Goal: Task Accomplishment & Management: Use online tool/utility

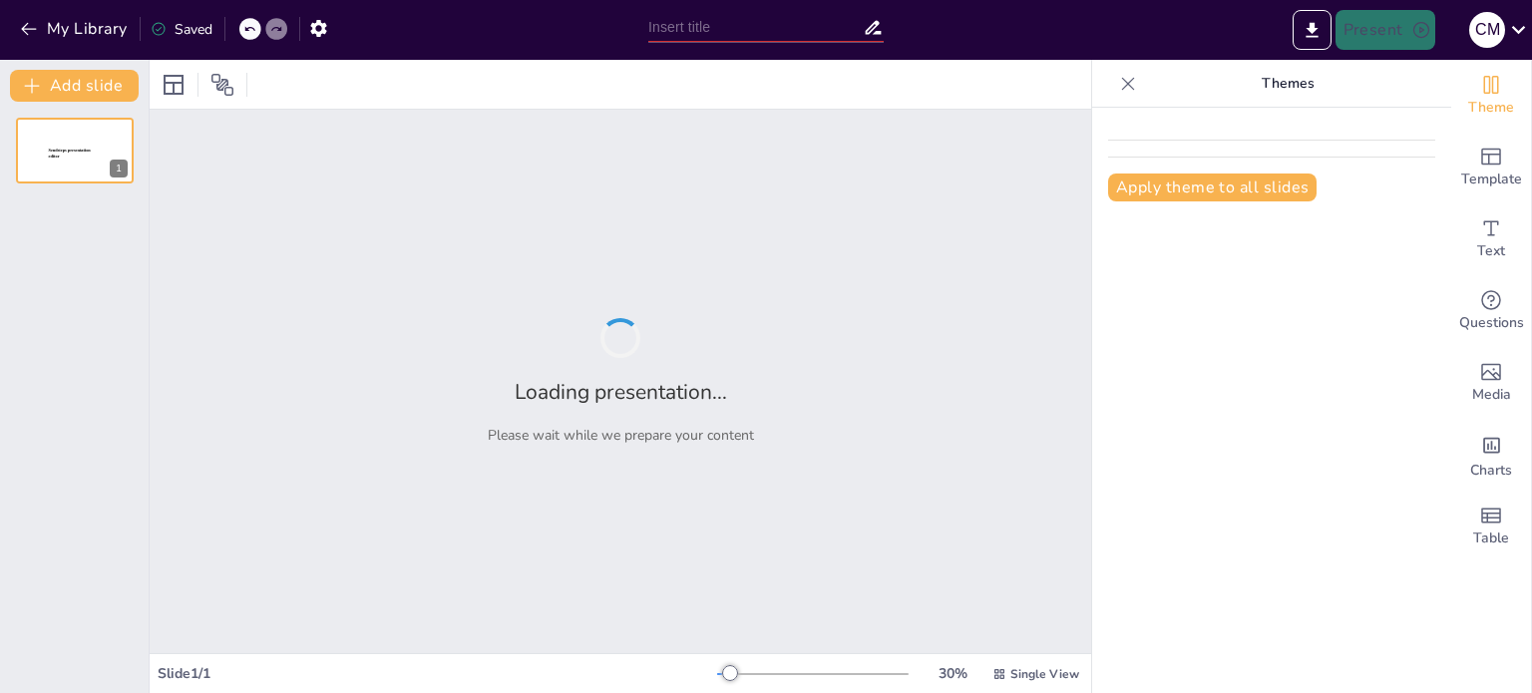
type input "Integridad Laboral: Claves para Implementarla en la Vida Diaria"
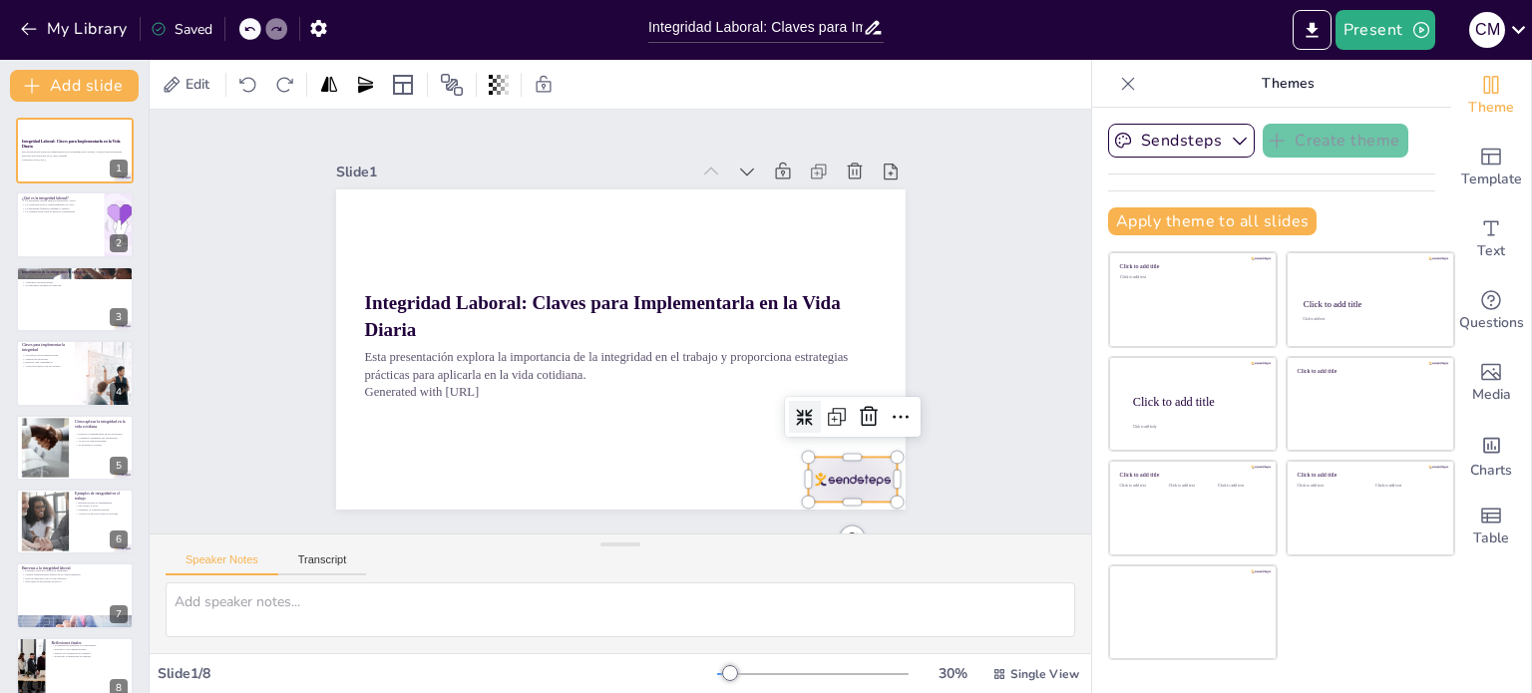
click at [805, 476] on div at bounding box center [834, 503] width 93 height 54
click at [862, 410] on icon at bounding box center [869, 417] width 24 height 24
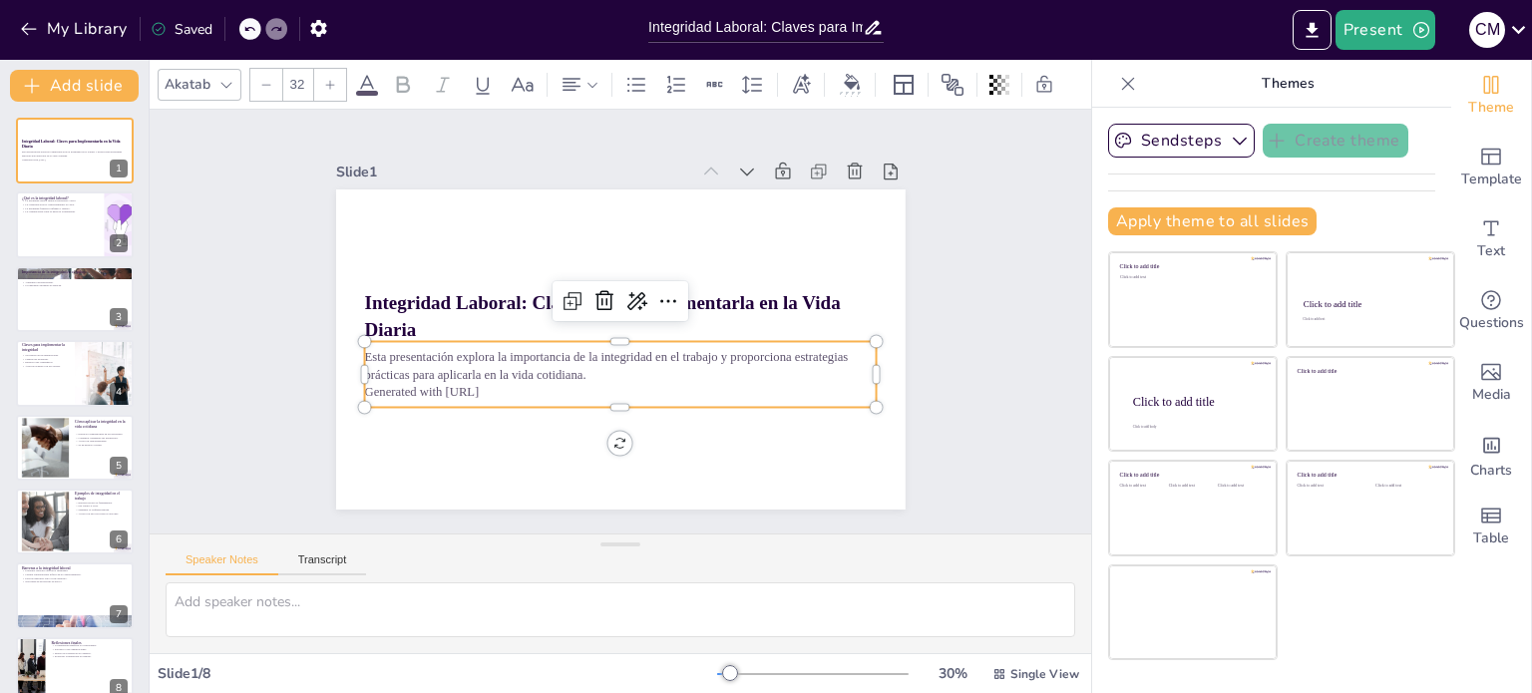
click at [455, 379] on p "Generated with [URL]" at bounding box center [613, 391] width 512 height 71
click at [502, 381] on p "Generated with [URL]" at bounding box center [568, 369] width 356 height 393
click at [497, 385] on p "Generated with [URL]" at bounding box center [613, 391] width 512 height 71
click at [497, 384] on p "Generated with [URL]" at bounding box center [620, 392] width 513 height 18
click at [439, 390] on p "Generated with [URL]" at bounding box center [613, 391] width 512 height 71
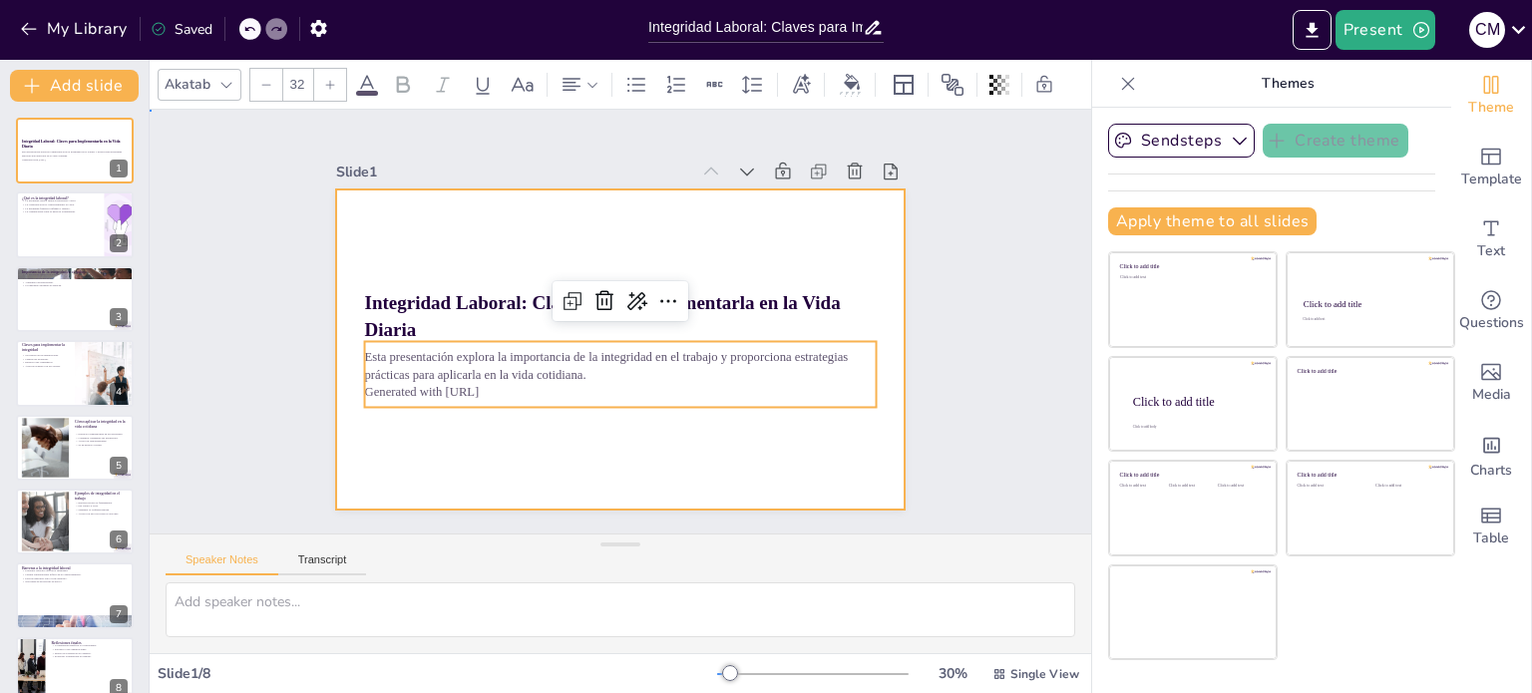
click at [379, 450] on div at bounding box center [617, 350] width 599 height 378
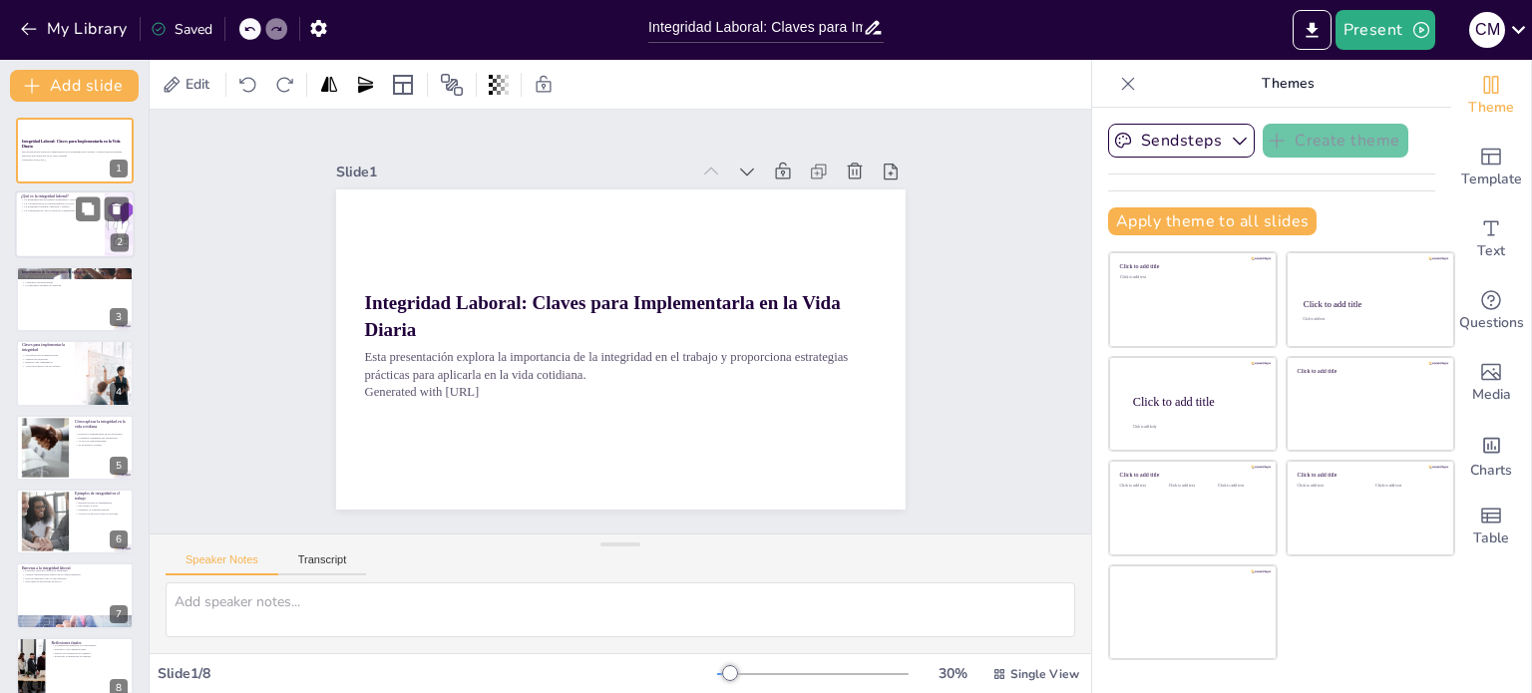
click at [64, 242] on div at bounding box center [75, 225] width 120 height 68
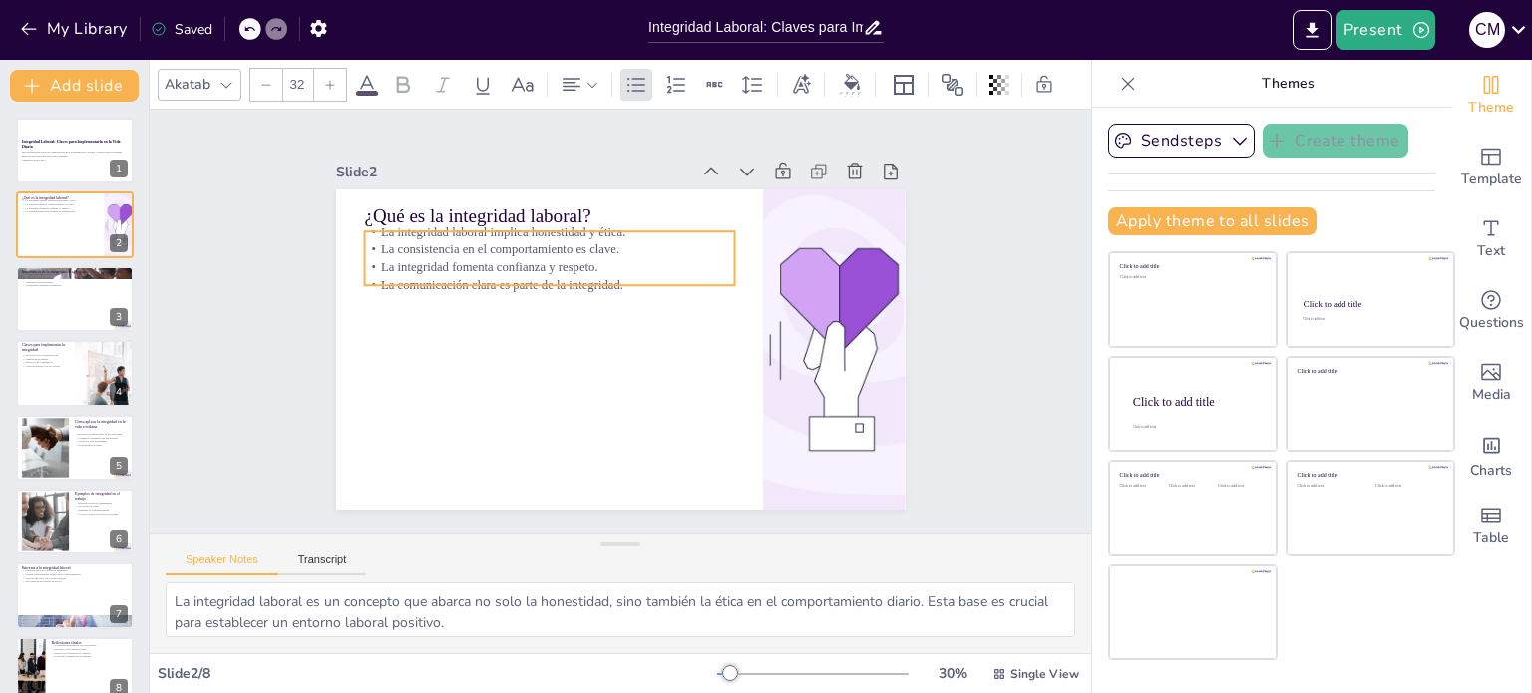
click at [491, 246] on p "La consistencia en el comportamiento es clave." at bounding box center [549, 249] width 370 height 18
drag, startPoint x: 397, startPoint y: 279, endPoint x: 399, endPoint y: 290, distance: 11.2
click at [399, 290] on div "¿Qué es la integridad laboral? La integridad laboral implica honestidad y ética…" at bounding box center [617, 350] width 599 height 378
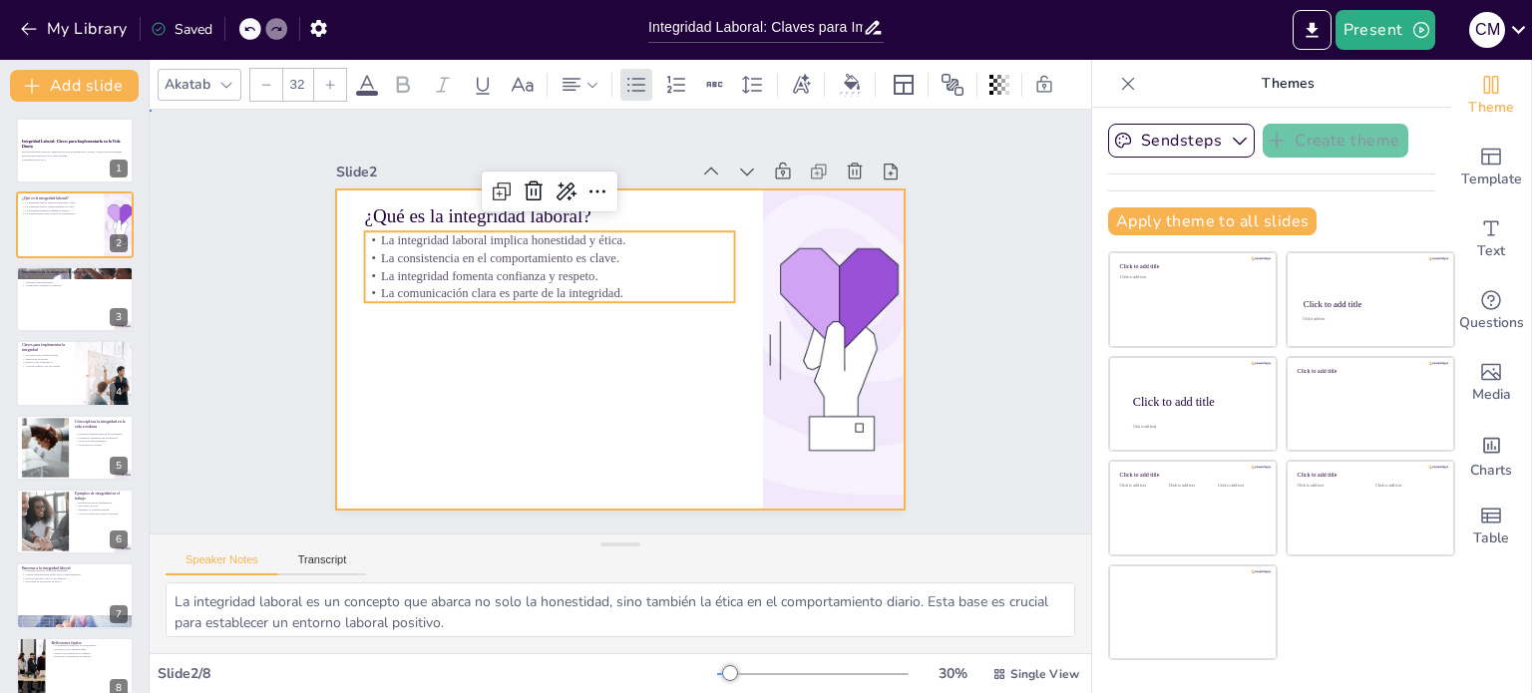
click at [444, 355] on div at bounding box center [617, 350] width 599 height 378
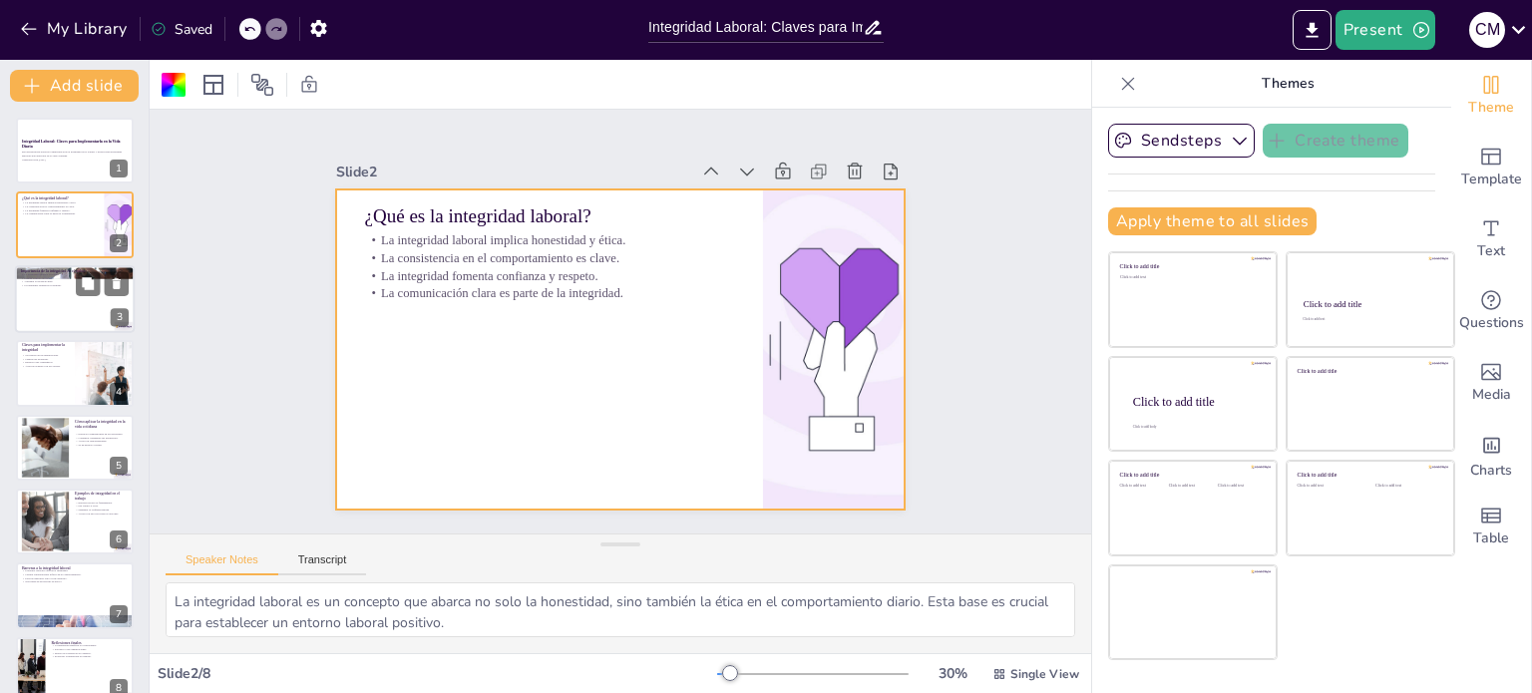
click at [47, 297] on div at bounding box center [75, 299] width 120 height 68
type textarea "La lealtad es un resultado directo de la integridad. Cuando los empleados sient…"
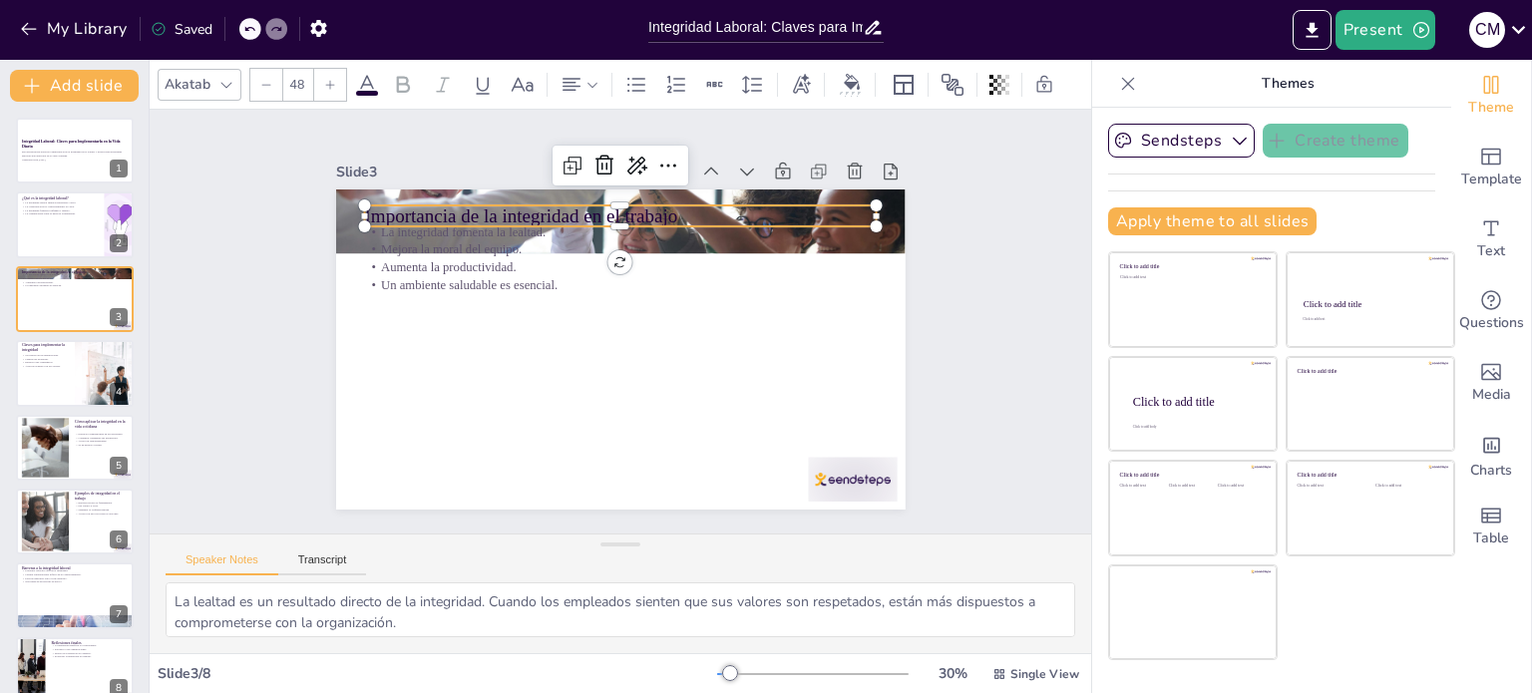
click at [407, 206] on p "Importancia de la integridad en el trabajo" at bounding box center [631, 217] width 513 height 80
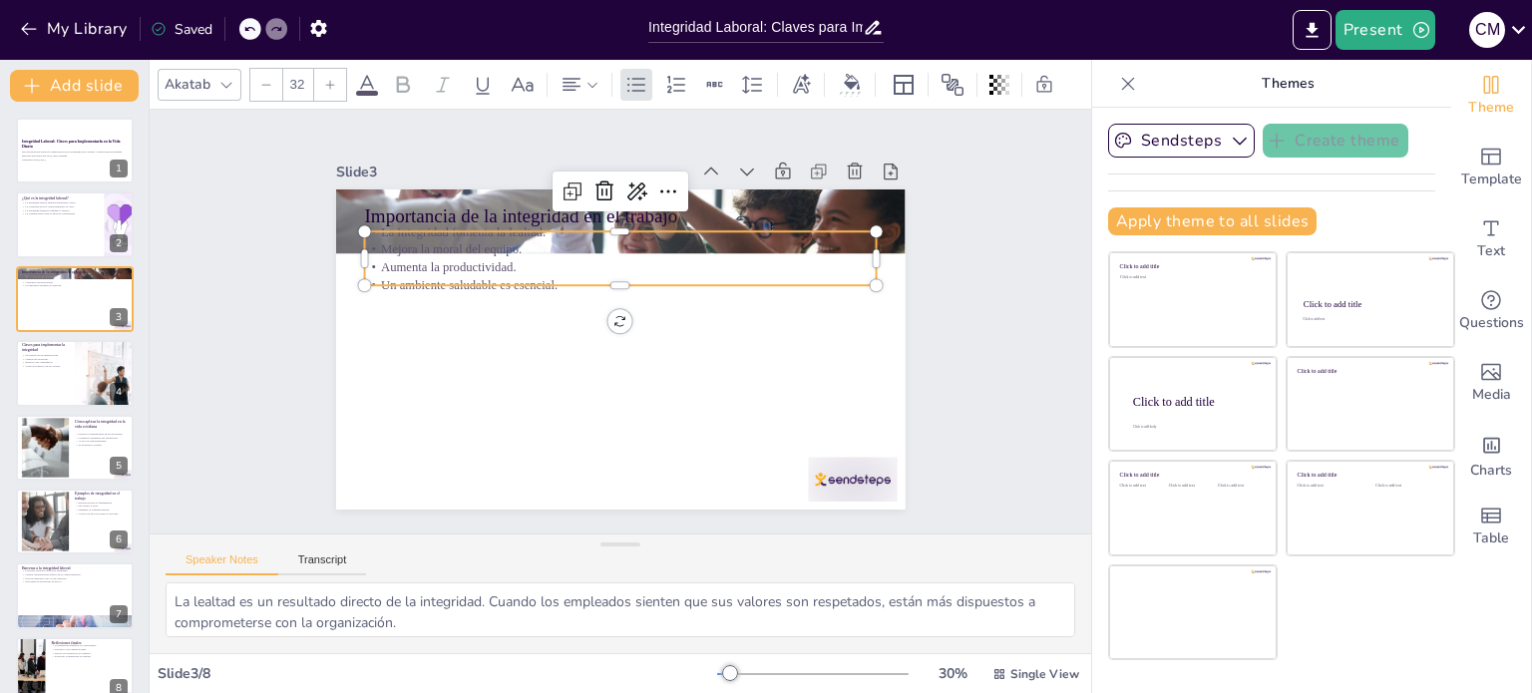
click at [398, 258] on p "Aumenta la productividad." at bounding box center [620, 267] width 513 height 18
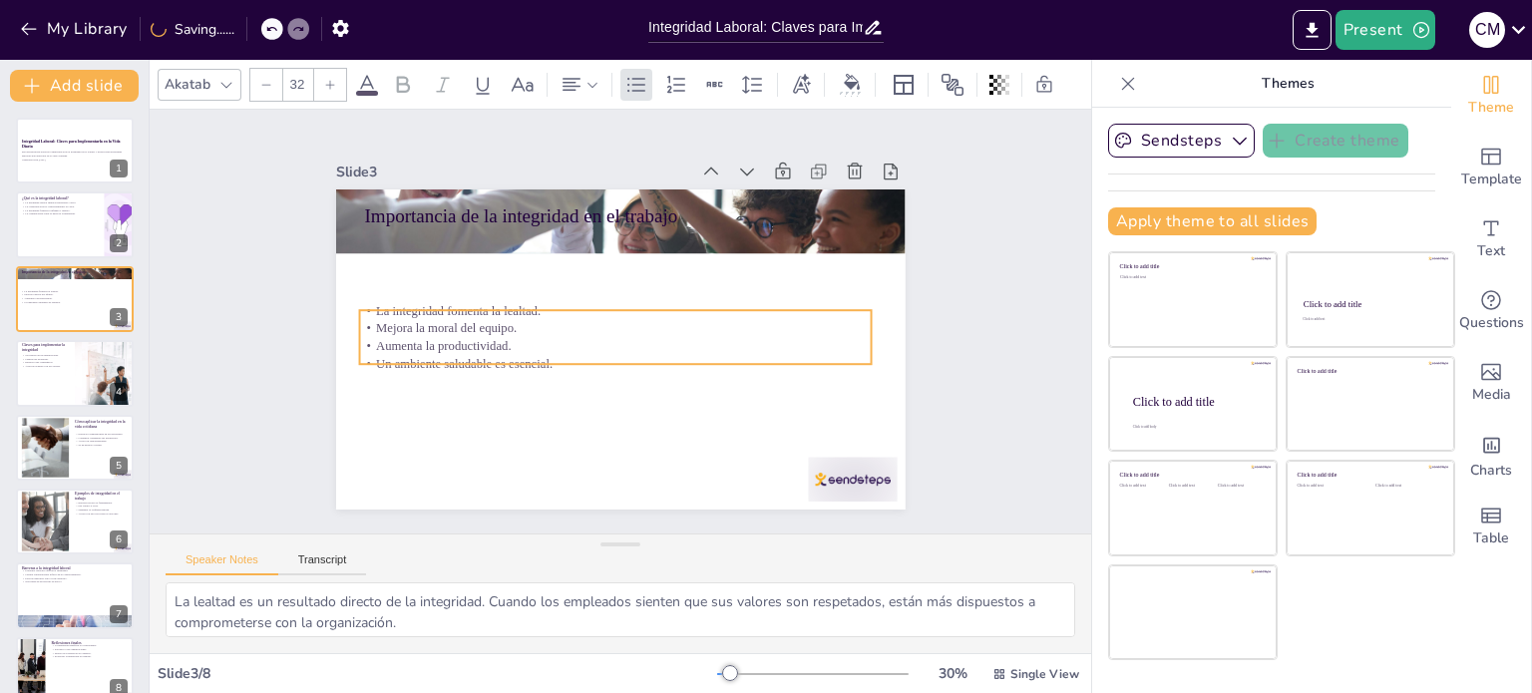
drag, startPoint x: 634, startPoint y: 275, endPoint x: 629, endPoint y: 354, distance: 78.9
click at [629, 355] on p "Un ambiente saludable es esencial." at bounding box center [615, 364] width 513 height 18
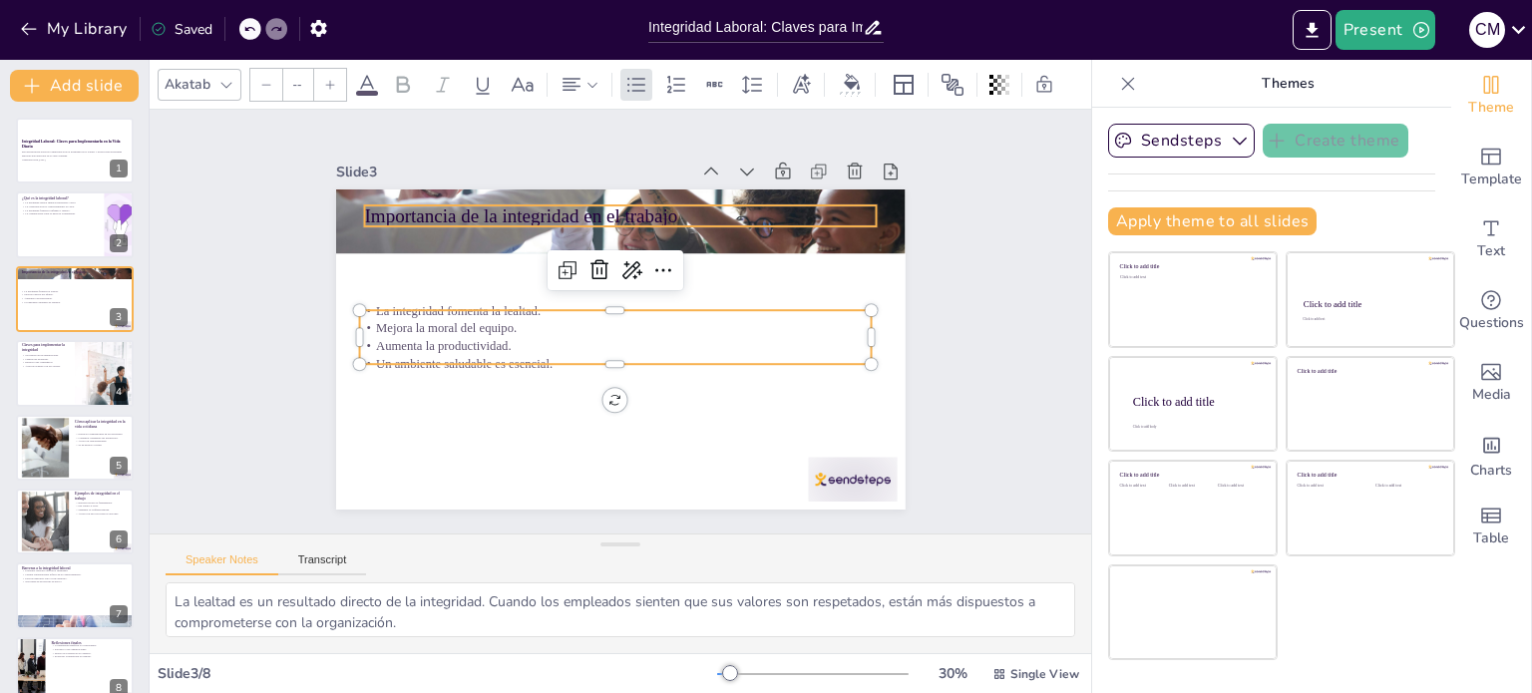
type input "48"
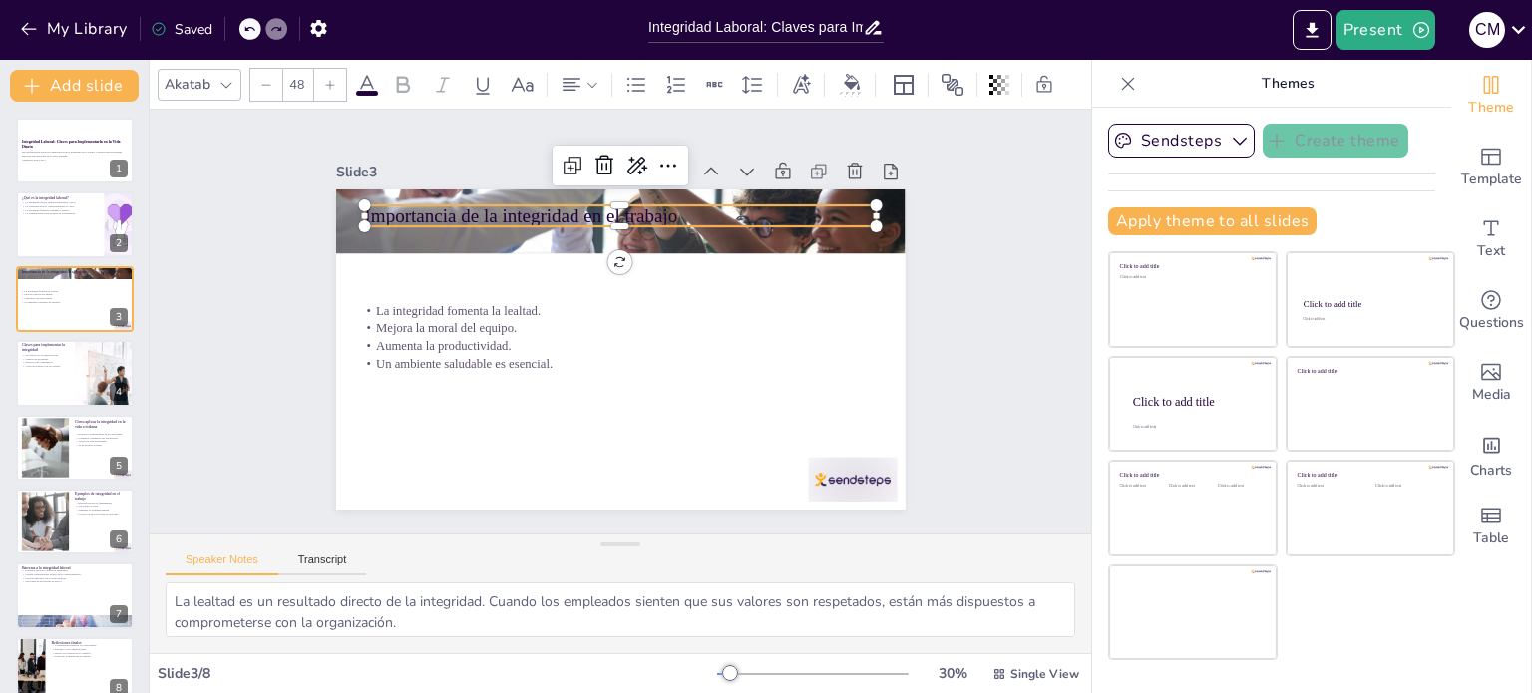
click at [504, 209] on p "Importancia de la integridad en el trabajo" at bounding box center [631, 217] width 513 height 80
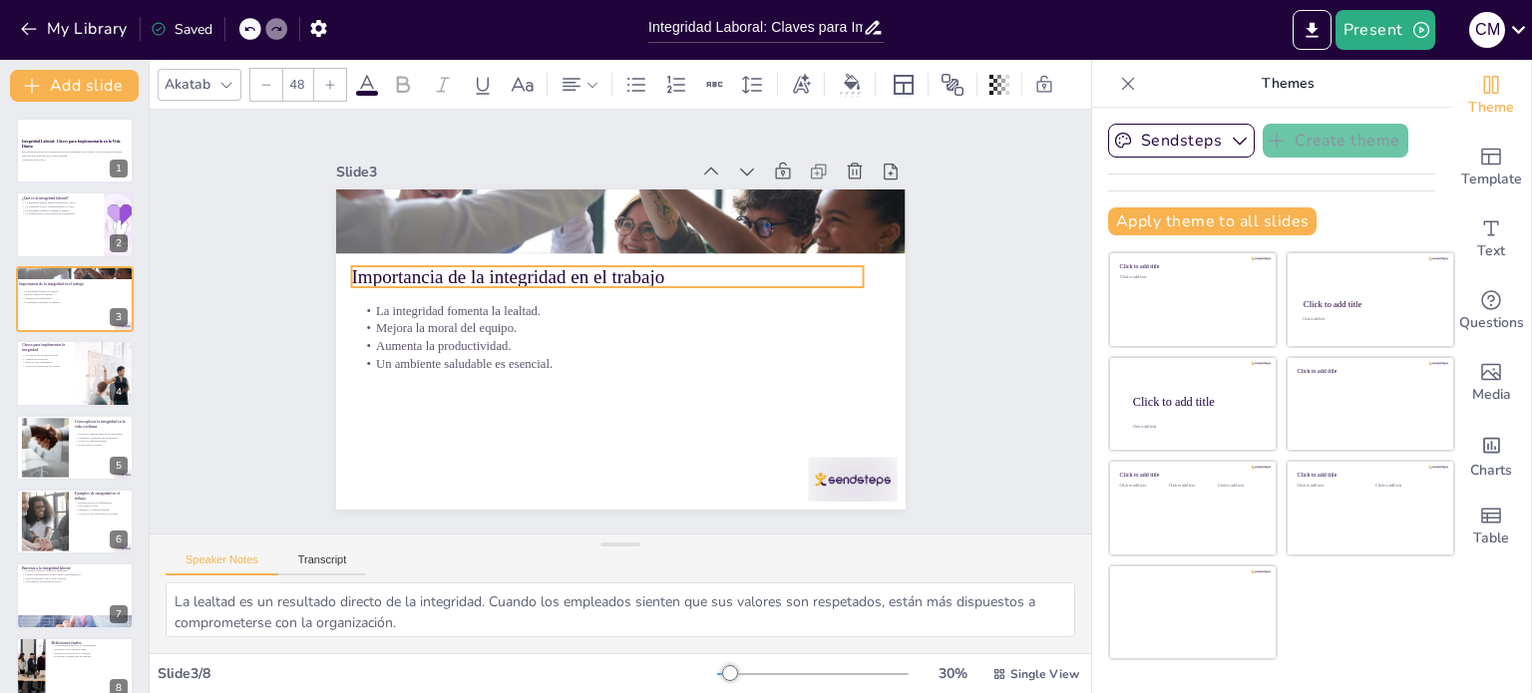
drag, startPoint x: 503, startPoint y: 217, endPoint x: 490, endPoint y: 278, distance: 62.2
click at [490, 278] on p "Importancia de la integridad en el trabajo" at bounding box center [612, 275] width 513 height 80
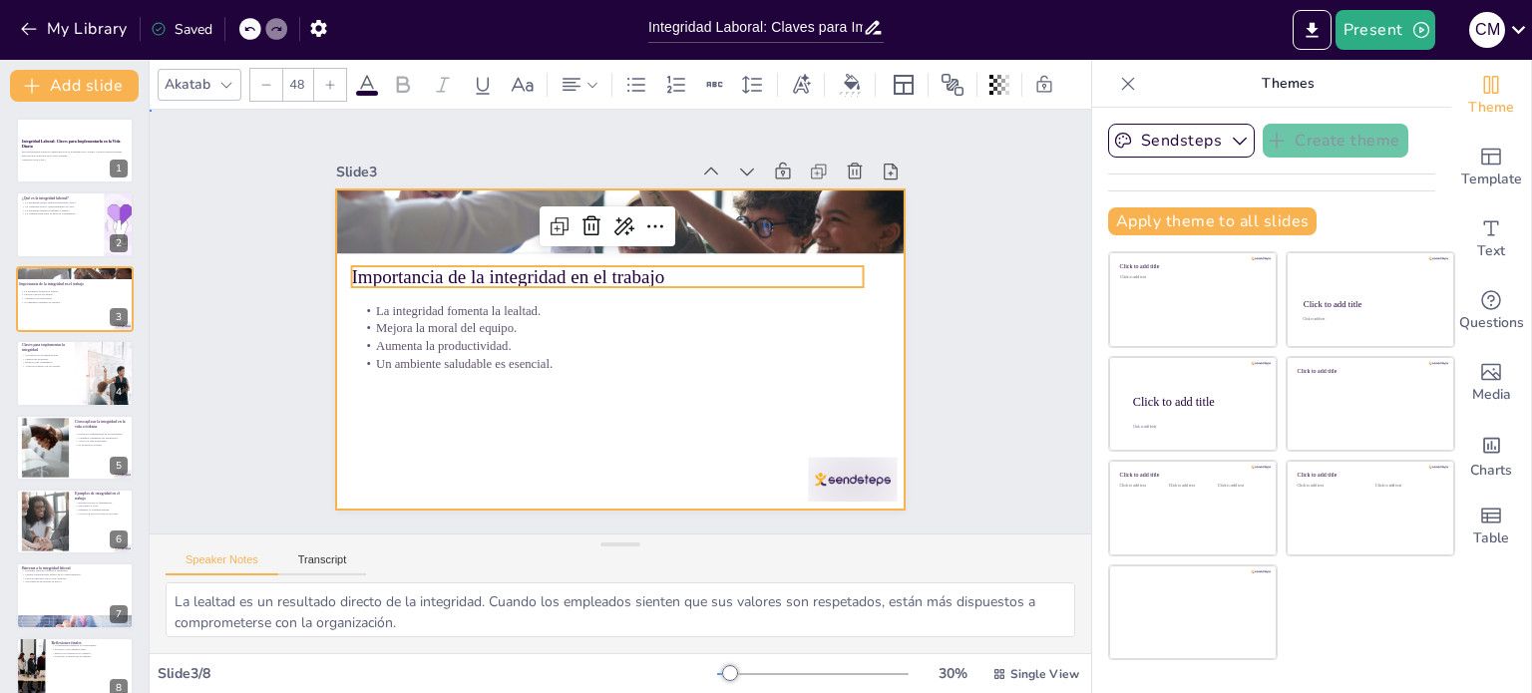
click at [514, 385] on div at bounding box center [614, 350] width 623 height 432
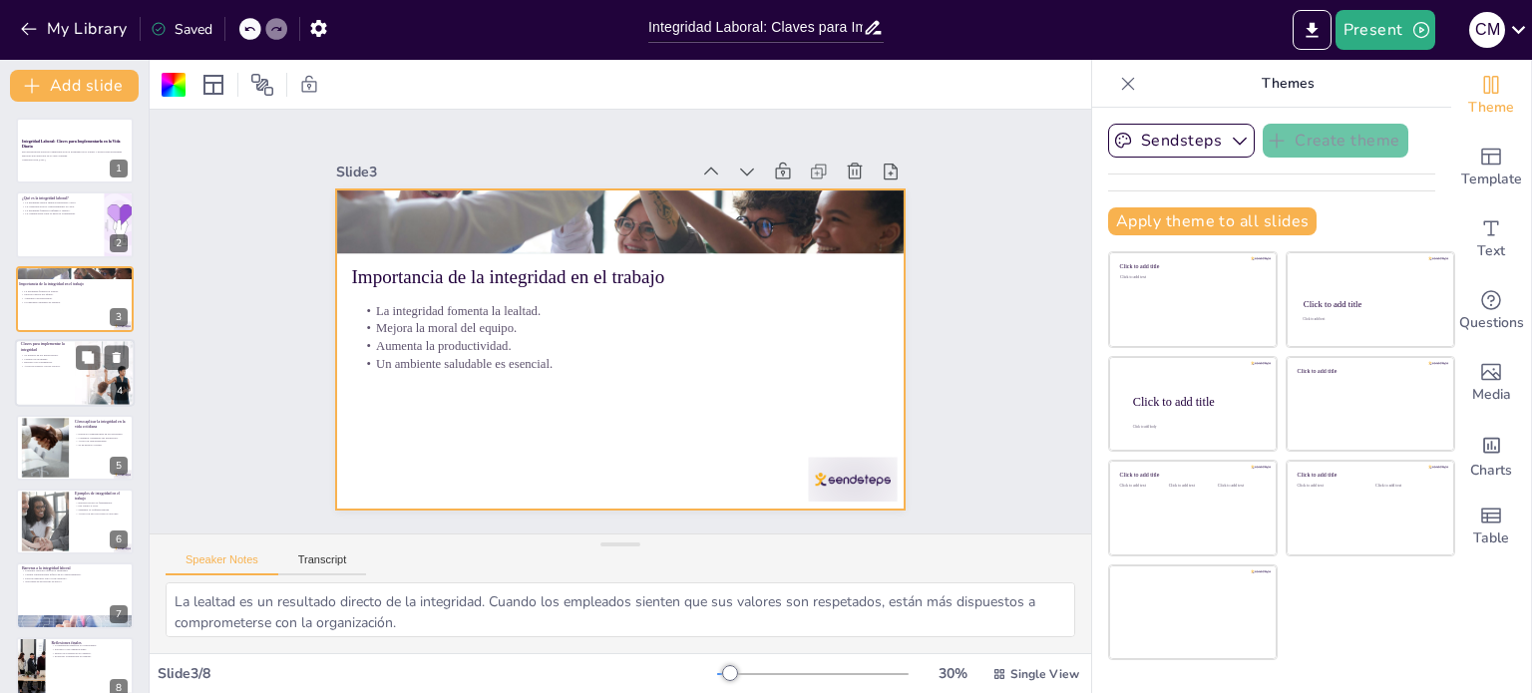
click at [79, 382] on div at bounding box center [104, 373] width 135 height 68
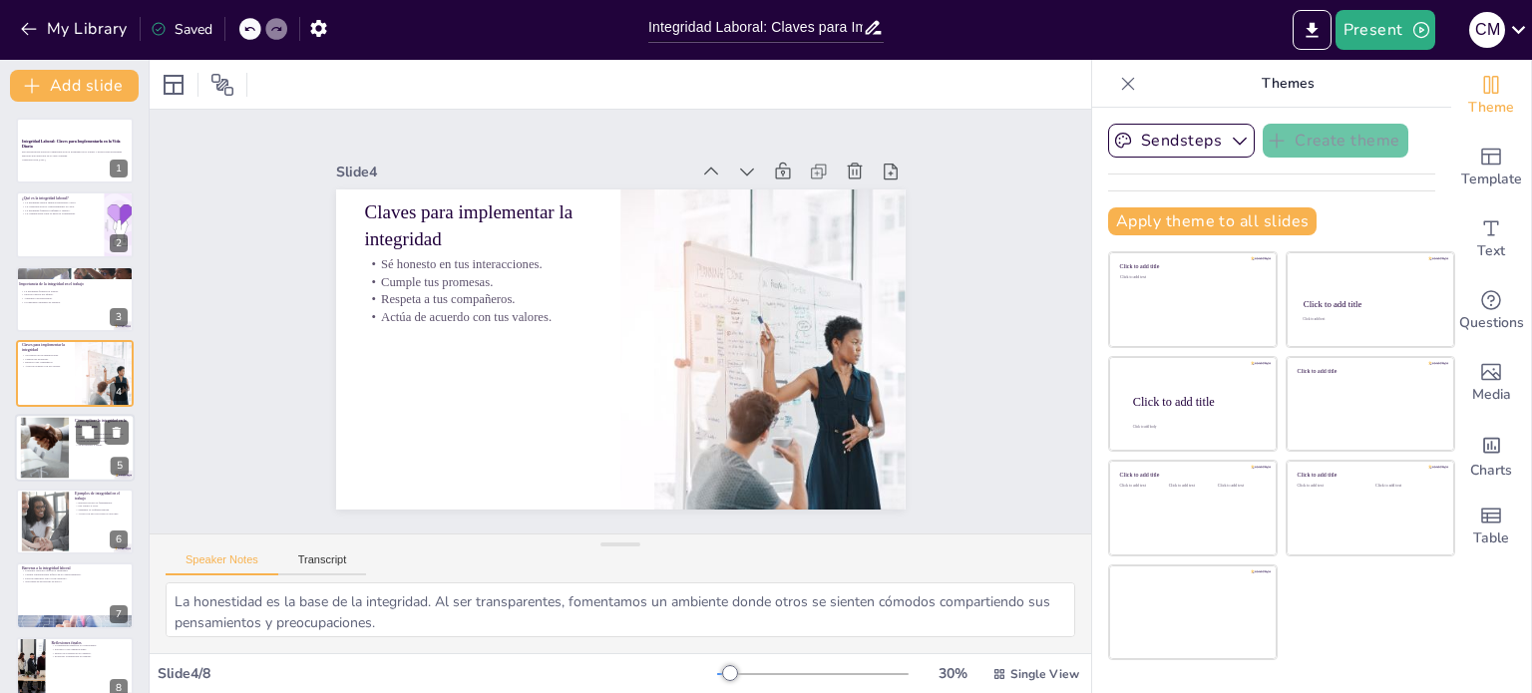
click at [66, 451] on div at bounding box center [44, 447] width 81 height 61
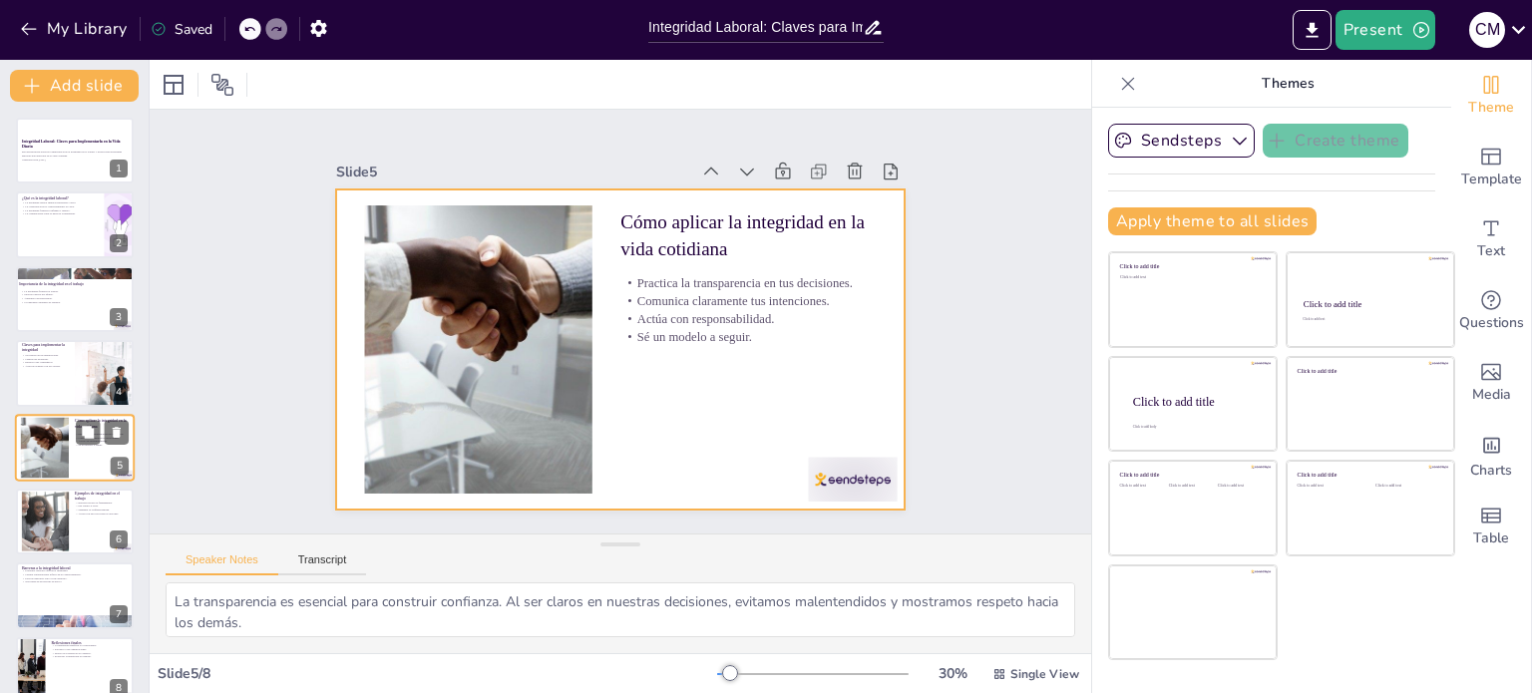
scroll to position [26, 0]
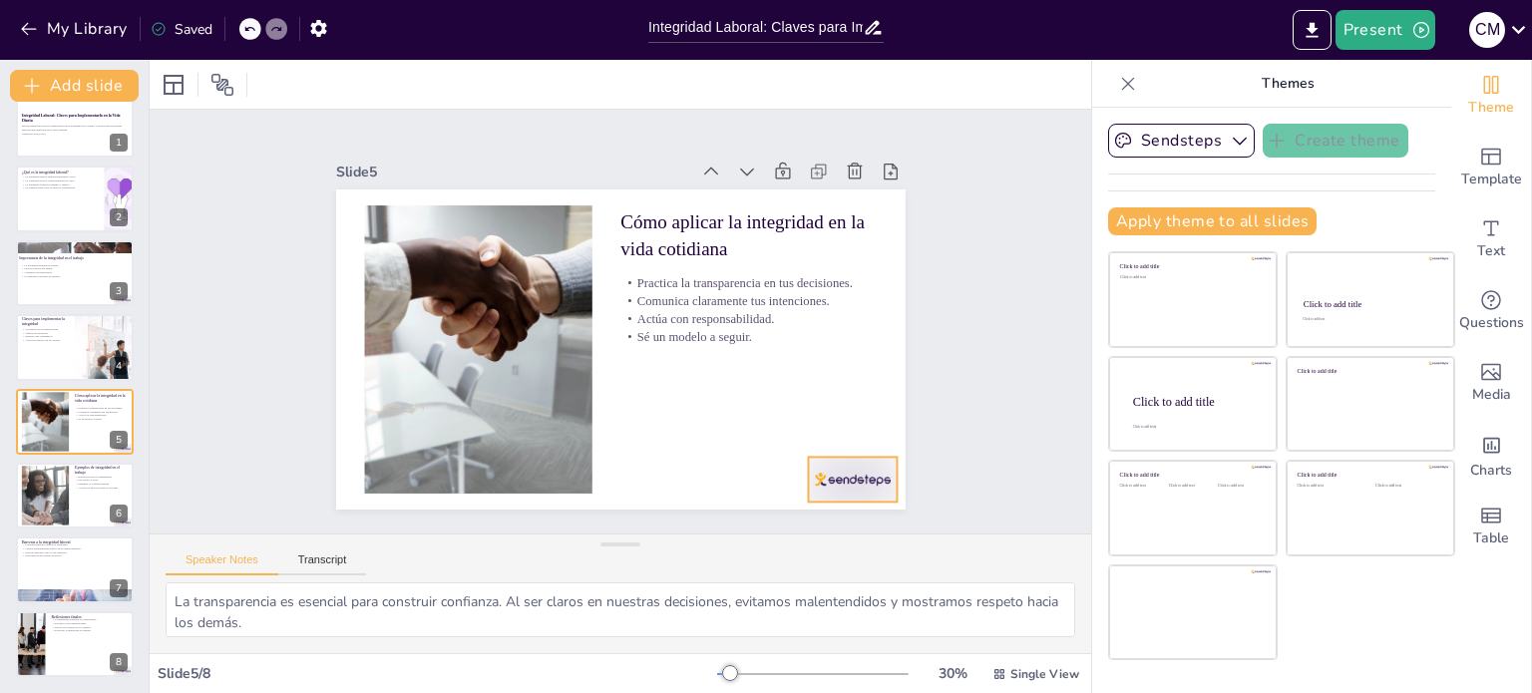
click at [852, 480] on div at bounding box center [834, 503] width 93 height 54
click at [804, 513] on icon at bounding box center [787, 529] width 33 height 33
click at [56, 486] on div at bounding box center [45, 496] width 122 height 61
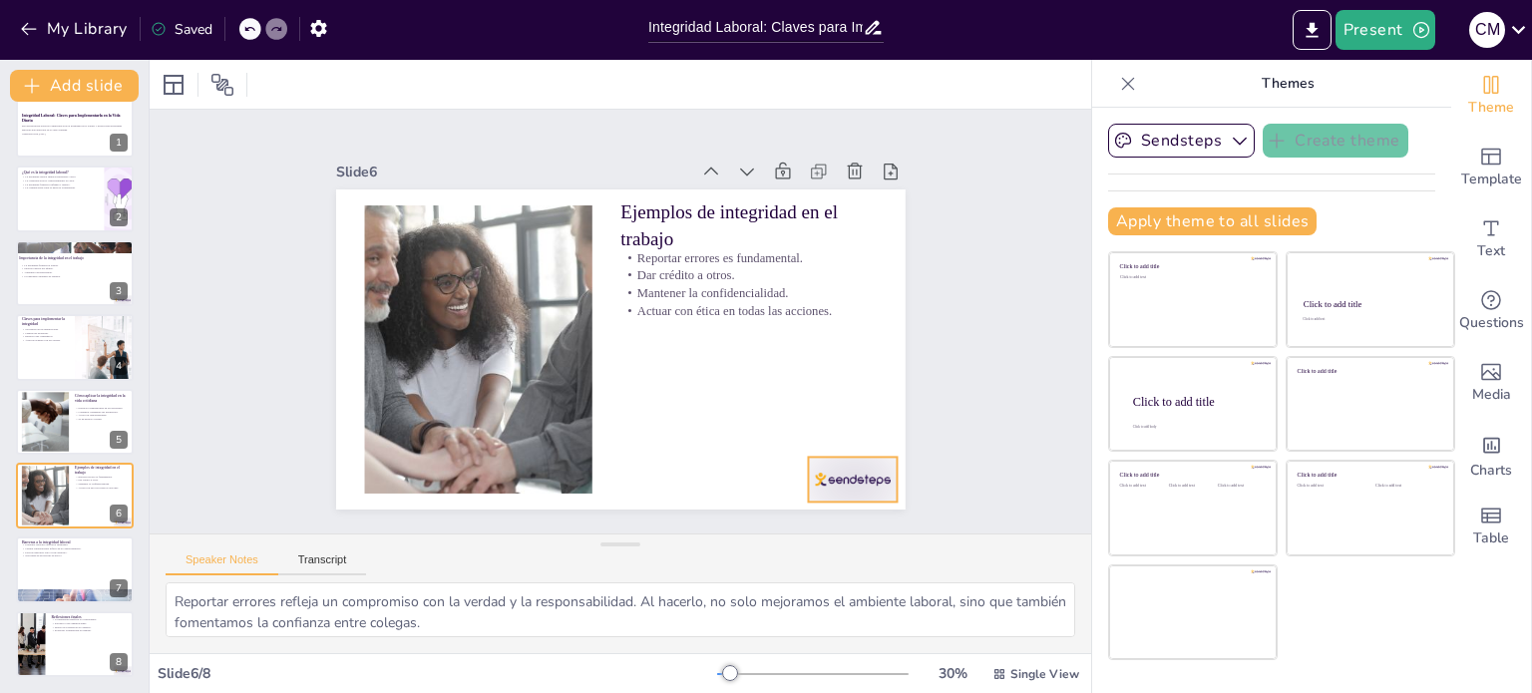
click at [821, 476] on div at bounding box center [834, 503] width 93 height 54
click at [857, 408] on icon at bounding box center [869, 417] width 24 height 24
click at [68, 575] on div at bounding box center [75, 571] width 120 height 68
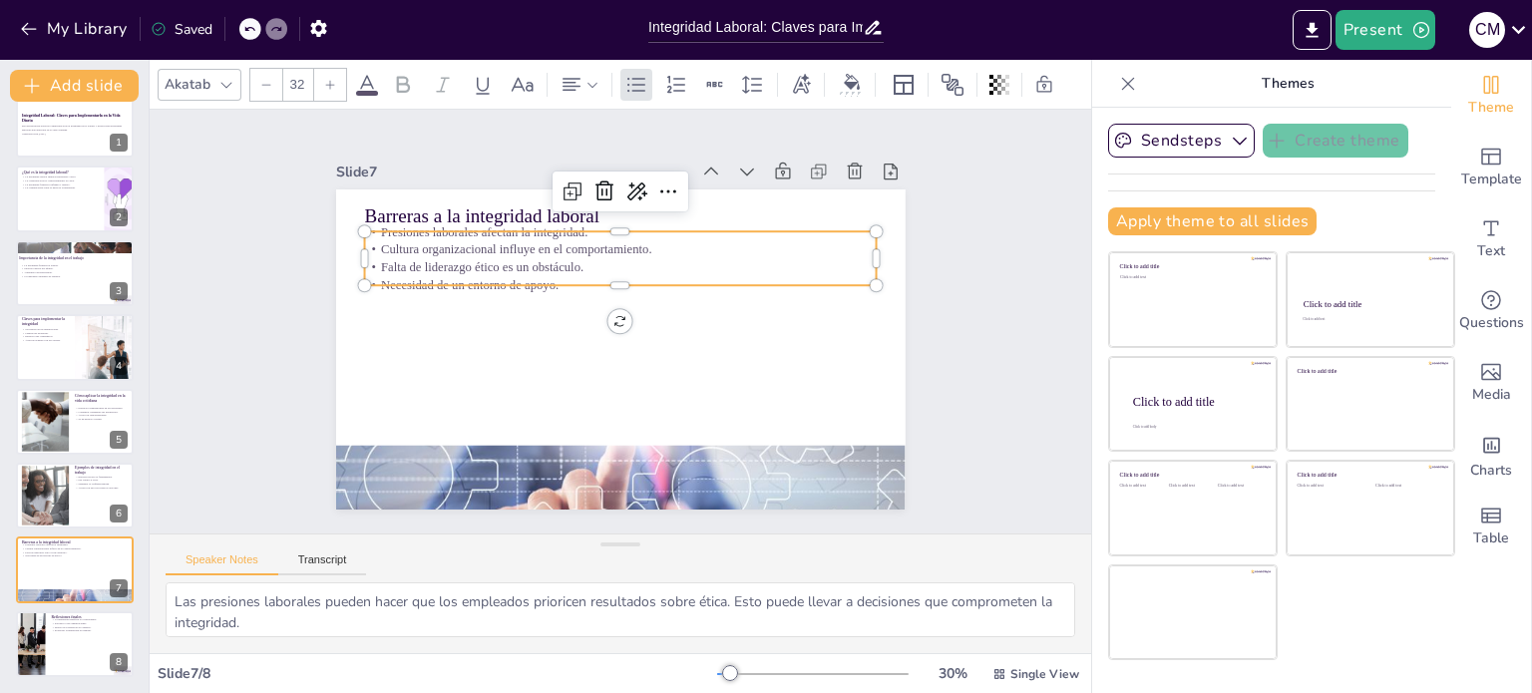
click at [410, 253] on p "Falta de liderazgo ético es un obstáculo." at bounding box center [626, 267] width 512 height 72
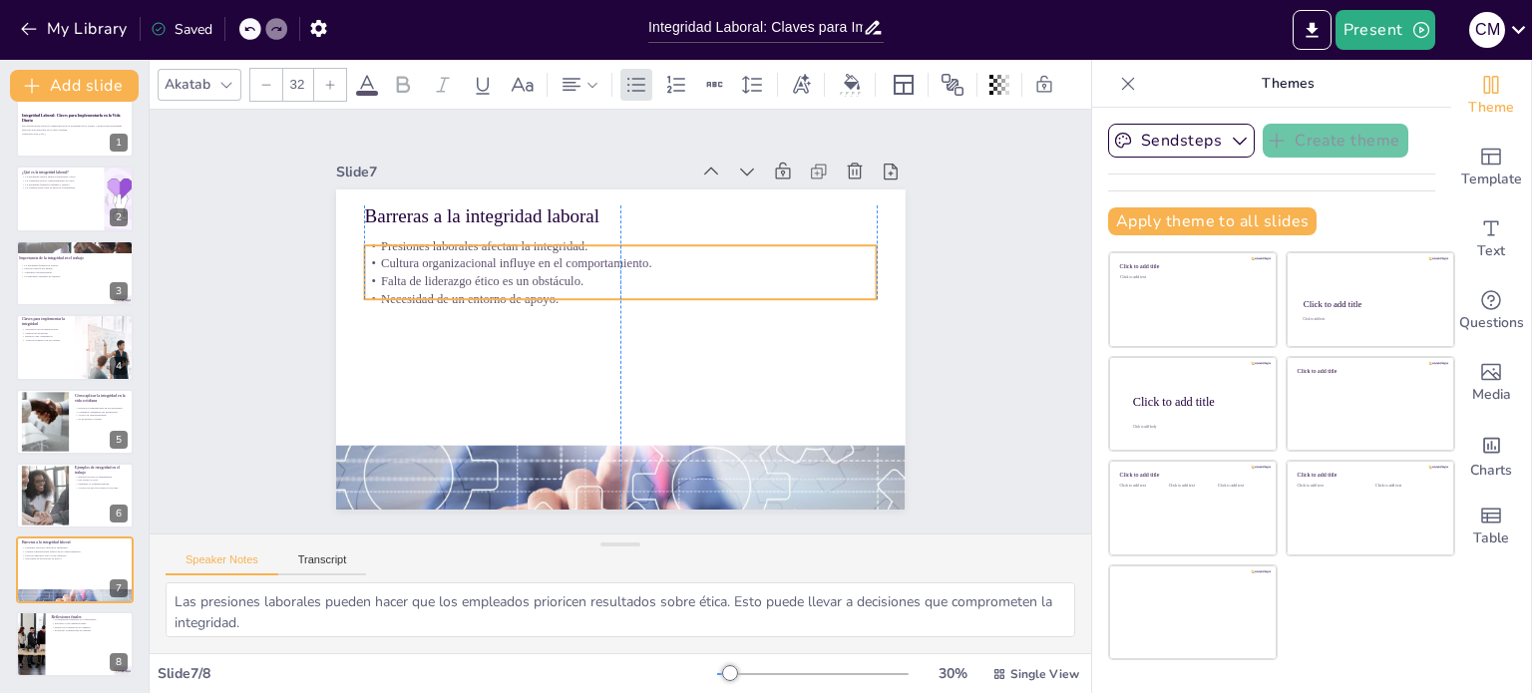
drag, startPoint x: 464, startPoint y: 274, endPoint x: 464, endPoint y: 288, distance: 14.0
click at [464, 288] on p "Necesidad de un entorno de apoyo." at bounding box center [625, 299] width 505 height 124
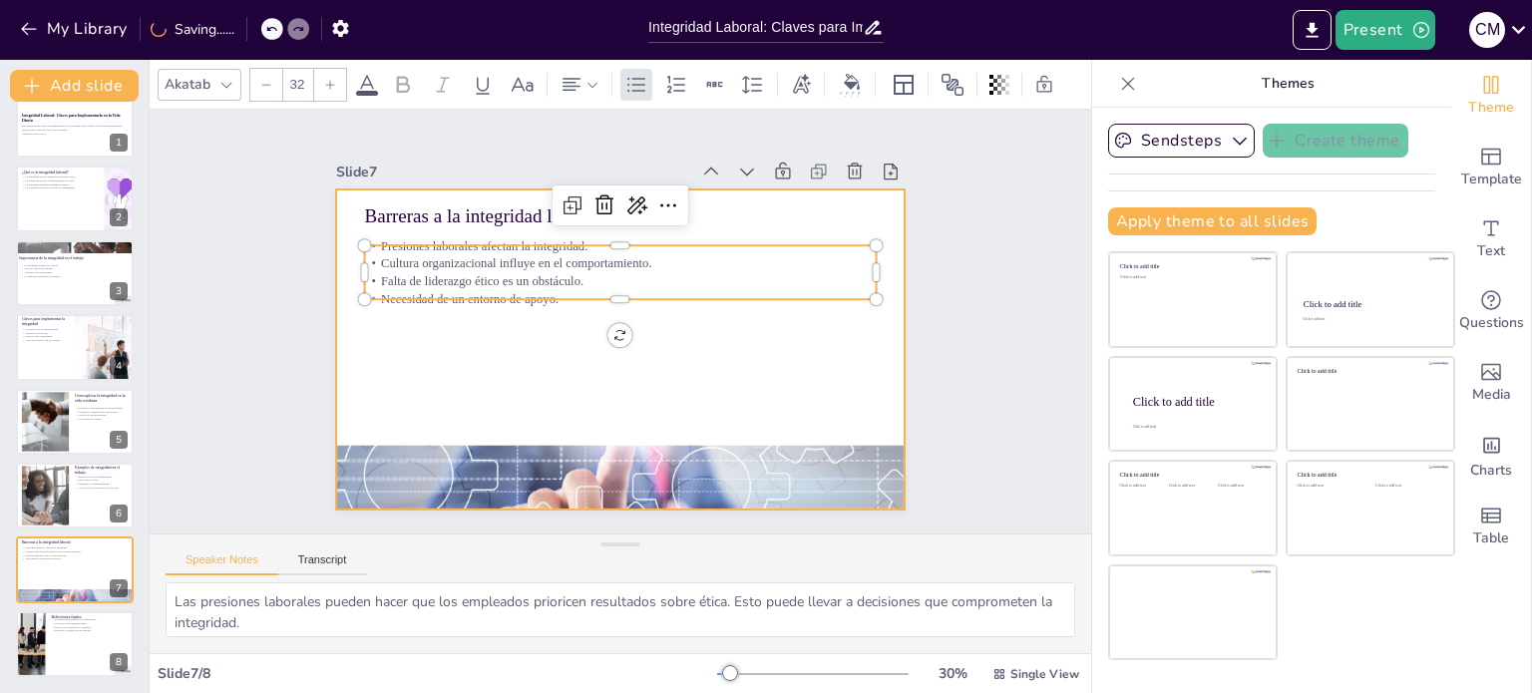
click at [458, 328] on div at bounding box center [616, 350] width 599 height 378
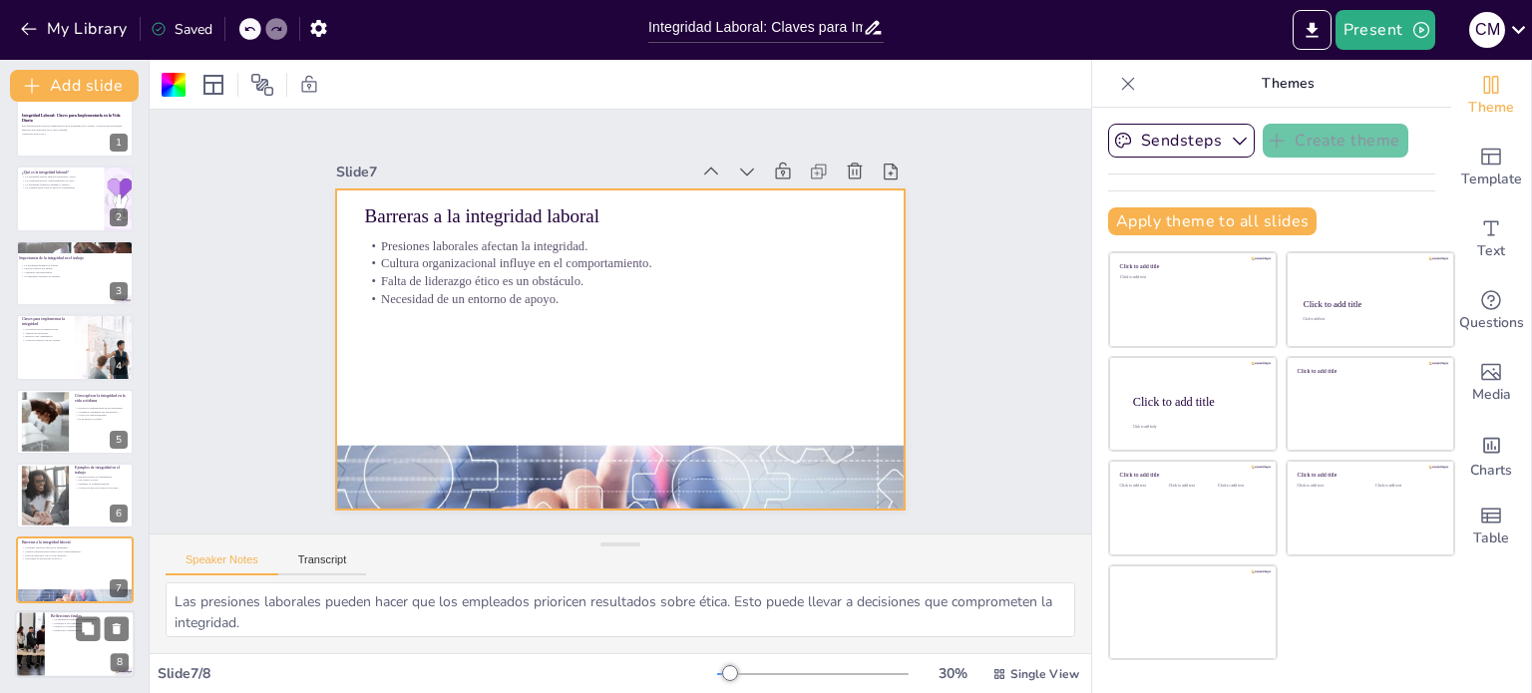
click at [53, 647] on div at bounding box center [75, 644] width 120 height 68
type textarea "La integridad permite a los individuos sentirse cómodos y seguros en su entorno…"
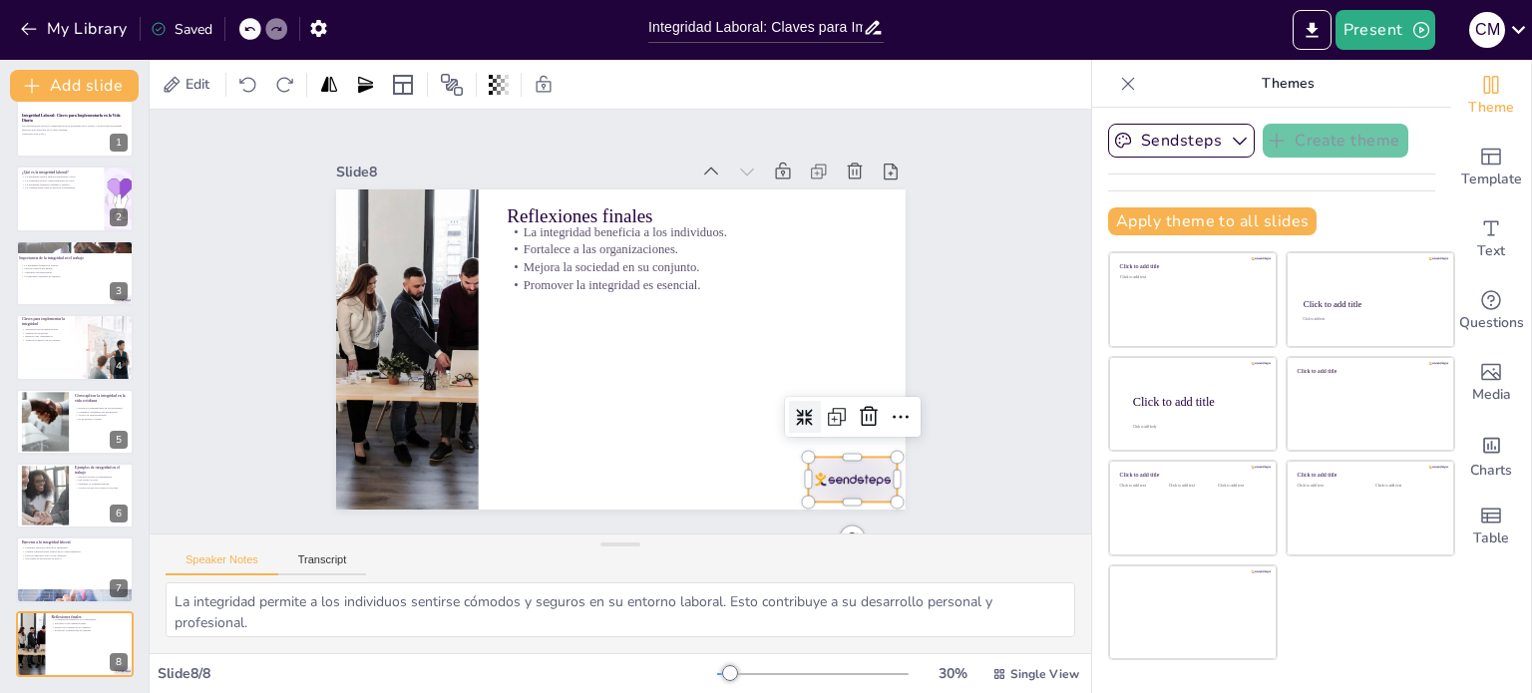
click at [843, 476] on div at bounding box center [834, 503] width 93 height 54
click at [853, 430] on icon at bounding box center [857, 443] width 26 height 26
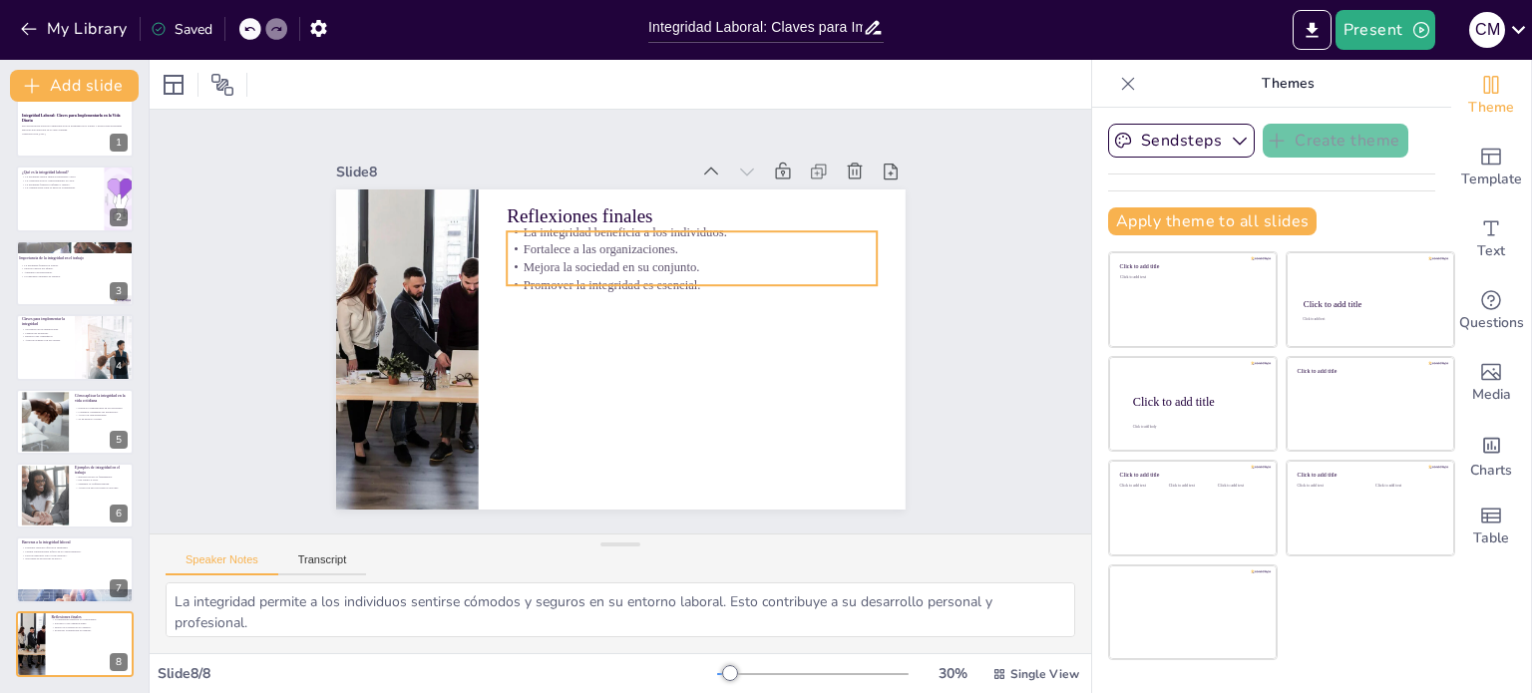
click at [538, 261] on p "Mejora la sociedad en su conjunto." at bounding box center [702, 283] width 366 height 95
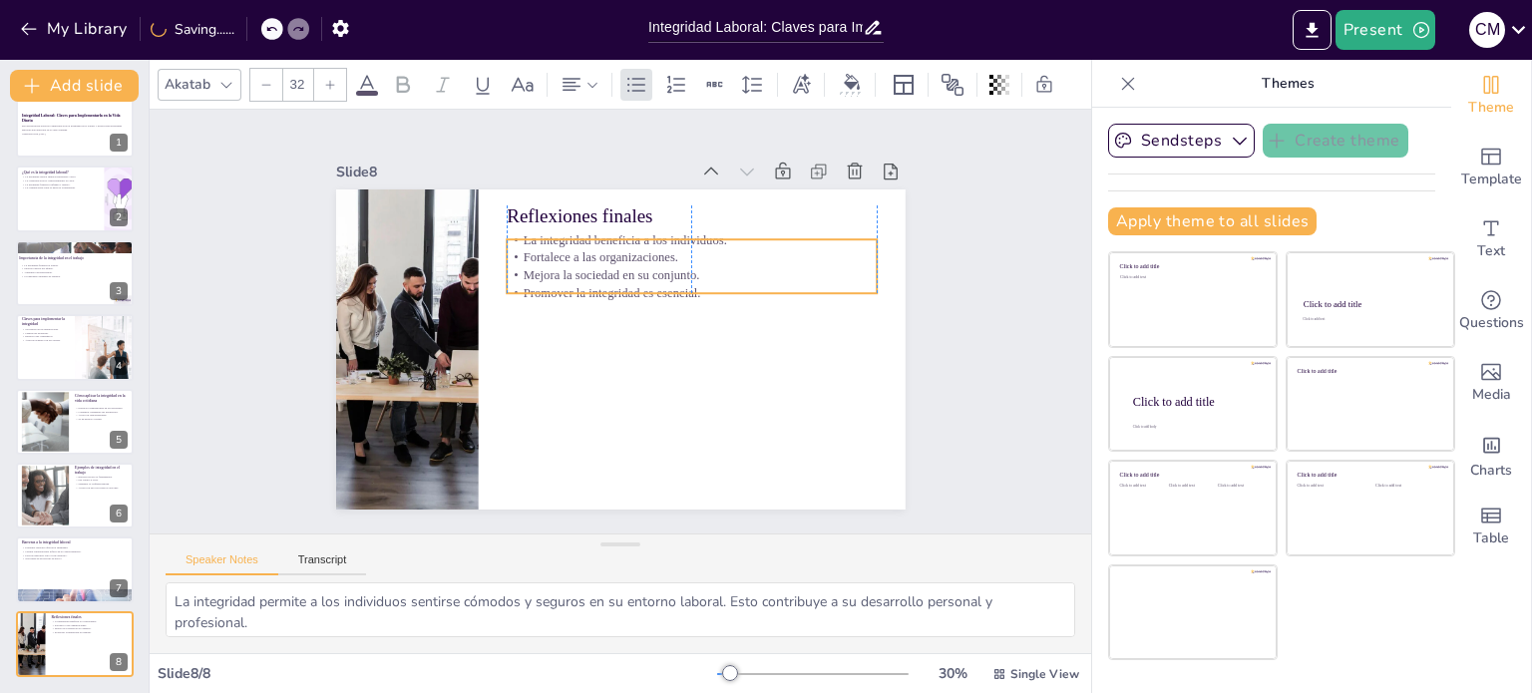
click at [559, 282] on p "Promover la integridad es esencial." at bounding box center [695, 300] width 370 height 57
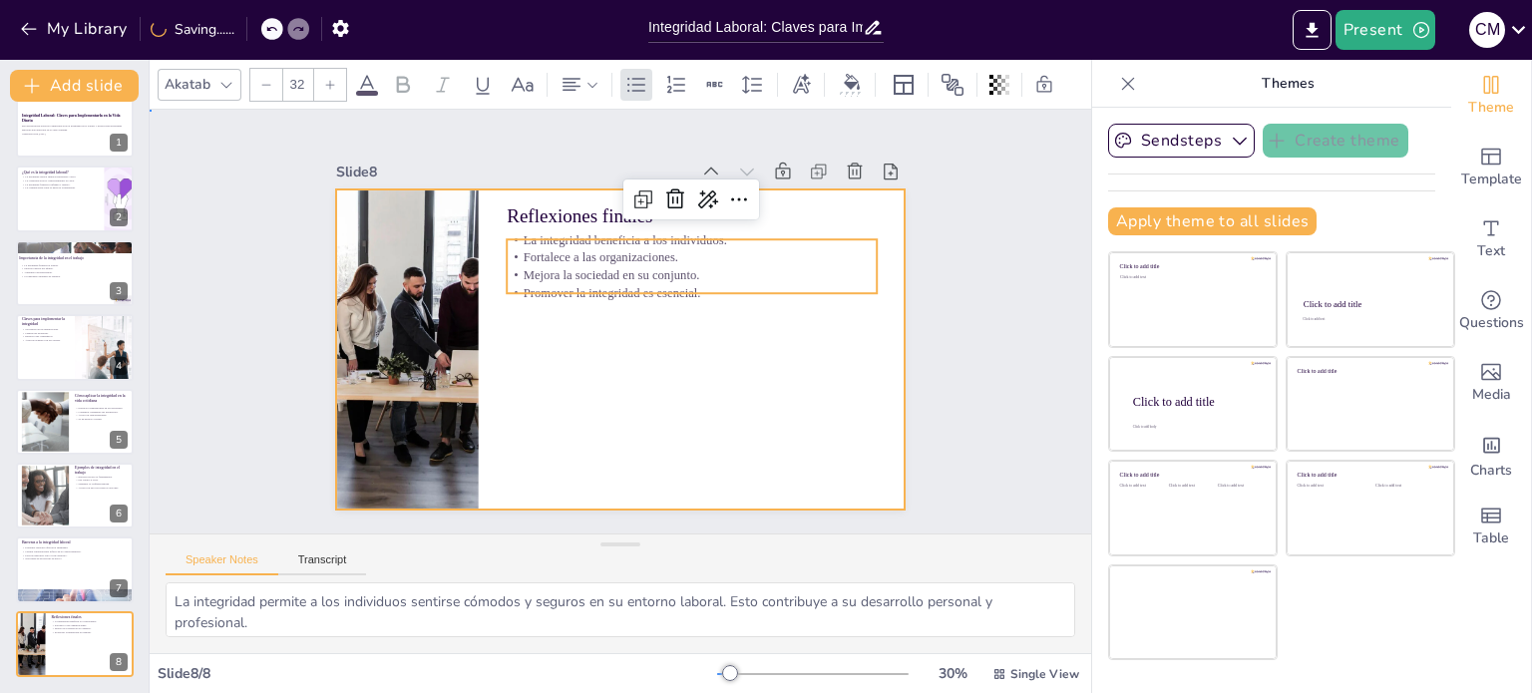
click at [552, 362] on div at bounding box center [617, 350] width 599 height 378
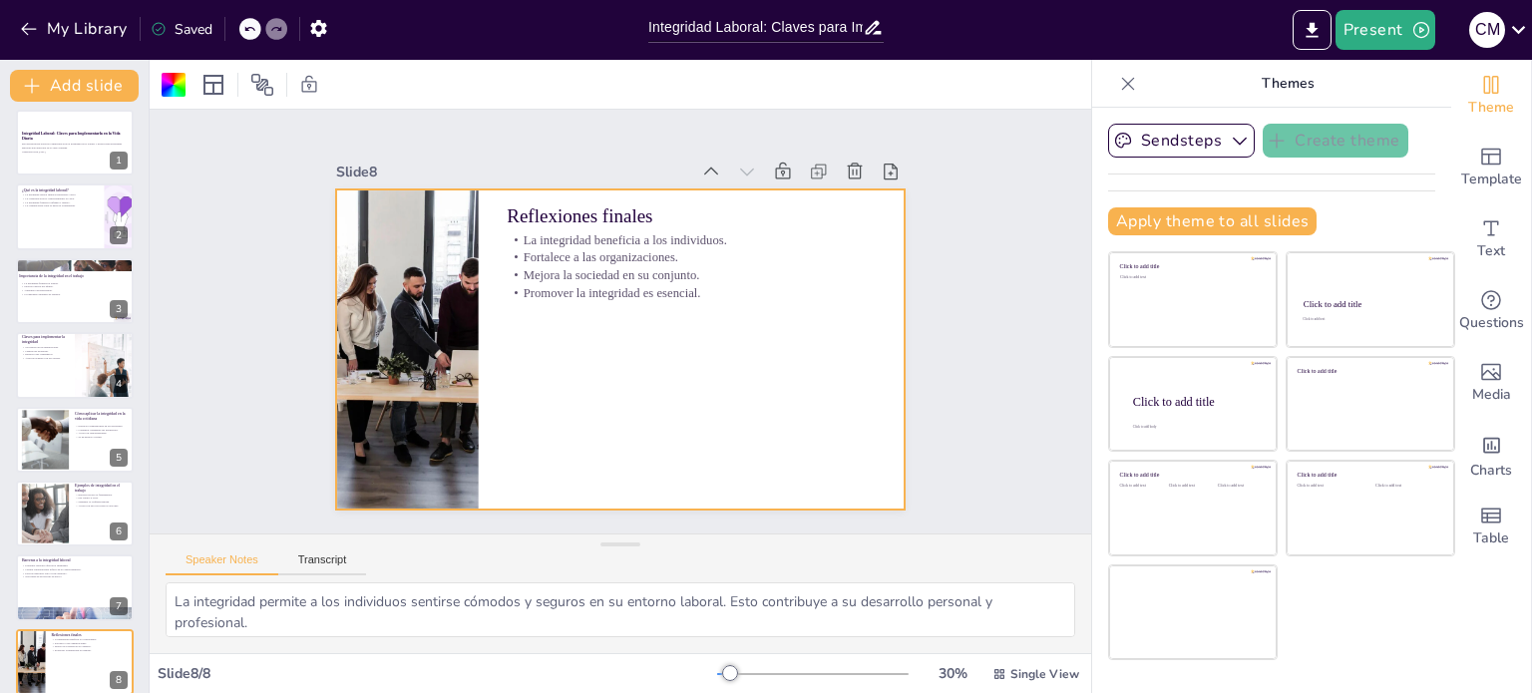
scroll to position [0, 0]
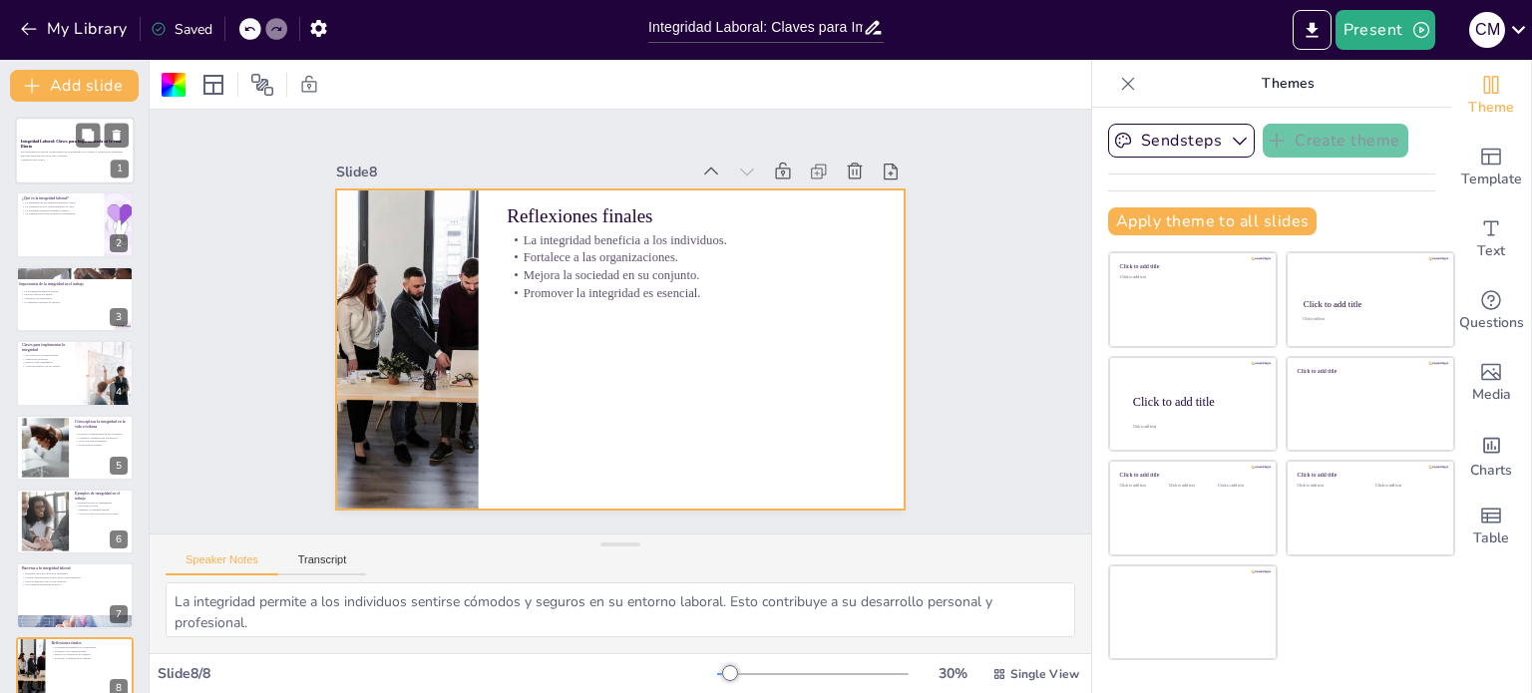
click at [22, 172] on div at bounding box center [75, 151] width 120 height 68
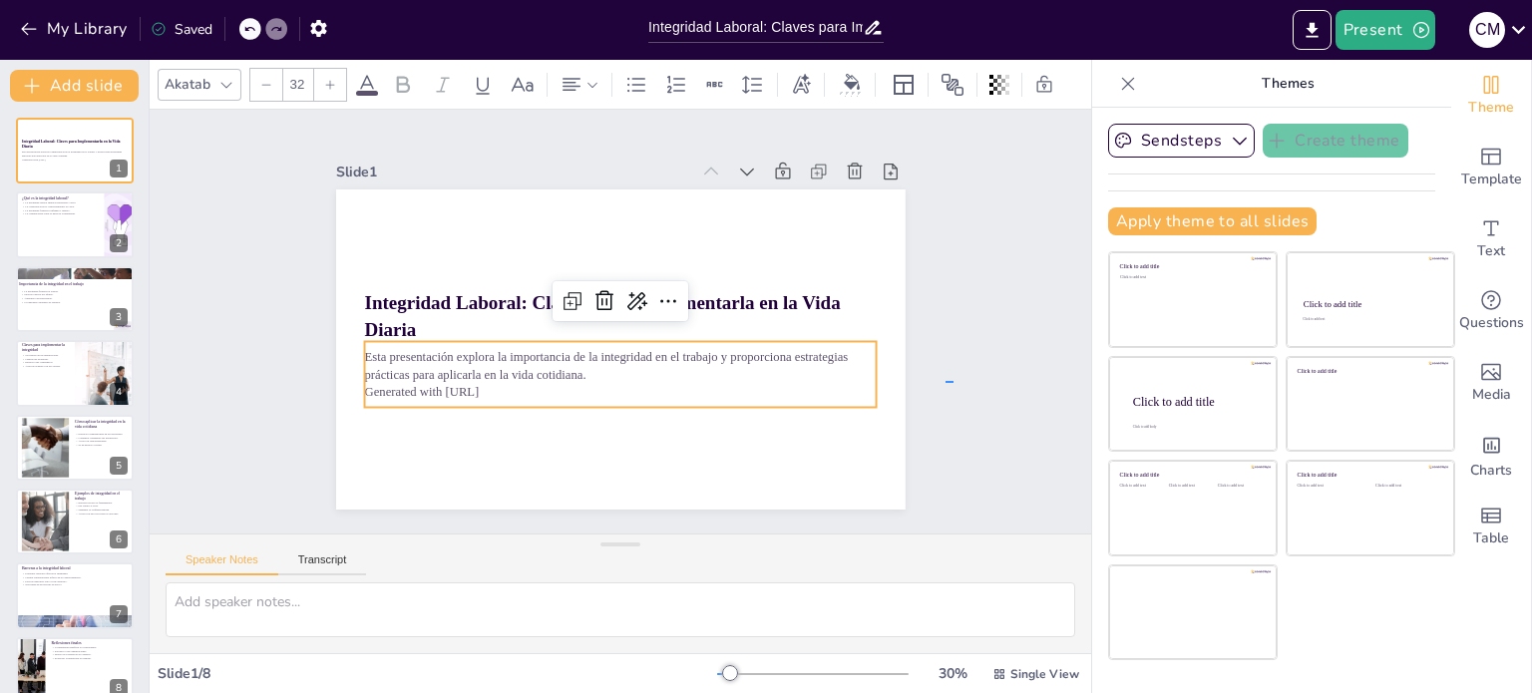
click at [953, 381] on div "Slide 1 Integridad Laboral: Claves para Implementarla en la Vida Diaria Esta pr…" at bounding box center [620, 322] width 941 height 424
click at [446, 386] on p "Generated with [URL]" at bounding box center [613, 392] width 512 height 72
click at [657, 293] on icon at bounding box center [670, 306] width 26 height 26
click at [592, 438] on div "Integridad Laboral: Claves para Implementarla en la Vida Diaria Esta presentaci…" at bounding box center [614, 349] width 623 height 432
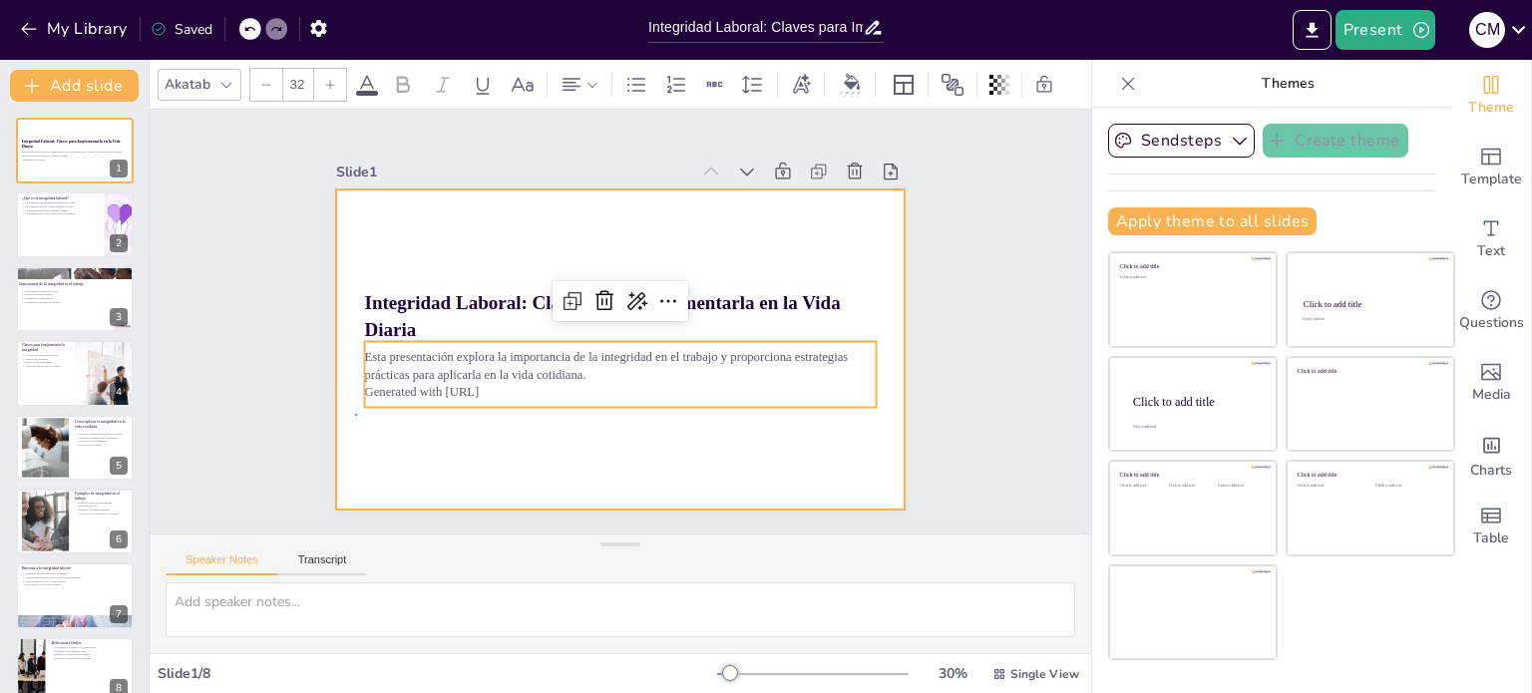
drag, startPoint x: 375, startPoint y: 379, endPoint x: 355, endPoint y: 415, distance: 41.1
click at [355, 415] on div at bounding box center [617, 350] width 599 height 378
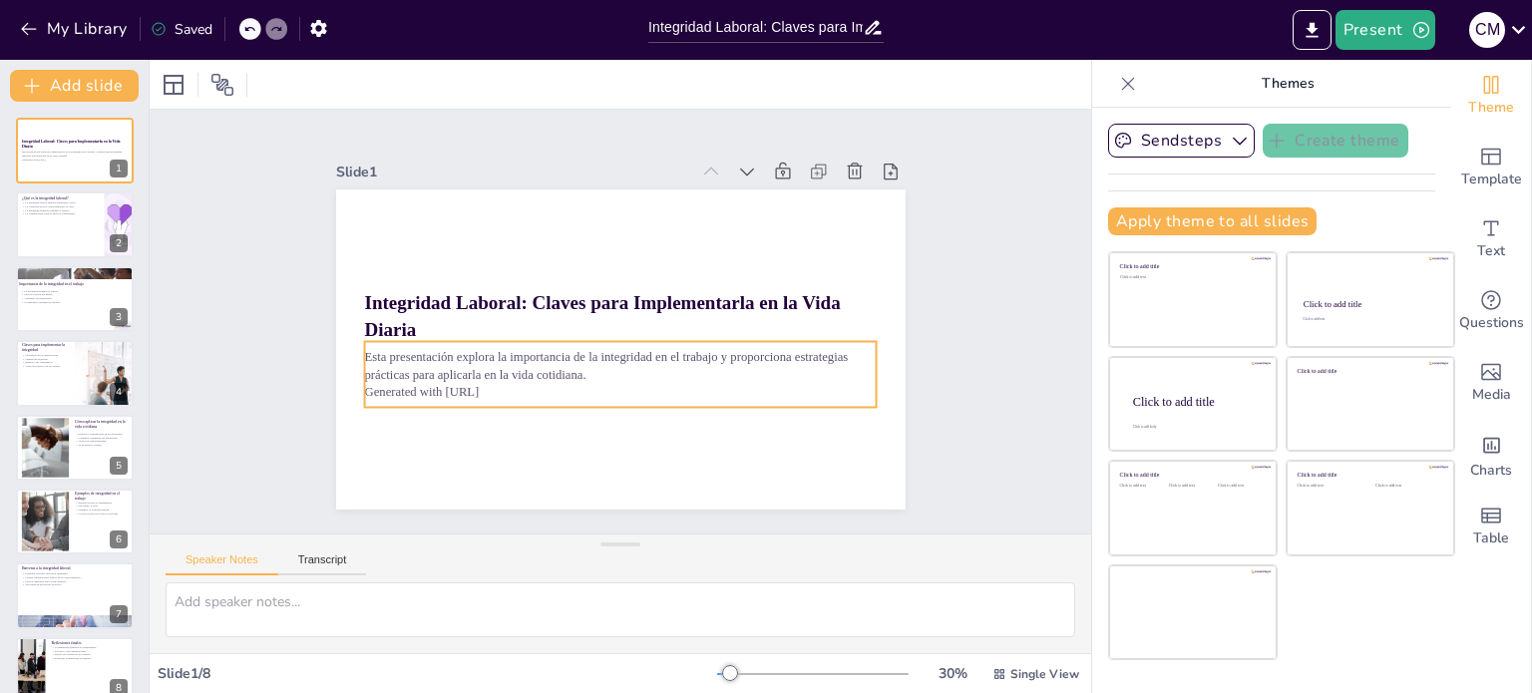
click at [492, 376] on p "Generated with [URL]" at bounding box center [613, 391] width 512 height 71
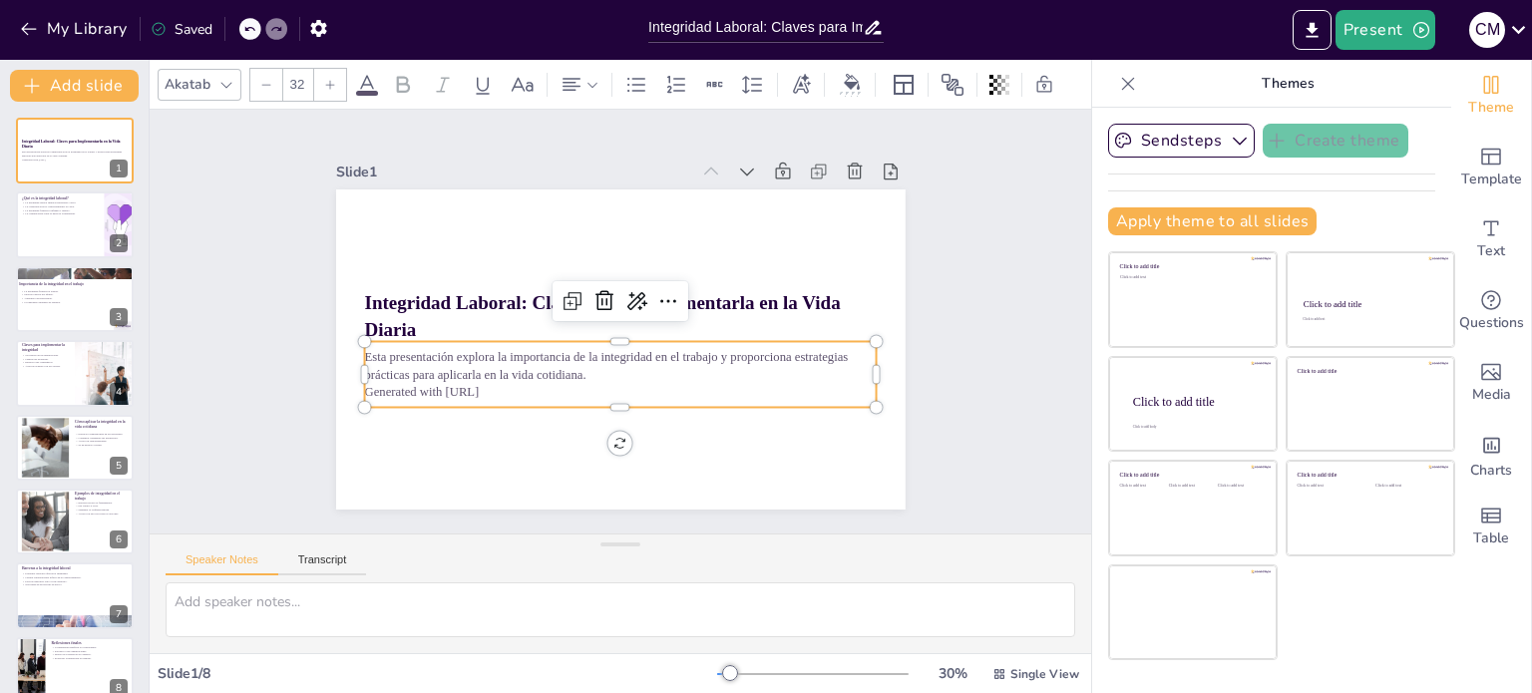
click at [492, 376] on p "Generated with [URL]" at bounding box center [613, 392] width 512 height 72
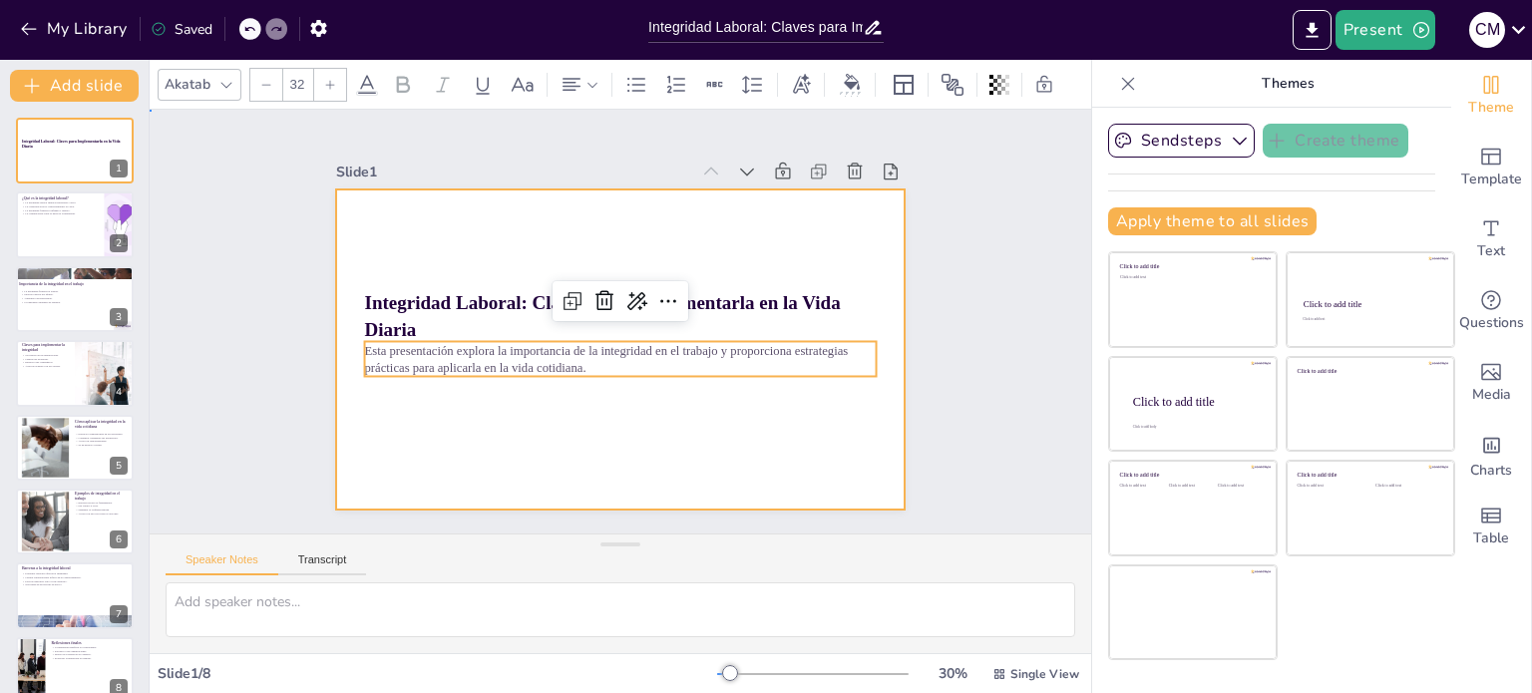
click at [517, 391] on div at bounding box center [617, 350] width 599 height 378
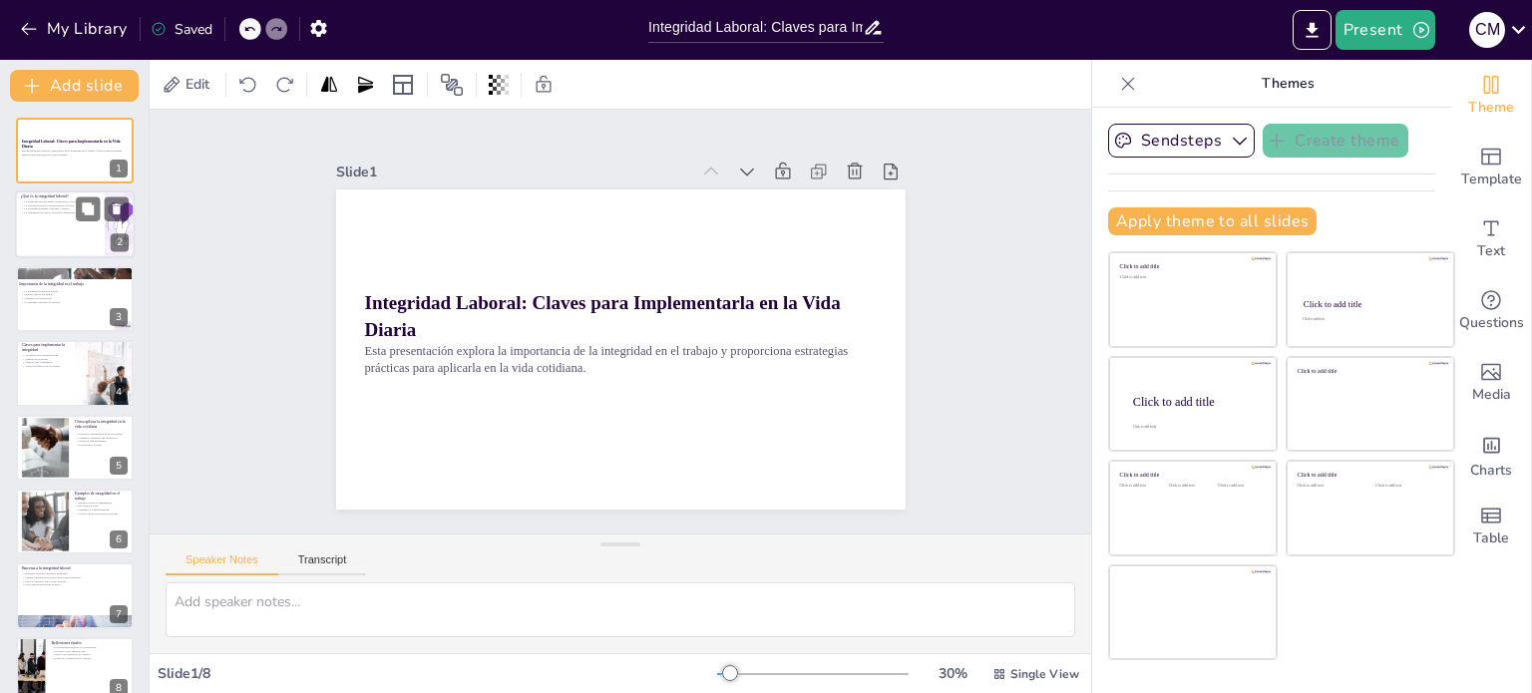
click at [41, 214] on div at bounding box center [75, 225] width 120 height 68
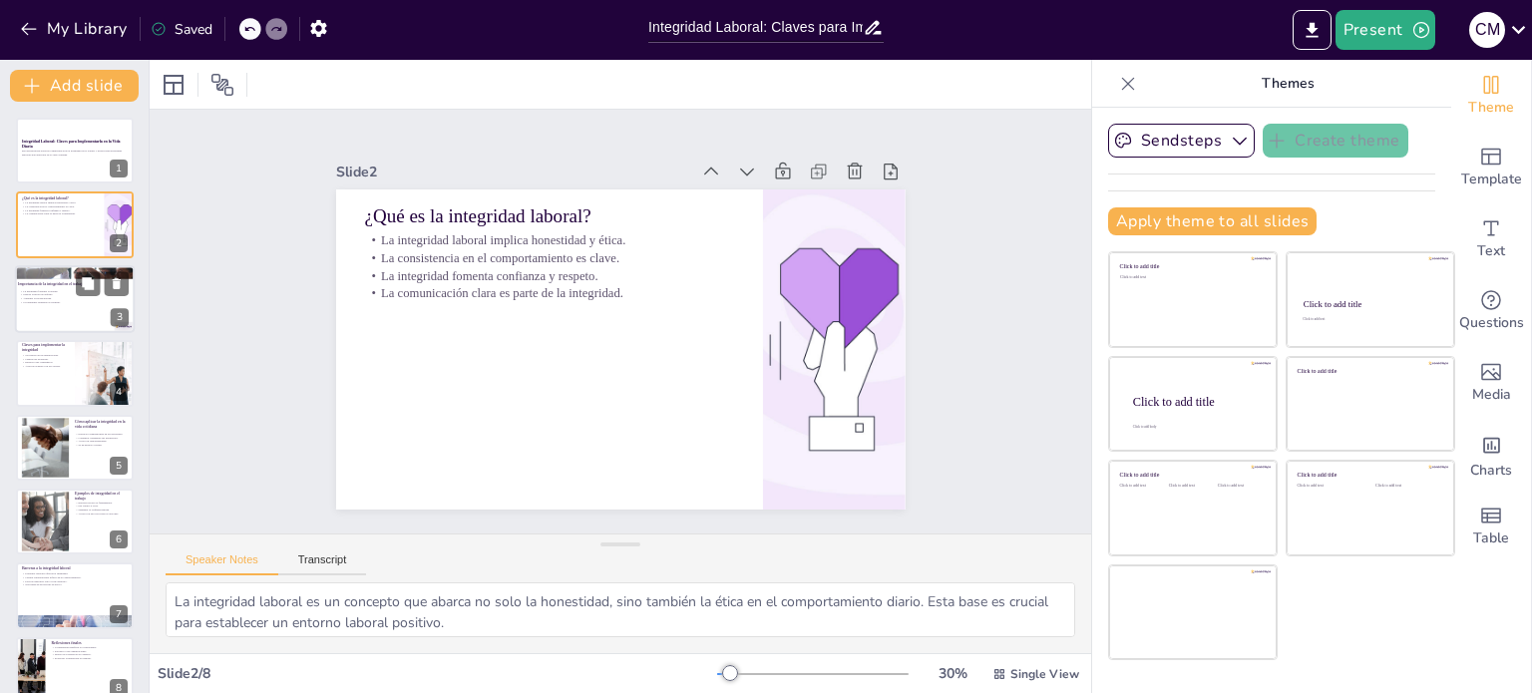
click at [36, 302] on p "Un ambiente saludable es esencial." at bounding box center [74, 302] width 108 height 4
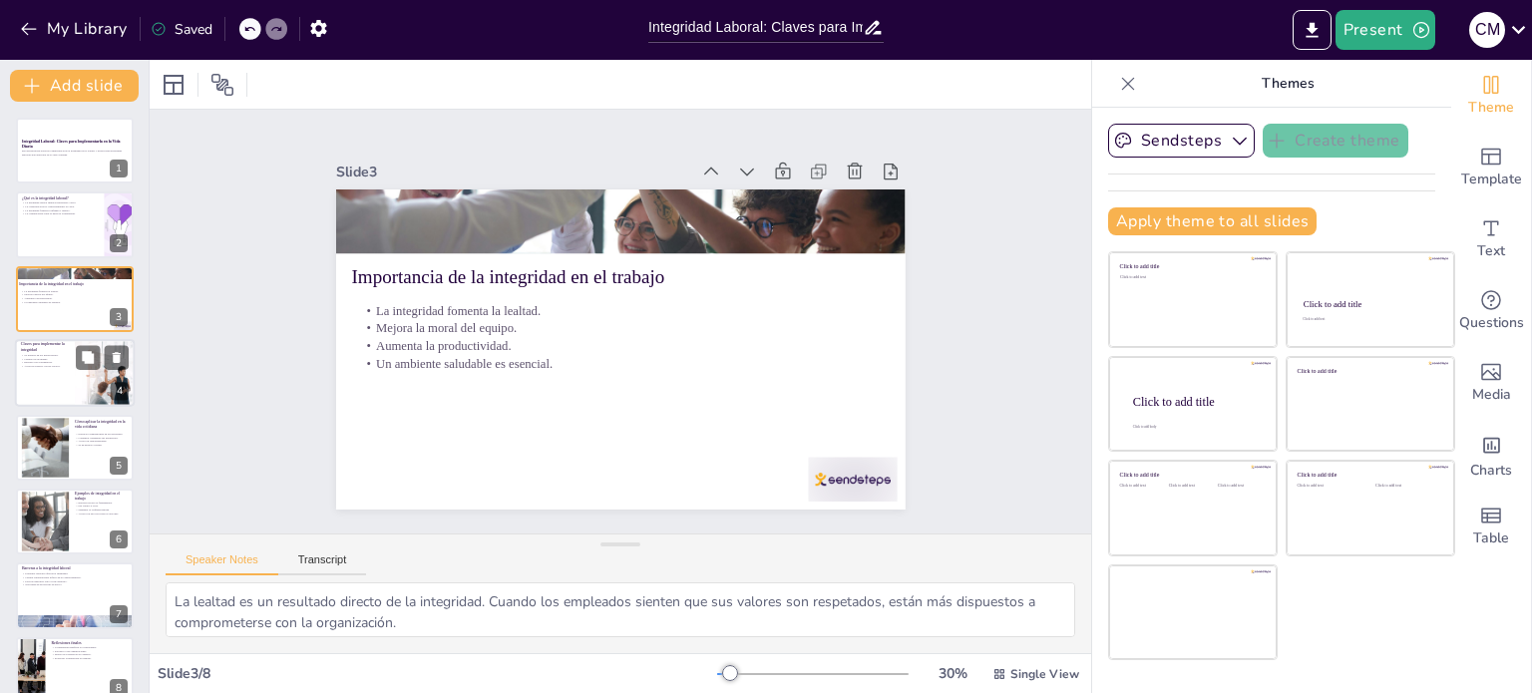
click at [28, 374] on div at bounding box center [75, 373] width 120 height 68
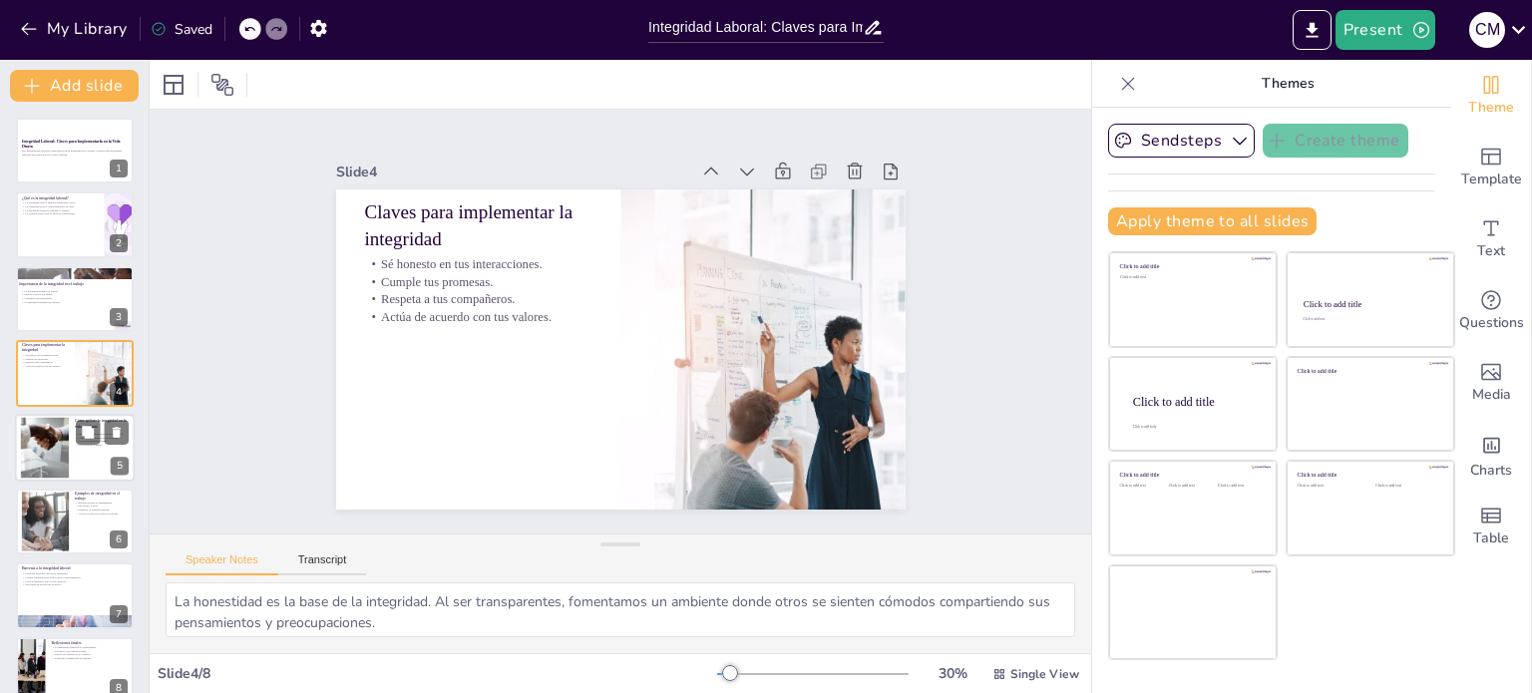
click at [40, 453] on div at bounding box center [44, 447] width 81 height 61
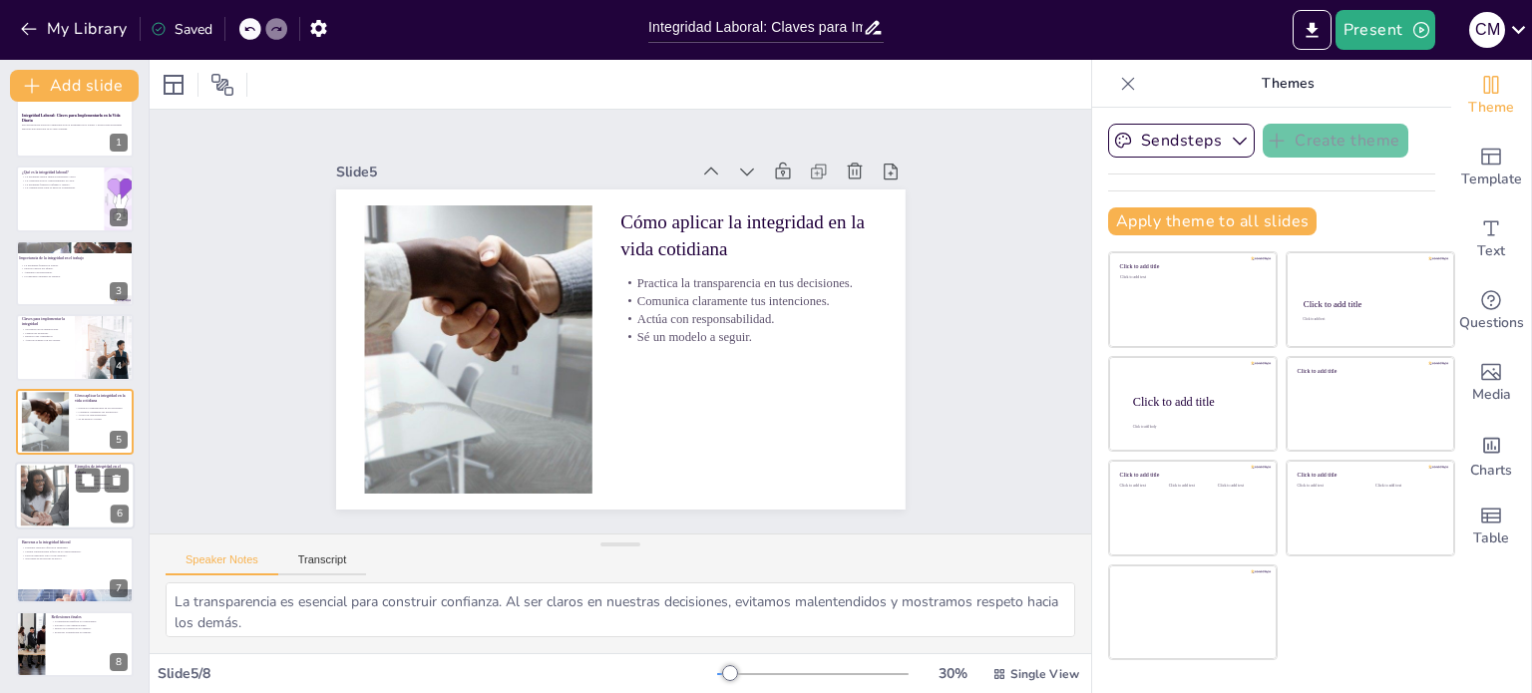
click at [43, 494] on div at bounding box center [45, 496] width 122 height 61
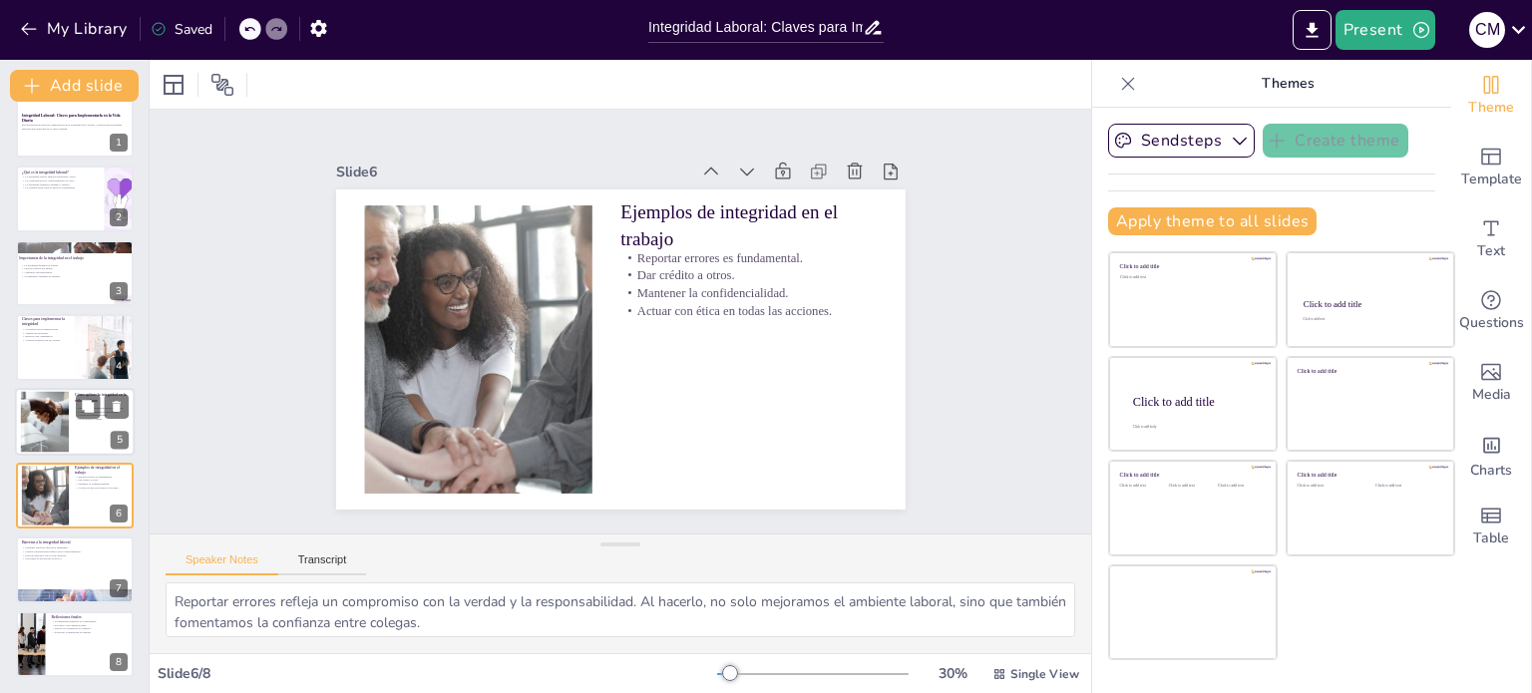
click at [32, 430] on div at bounding box center [44, 421] width 81 height 61
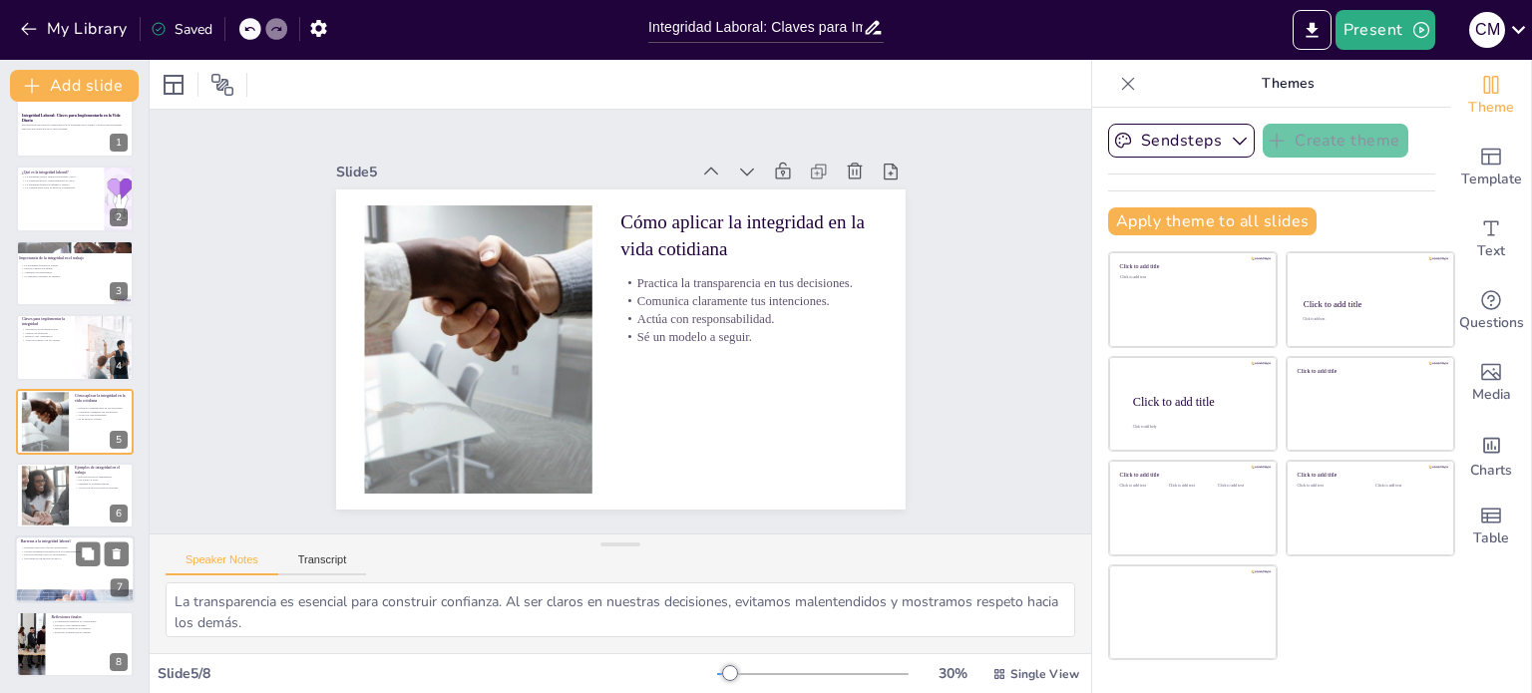
click at [33, 566] on div at bounding box center [75, 571] width 120 height 68
type textarea "Las presiones laborales pueden hacer que los empleados prioricen resultados sob…"
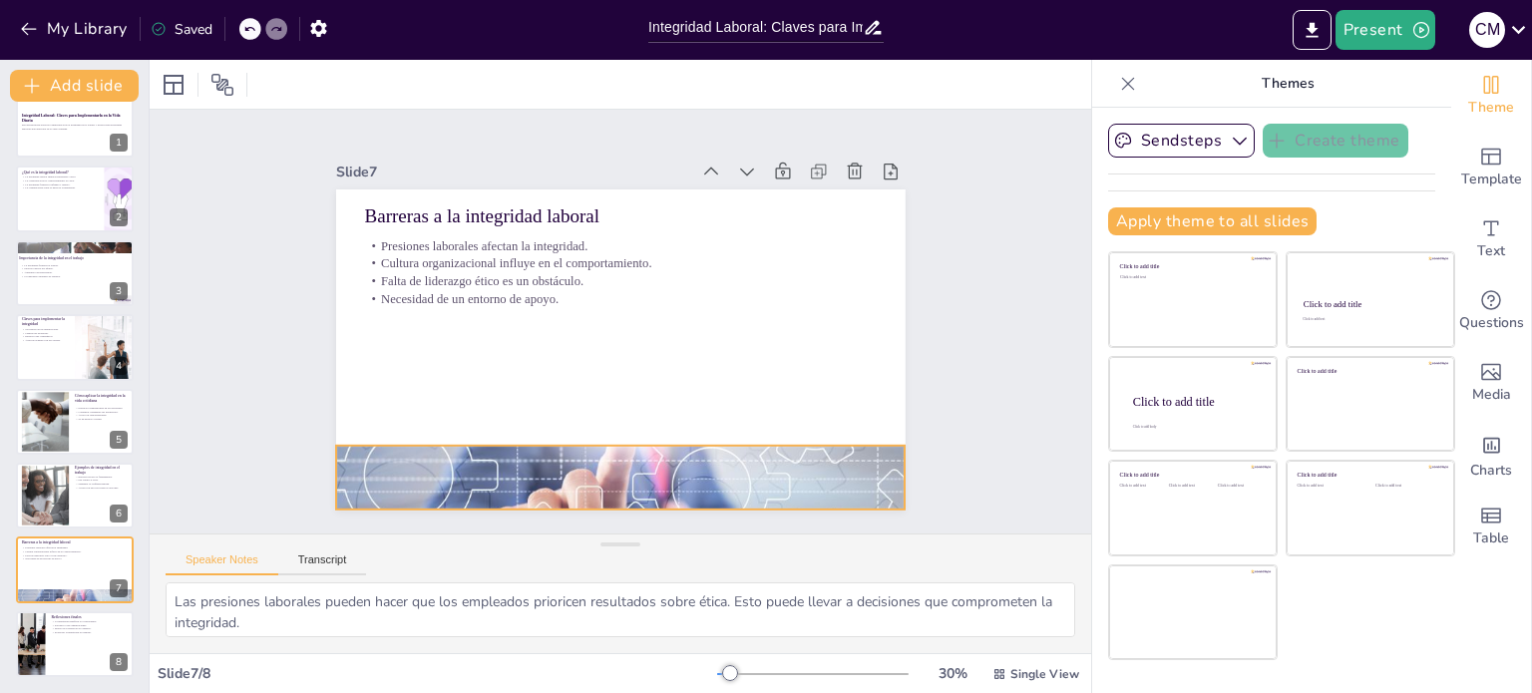
click at [590, 450] on div at bounding box center [603, 476] width 595 height 342
click at [566, 435] on div at bounding box center [607, 437] width 567 height 76
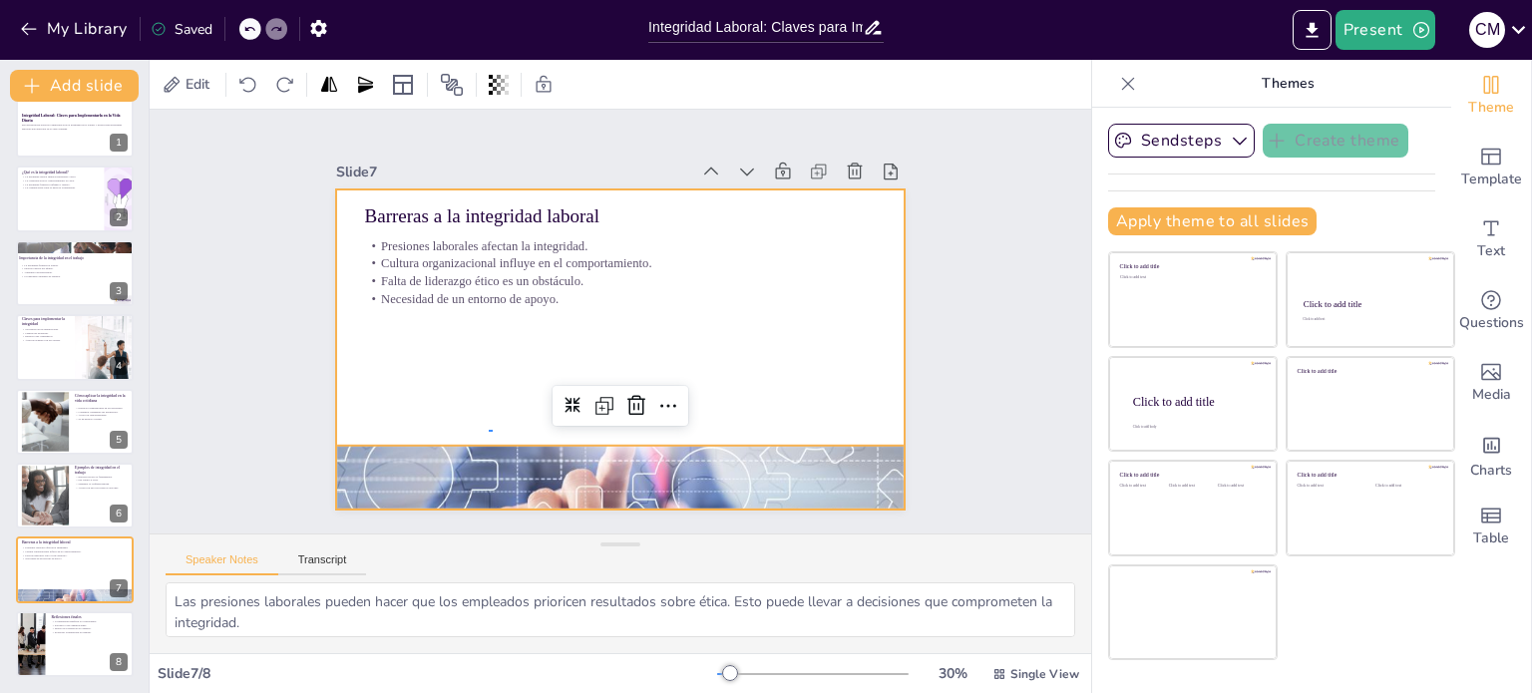
click at [493, 431] on div at bounding box center [620, 349] width 569 height 320
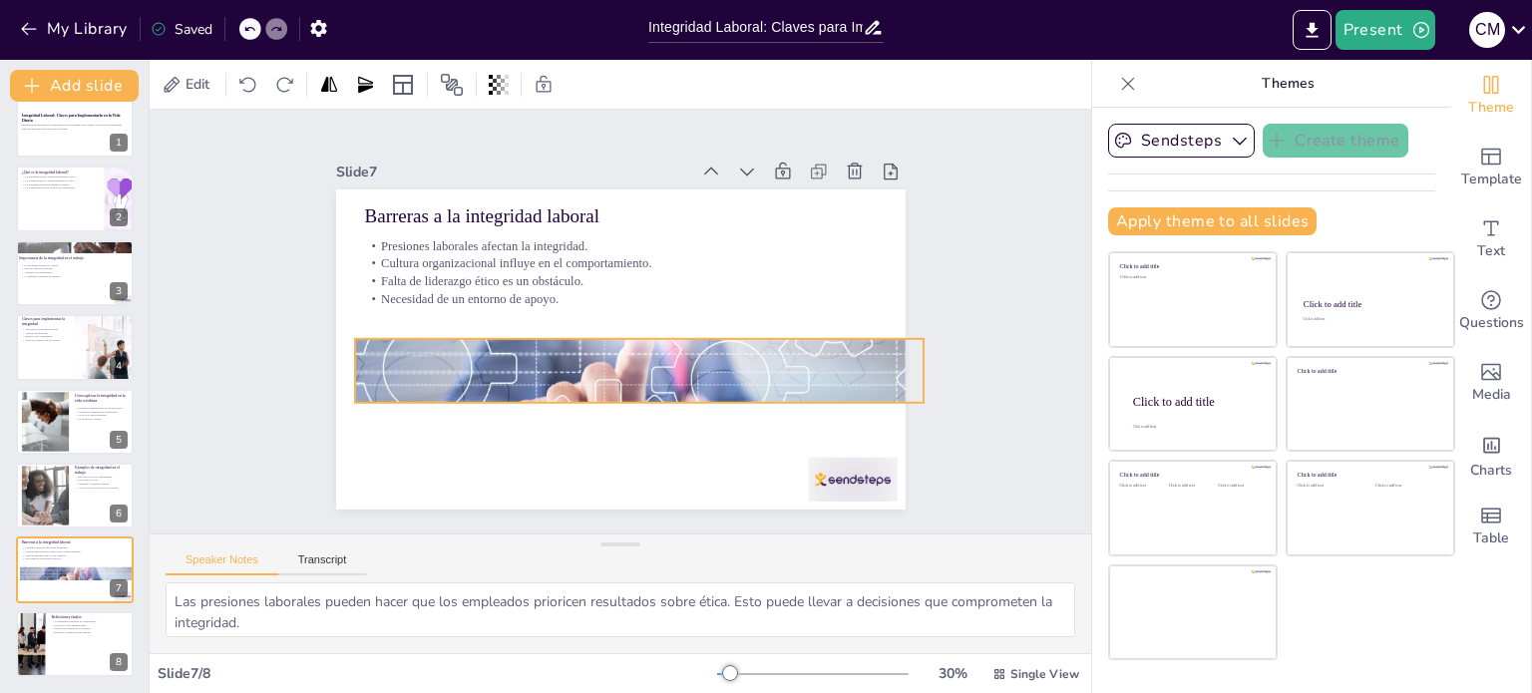
drag, startPoint x: 468, startPoint y: 439, endPoint x: 487, endPoint y: 332, distance: 108.4
click at [487, 332] on div at bounding box center [567, 324] width 447 height 629
click at [842, 509] on div at bounding box center [792, 544] width 99 height 70
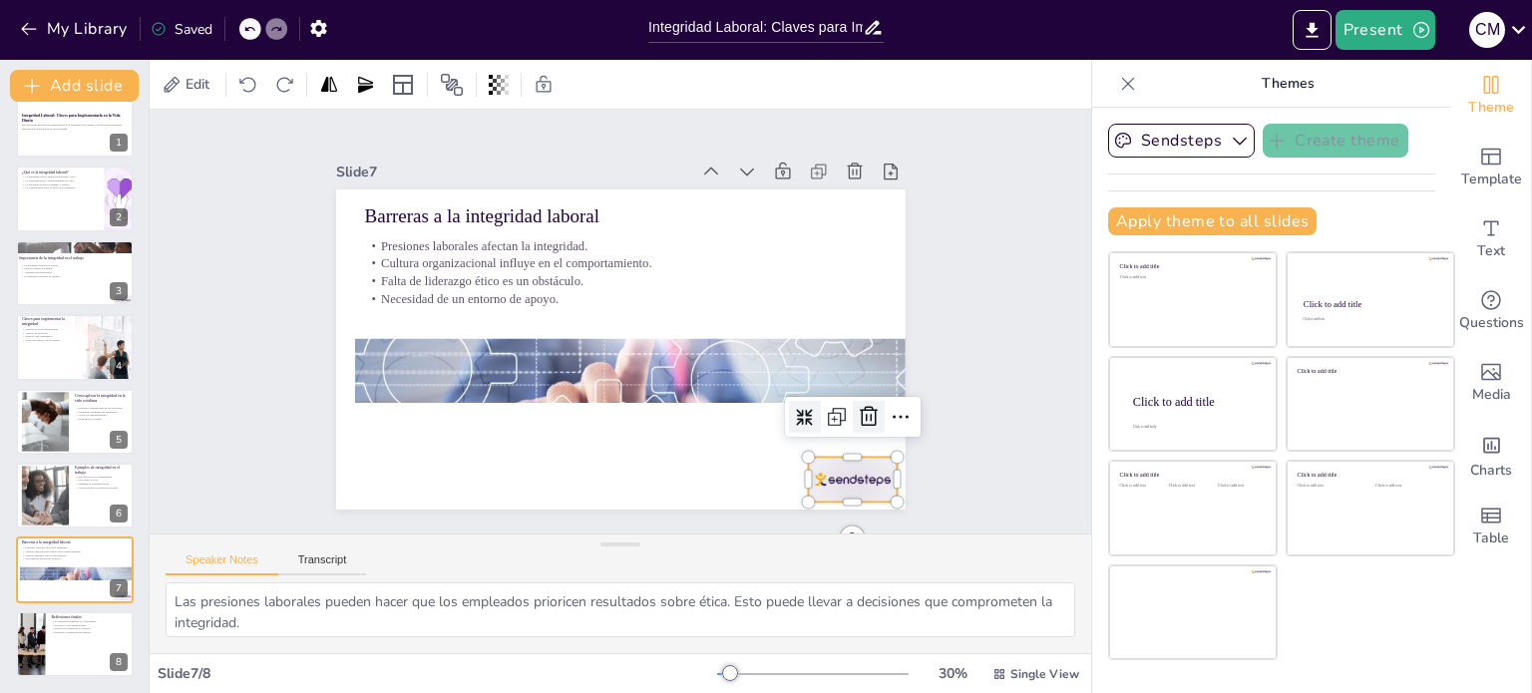
click at [859, 430] on icon at bounding box center [857, 443] width 26 height 26
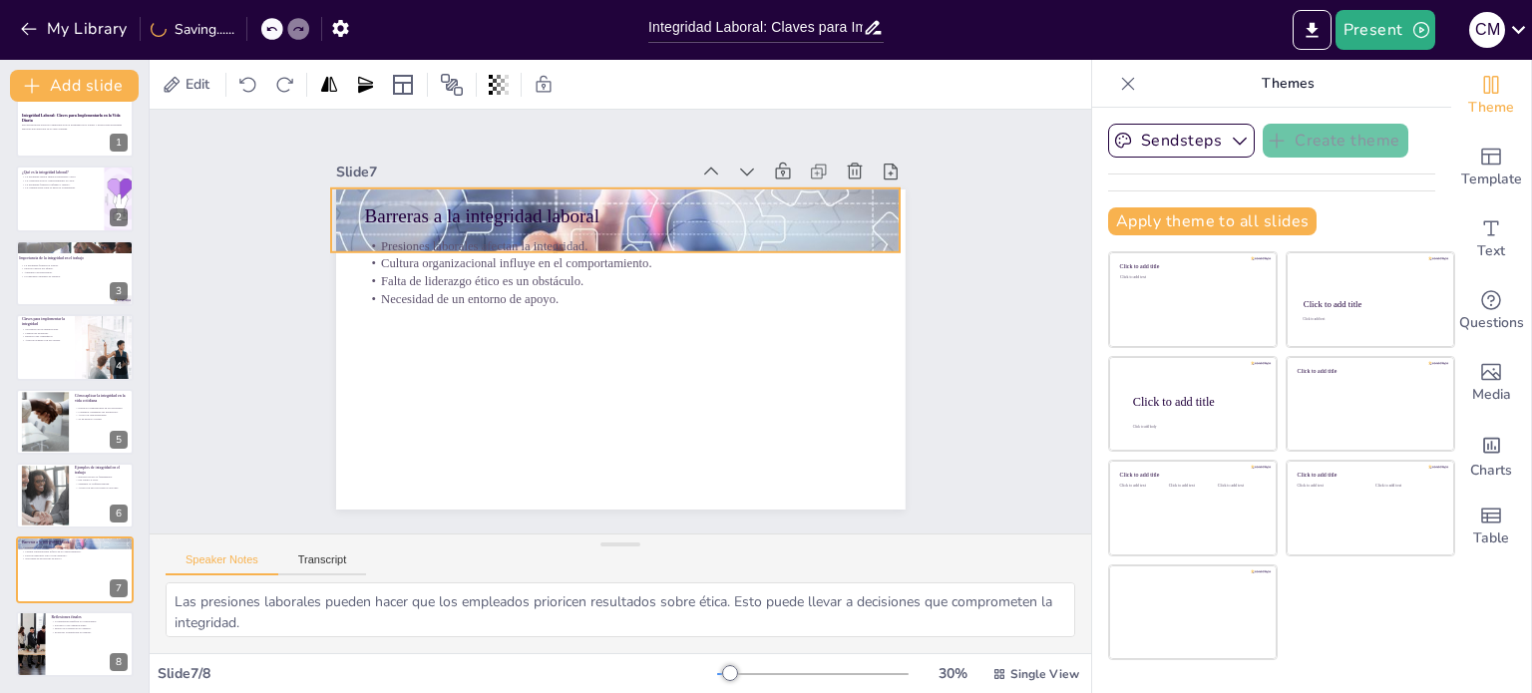
drag, startPoint x: 523, startPoint y: 362, endPoint x: 499, endPoint y: 211, distance: 152.5
click at [499, 211] on div "Barreras a la integridad laboral Presiones laborales afectan la integridad. Cul…" at bounding box center [634, 191] width 566 height 60
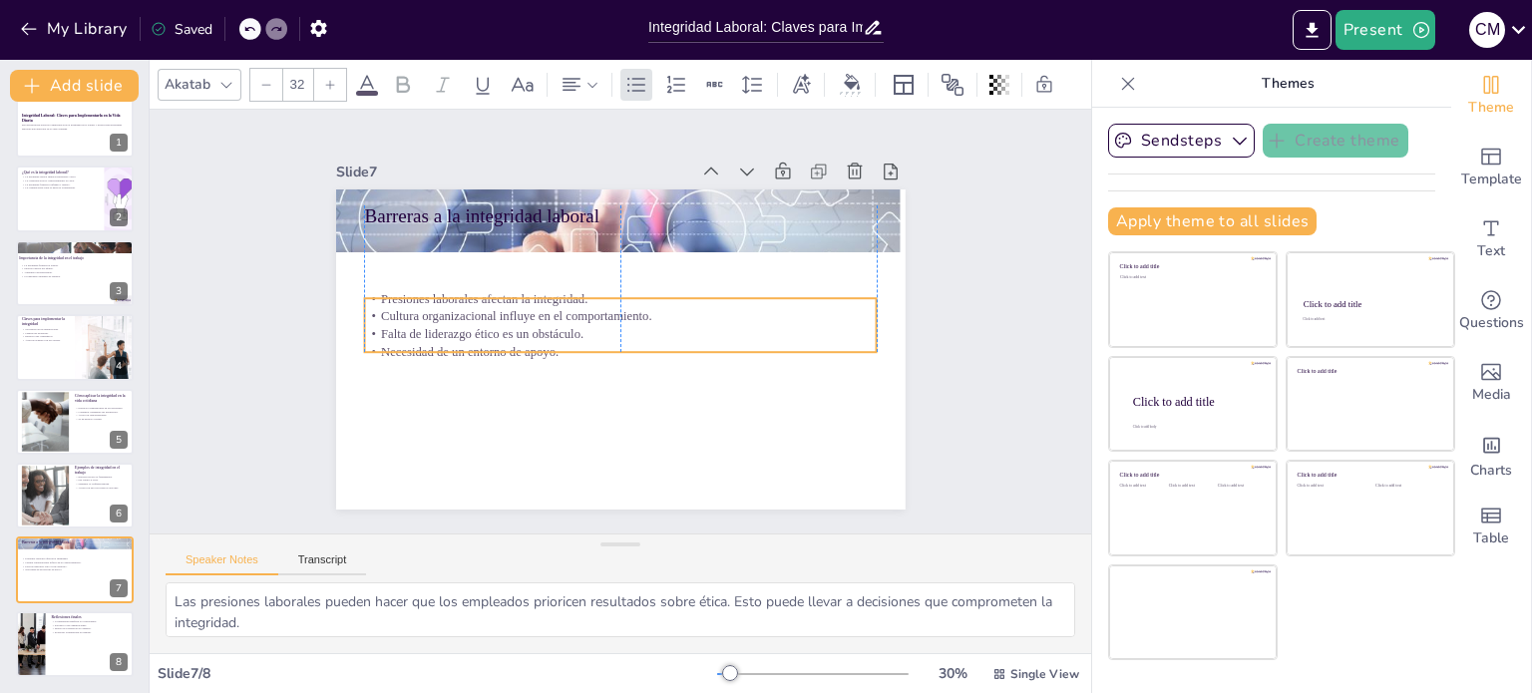
drag, startPoint x: 472, startPoint y: 271, endPoint x: 473, endPoint y: 324, distance: 52.9
click at [473, 324] on p "Falta de liderazgo ético es un obstáculo." at bounding box center [619, 334] width 512 height 72
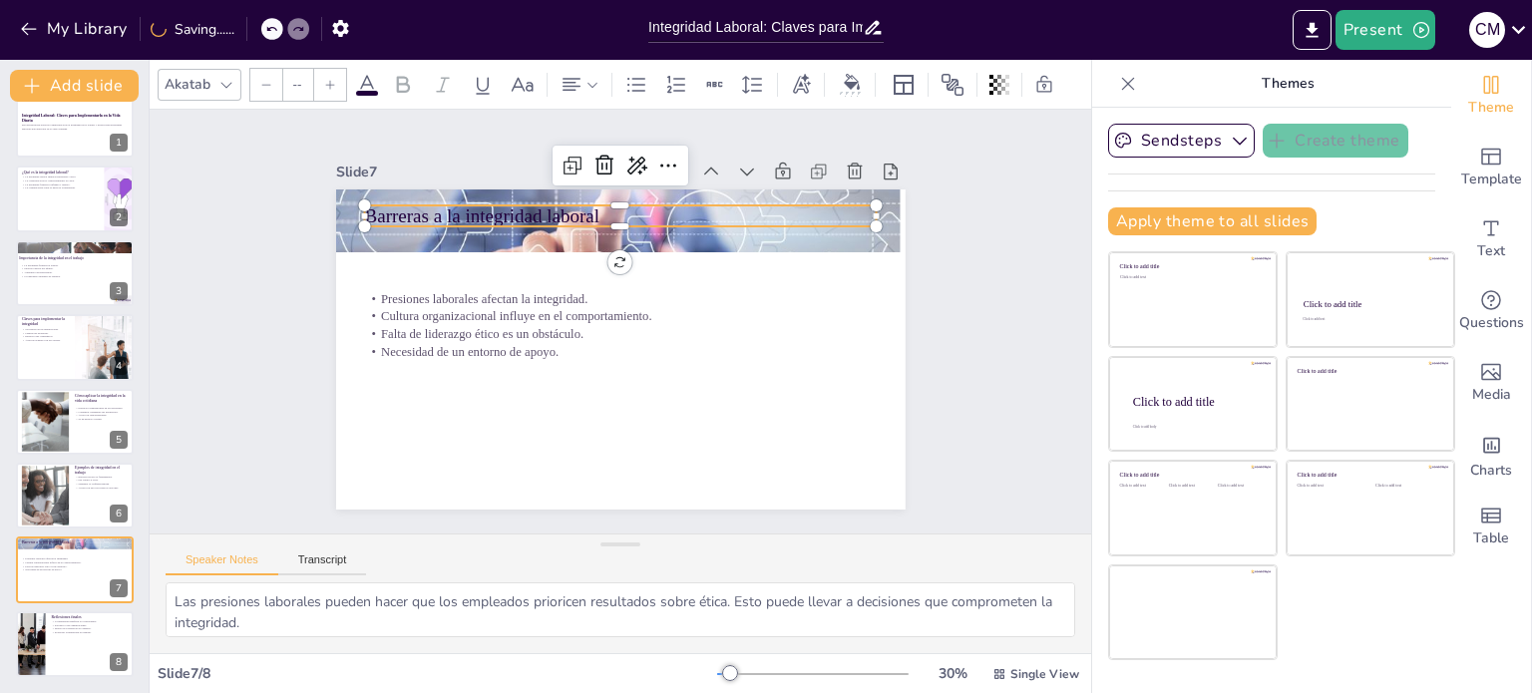
type input "48"
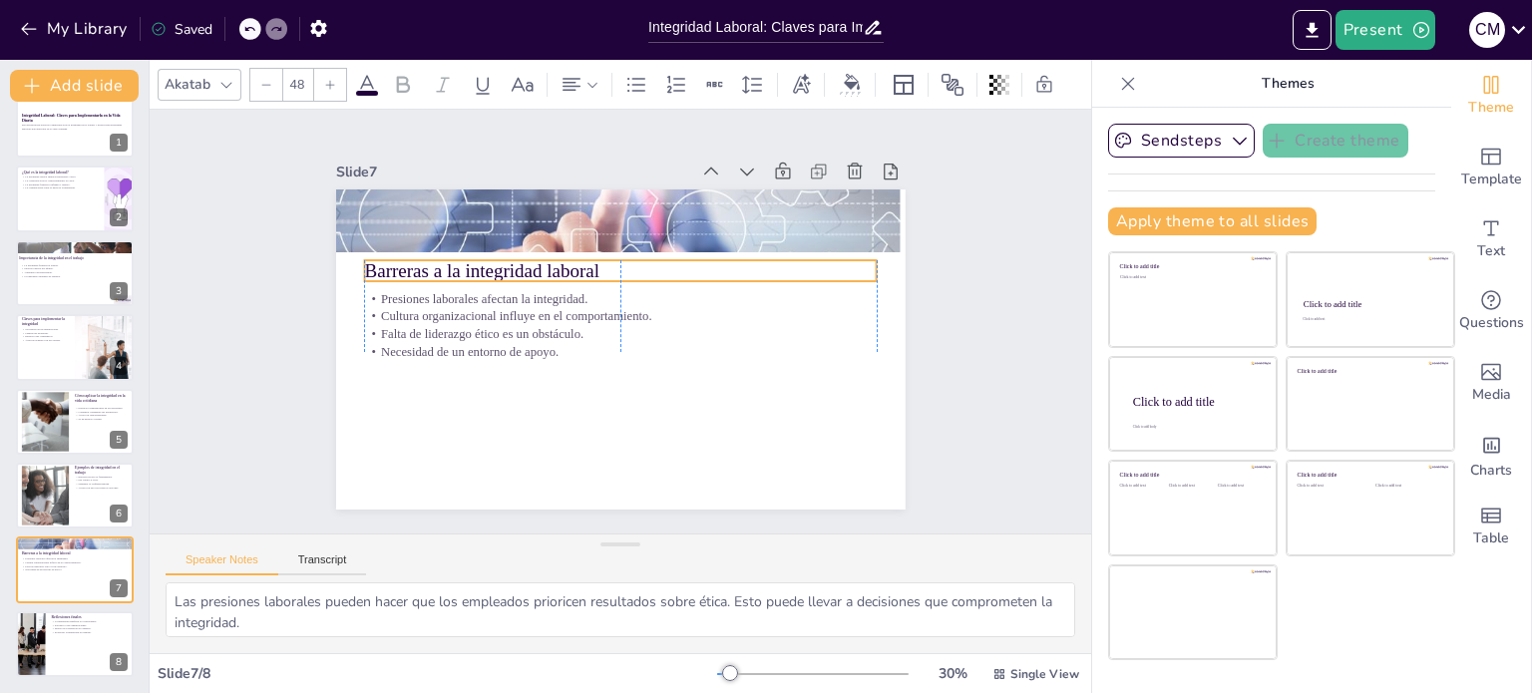
drag, startPoint x: 459, startPoint y: 209, endPoint x: 463, endPoint y: 264, distance: 55.0
click at [463, 264] on p "Barreras a la integridad laboral" at bounding box center [626, 271] width 513 height 80
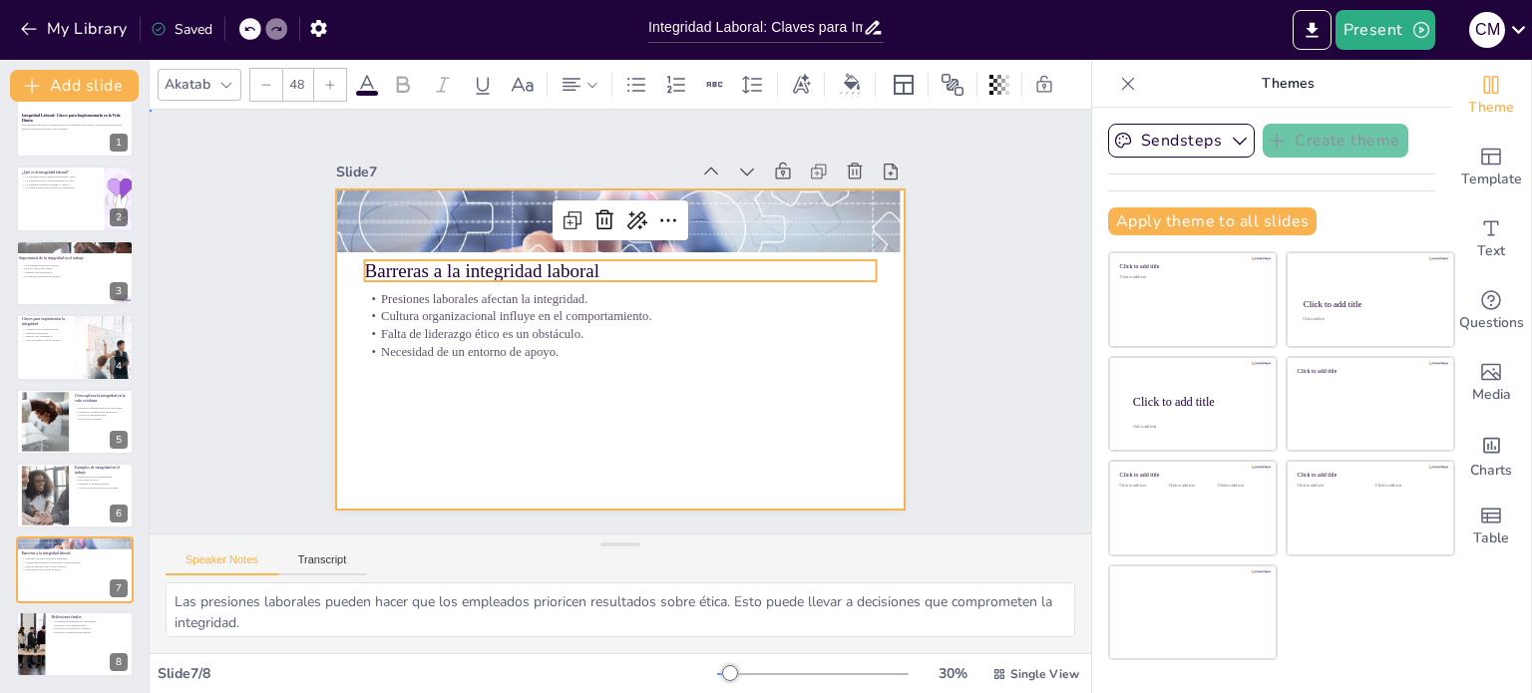
click at [503, 382] on div at bounding box center [614, 350] width 623 height 432
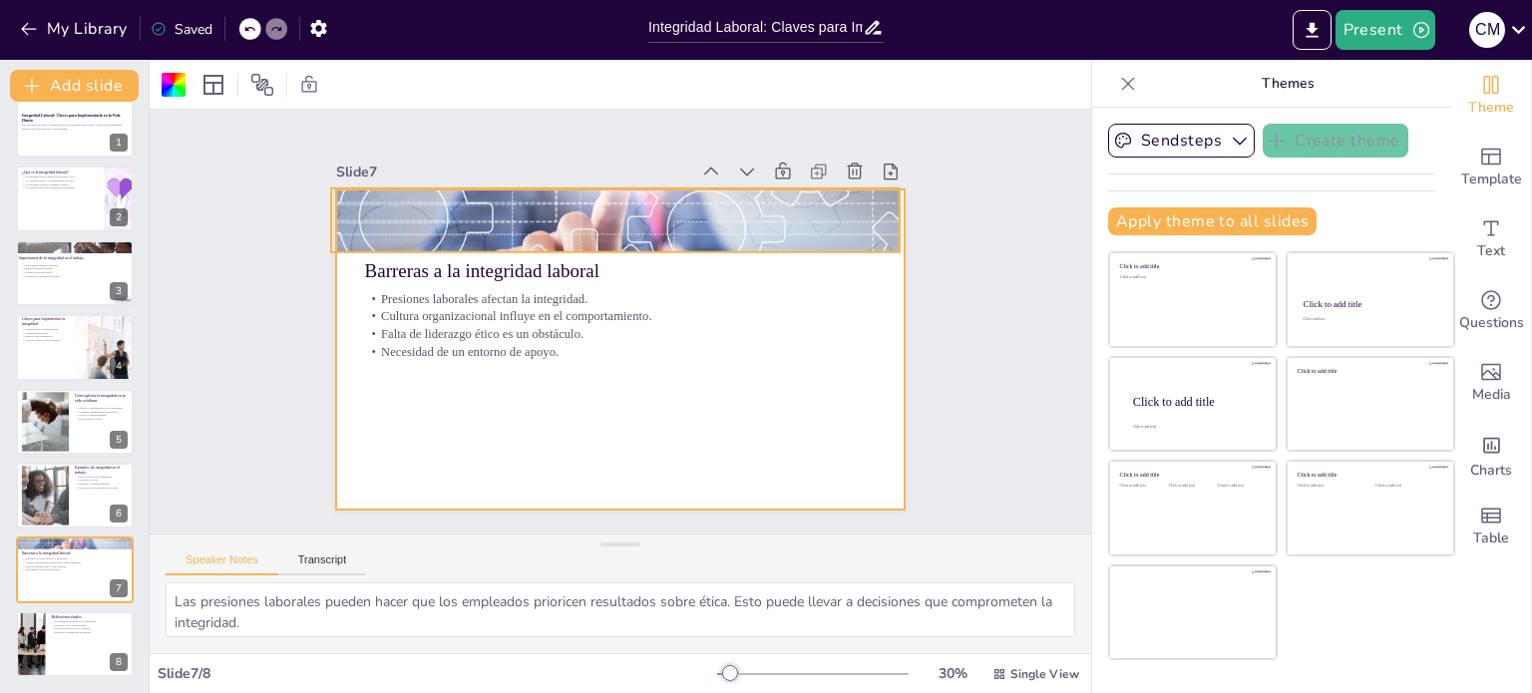
click at [695, 222] on div at bounding box center [625, 220] width 595 height 342
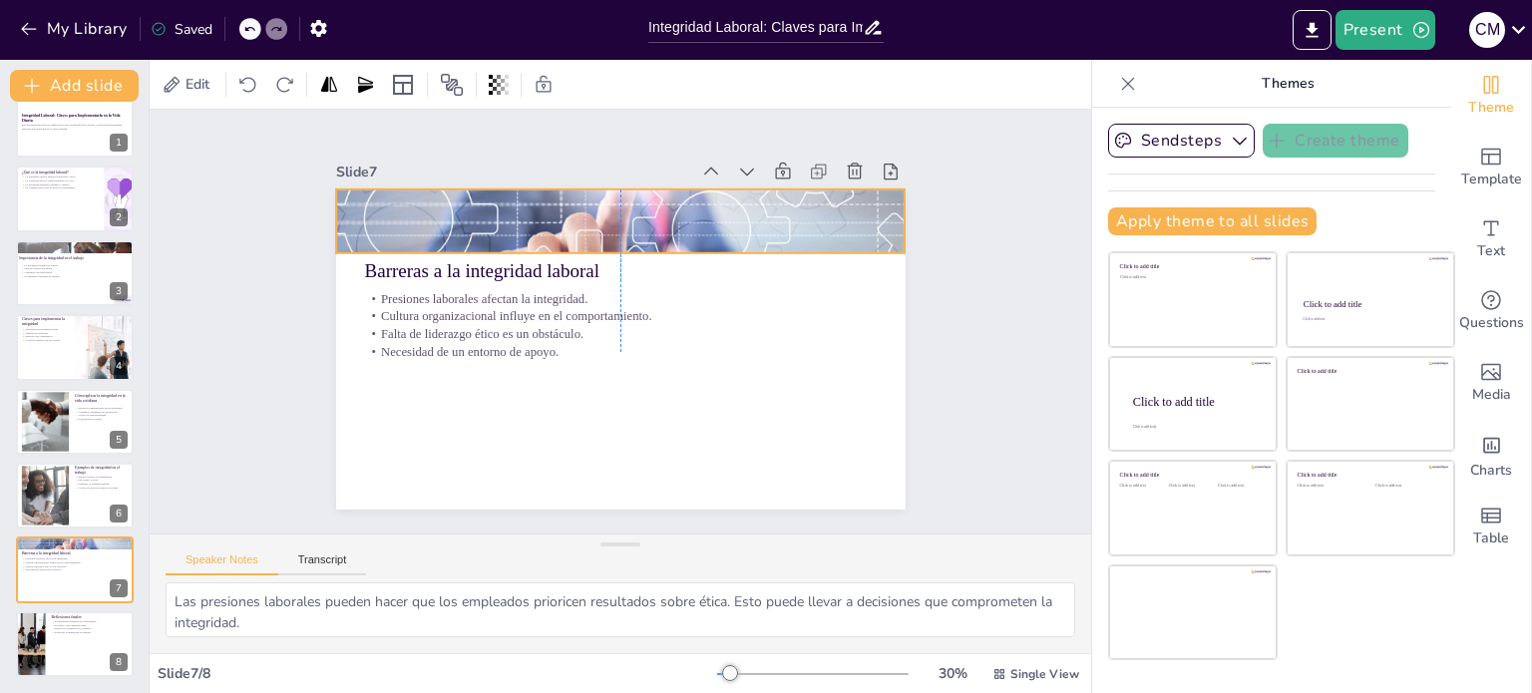
click at [694, 184] on div at bounding box center [651, 226] width 629 height 447
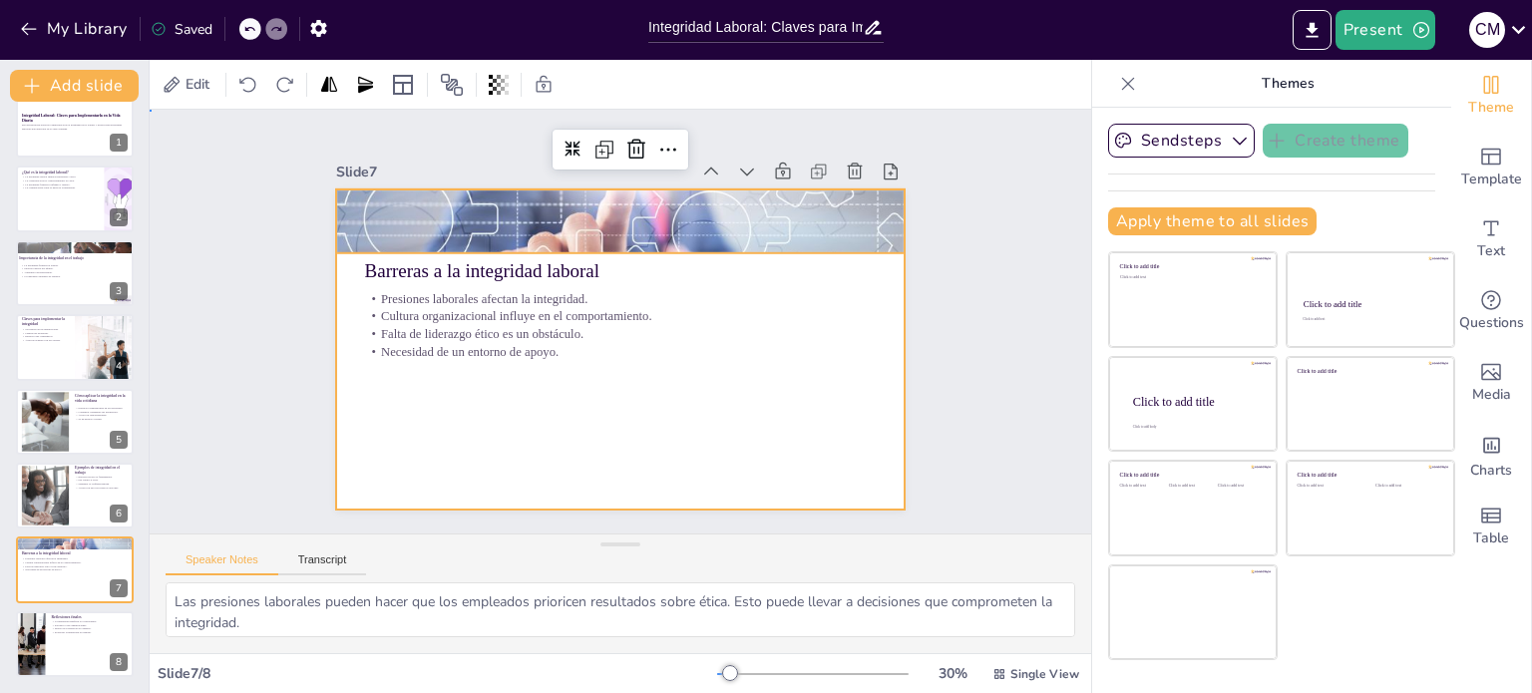
click at [751, 358] on div at bounding box center [601, 342] width 637 height 618
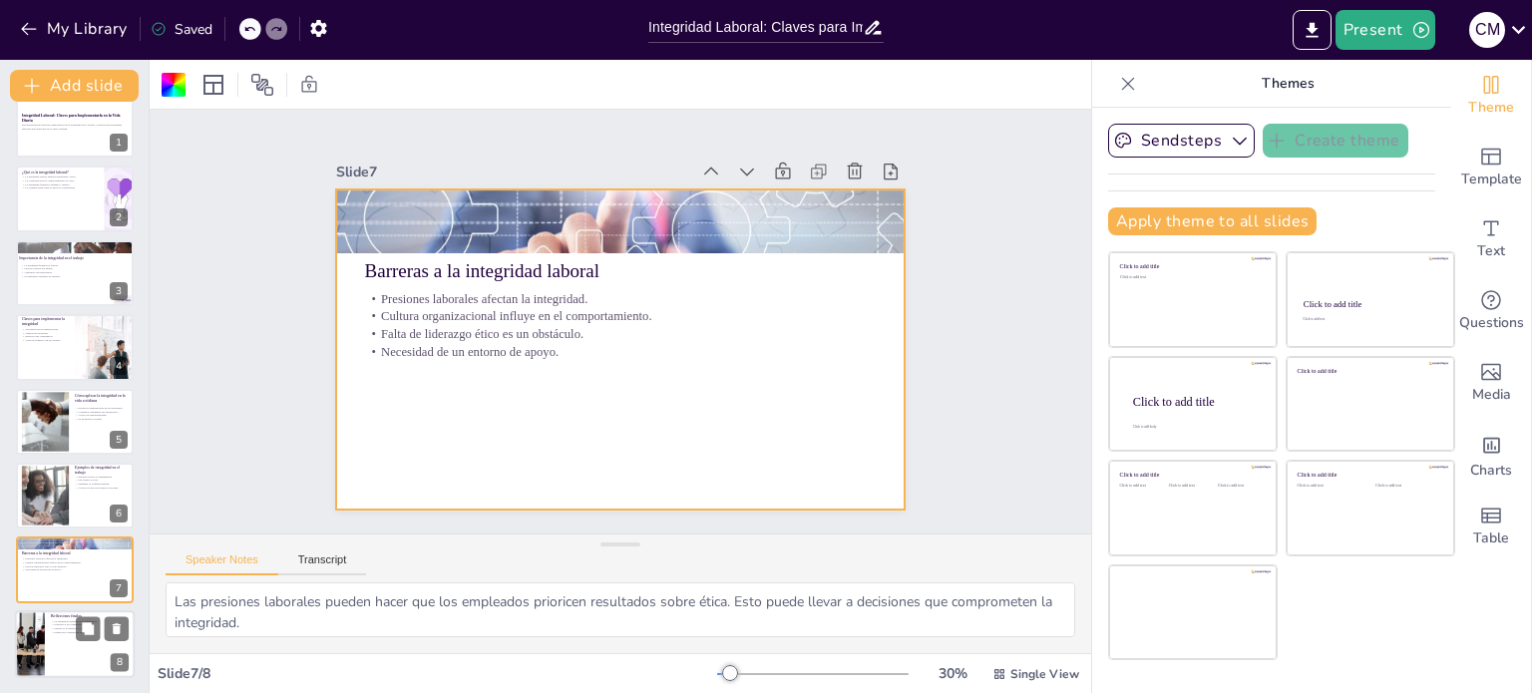
click at [58, 650] on div at bounding box center [75, 644] width 120 height 68
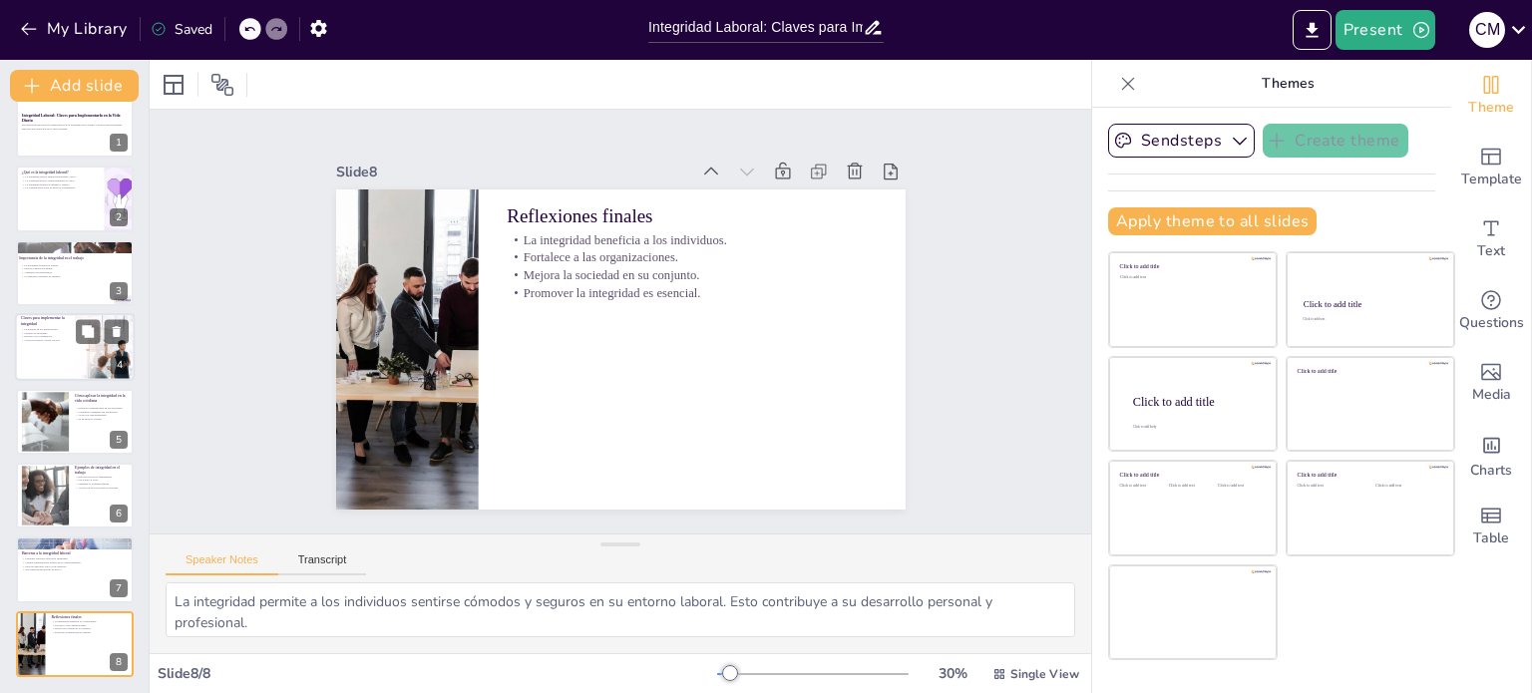
click at [44, 353] on div at bounding box center [75, 347] width 120 height 68
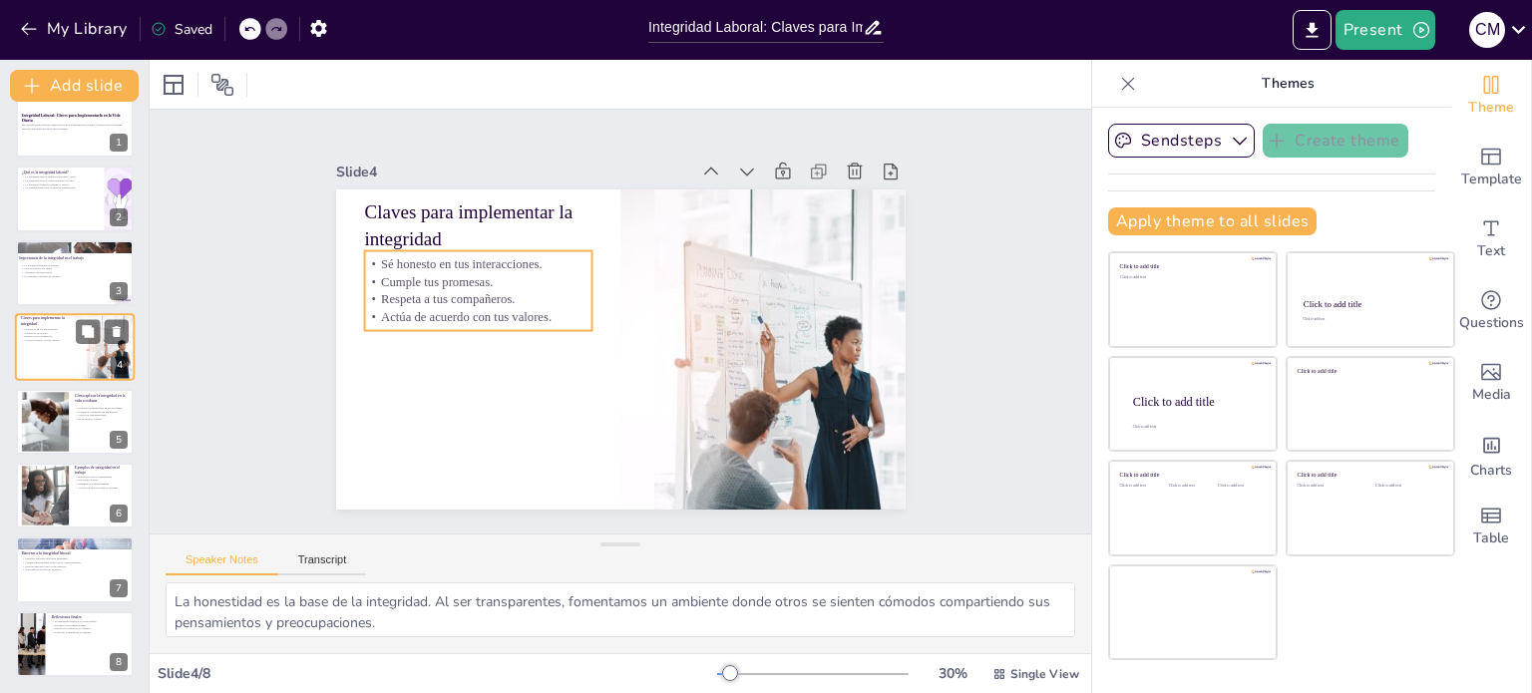
scroll to position [0, 0]
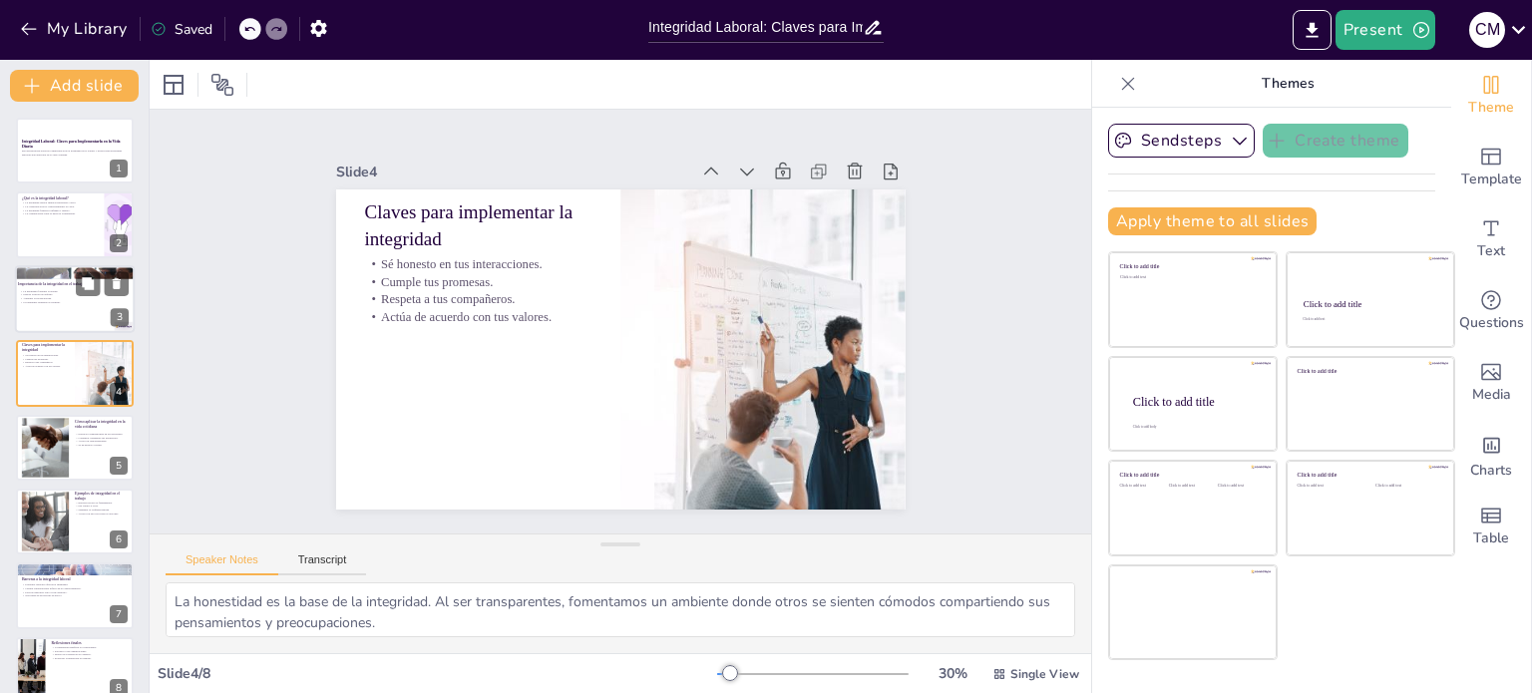
click at [52, 304] on div at bounding box center [75, 299] width 120 height 68
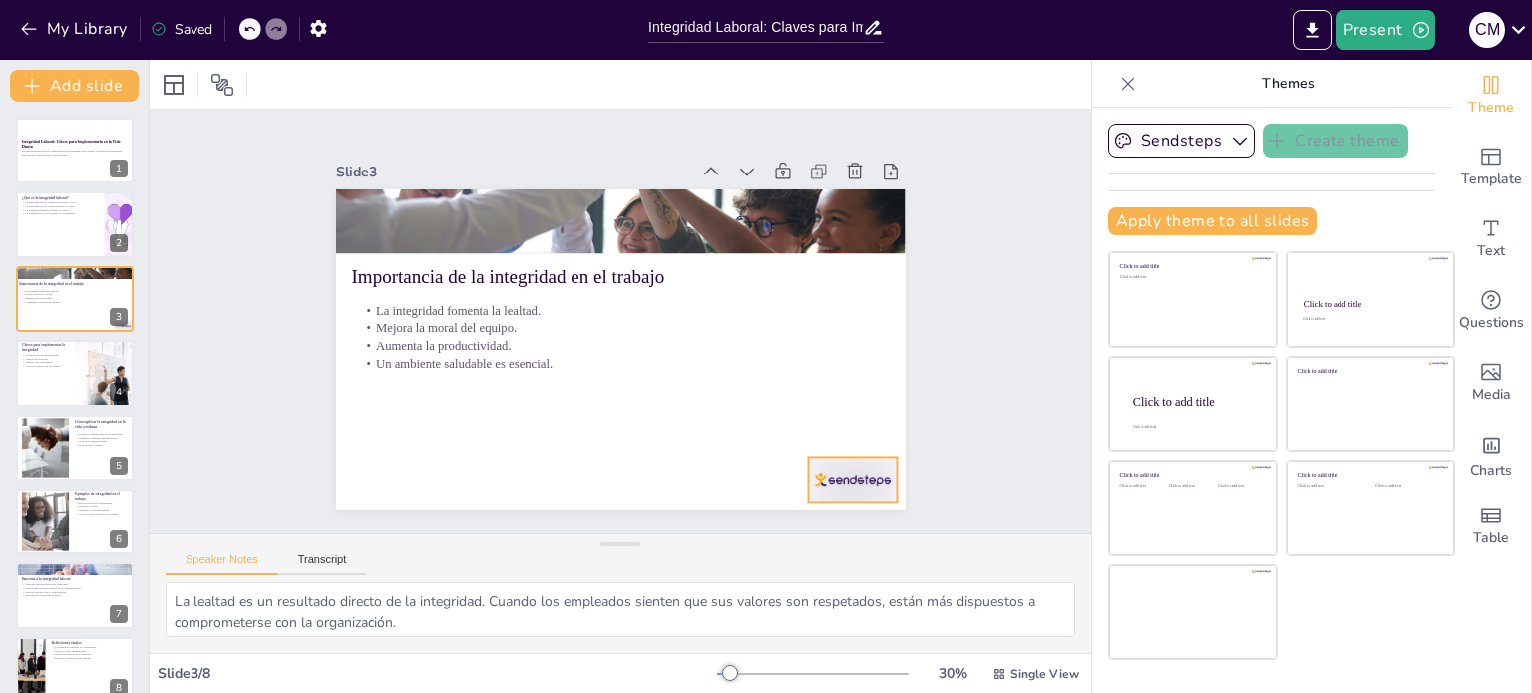
click at [866, 476] on div at bounding box center [834, 503] width 93 height 54
click at [854, 453] on icon at bounding box center [843, 467] width 28 height 28
click at [25, 238] on div at bounding box center [75, 225] width 120 height 68
type textarea "La integridad laboral es un concepto que abarca no solo la honestidad, sino tam…"
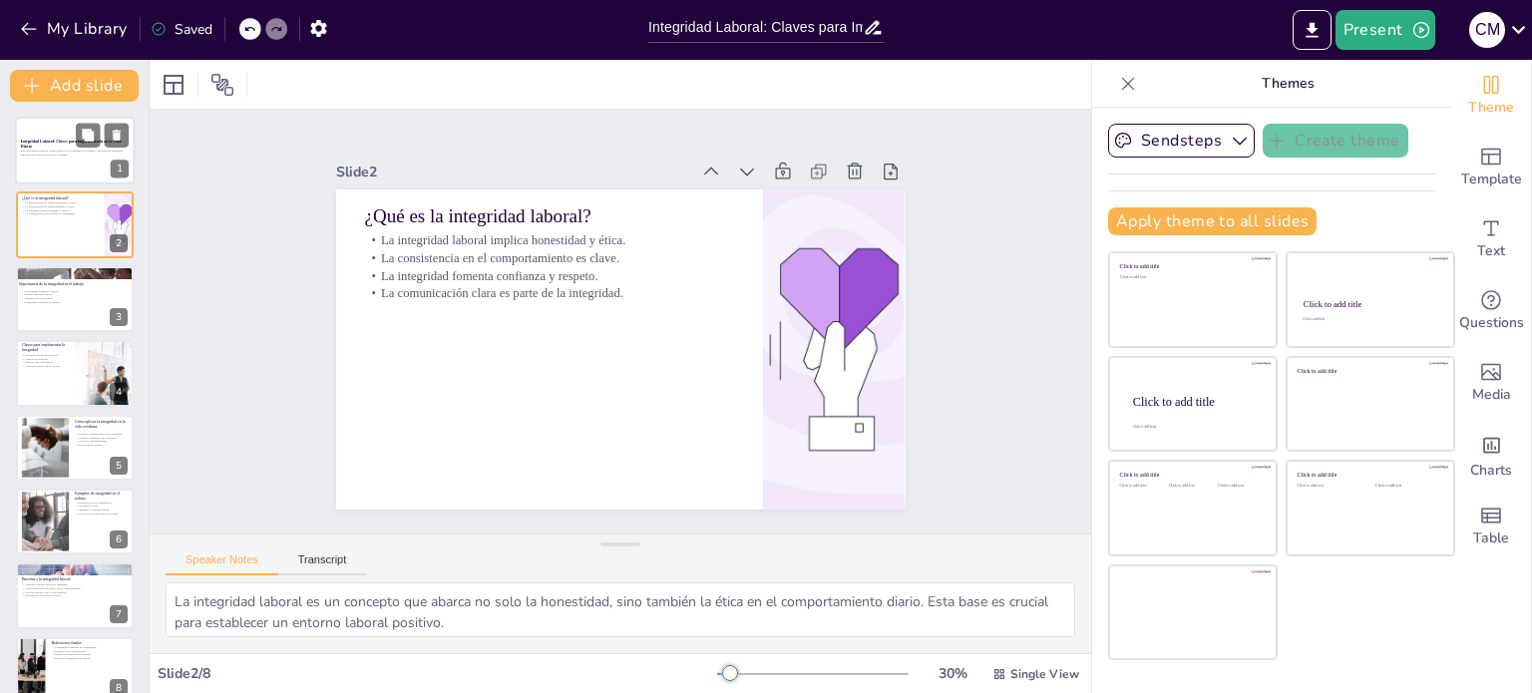
click at [39, 164] on div at bounding box center [75, 151] width 120 height 68
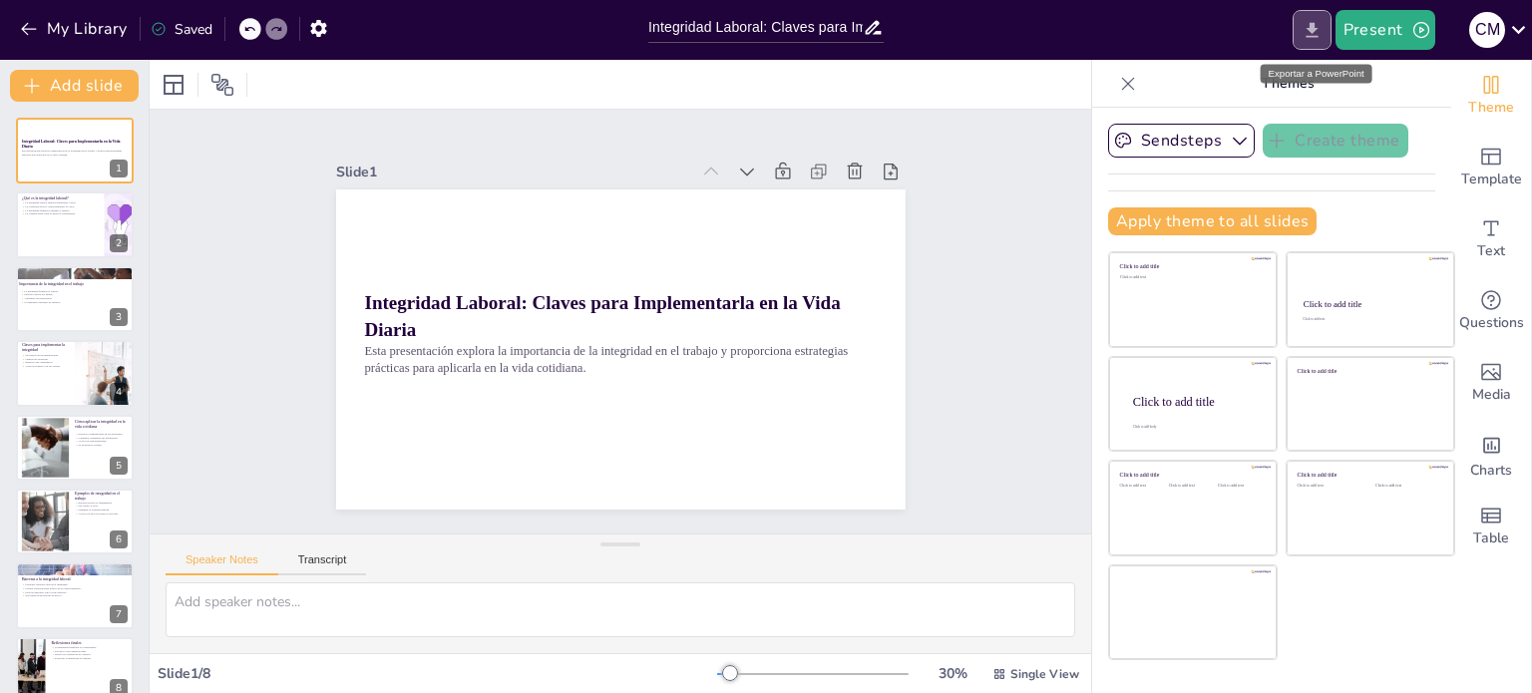
click at [1310, 31] on icon "Export to PowerPoint" at bounding box center [1312, 30] width 21 height 21
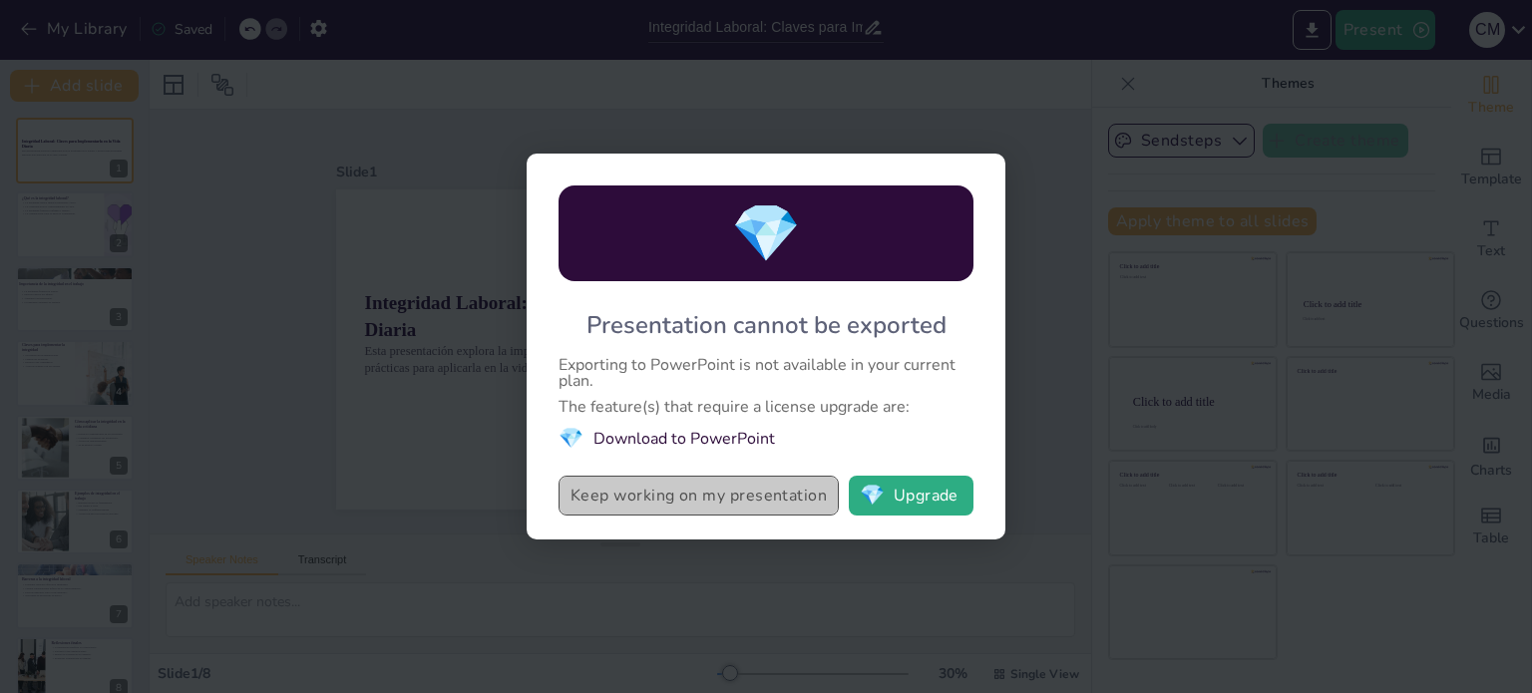
click at [686, 503] on button "Keep working on my presentation" at bounding box center [699, 496] width 280 height 40
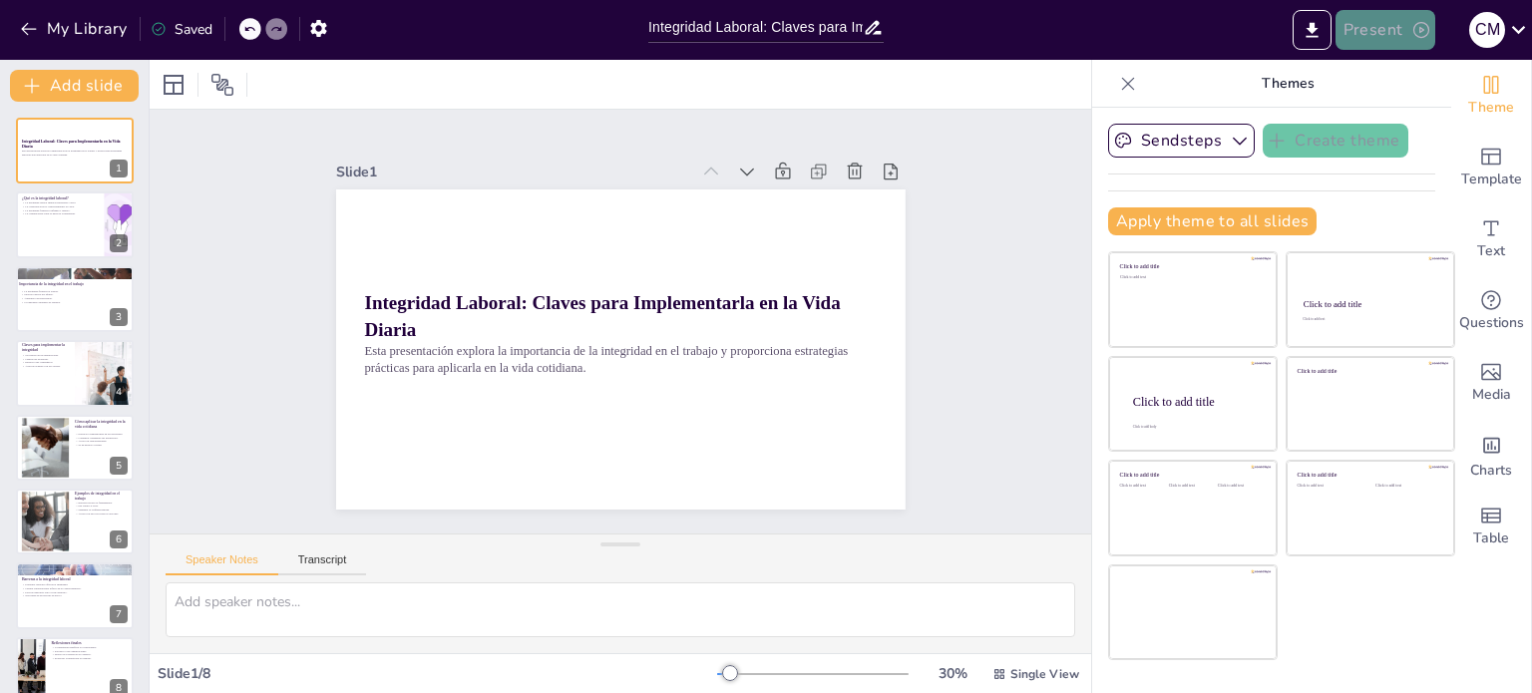
click at [1397, 30] on button "Present" at bounding box center [1385, 30] width 100 height 40
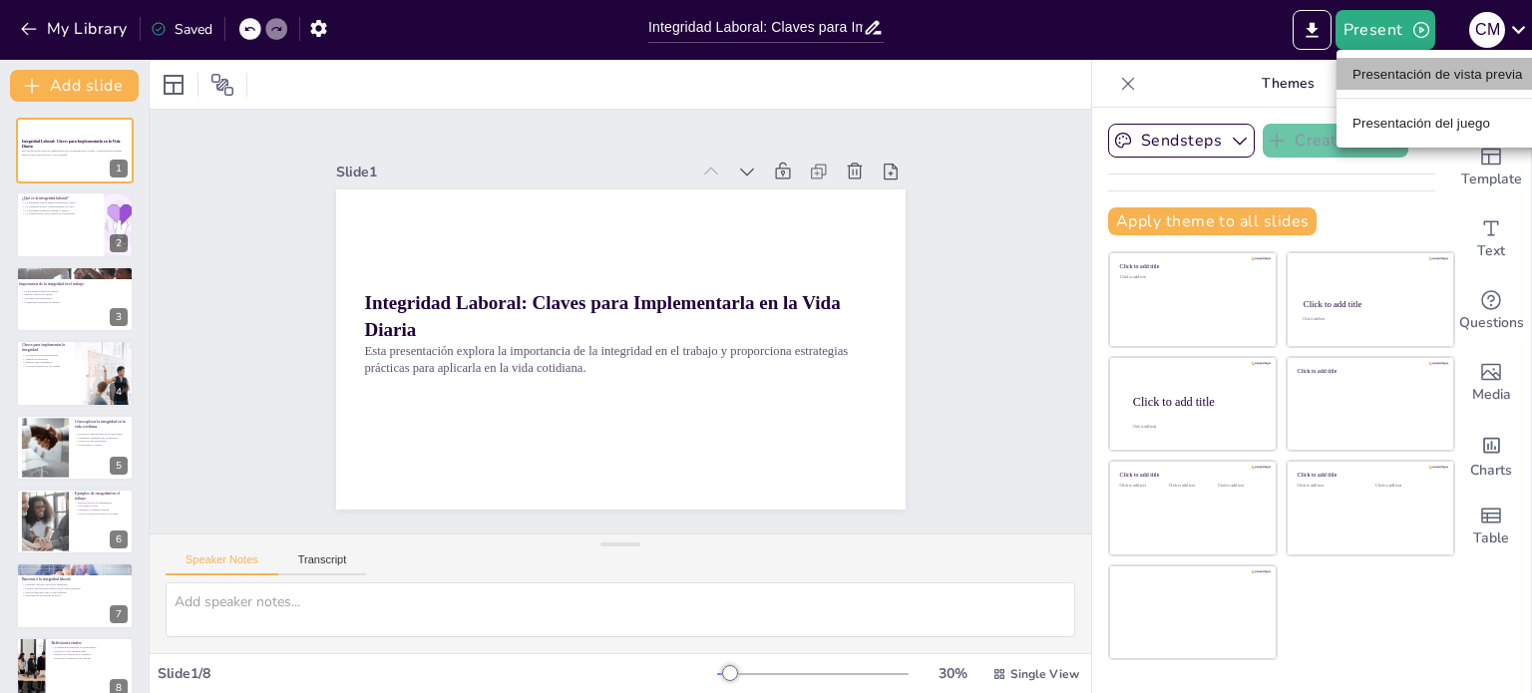
click at [1422, 80] on font "Presentación de vista previa" at bounding box center [1437, 74] width 171 height 15
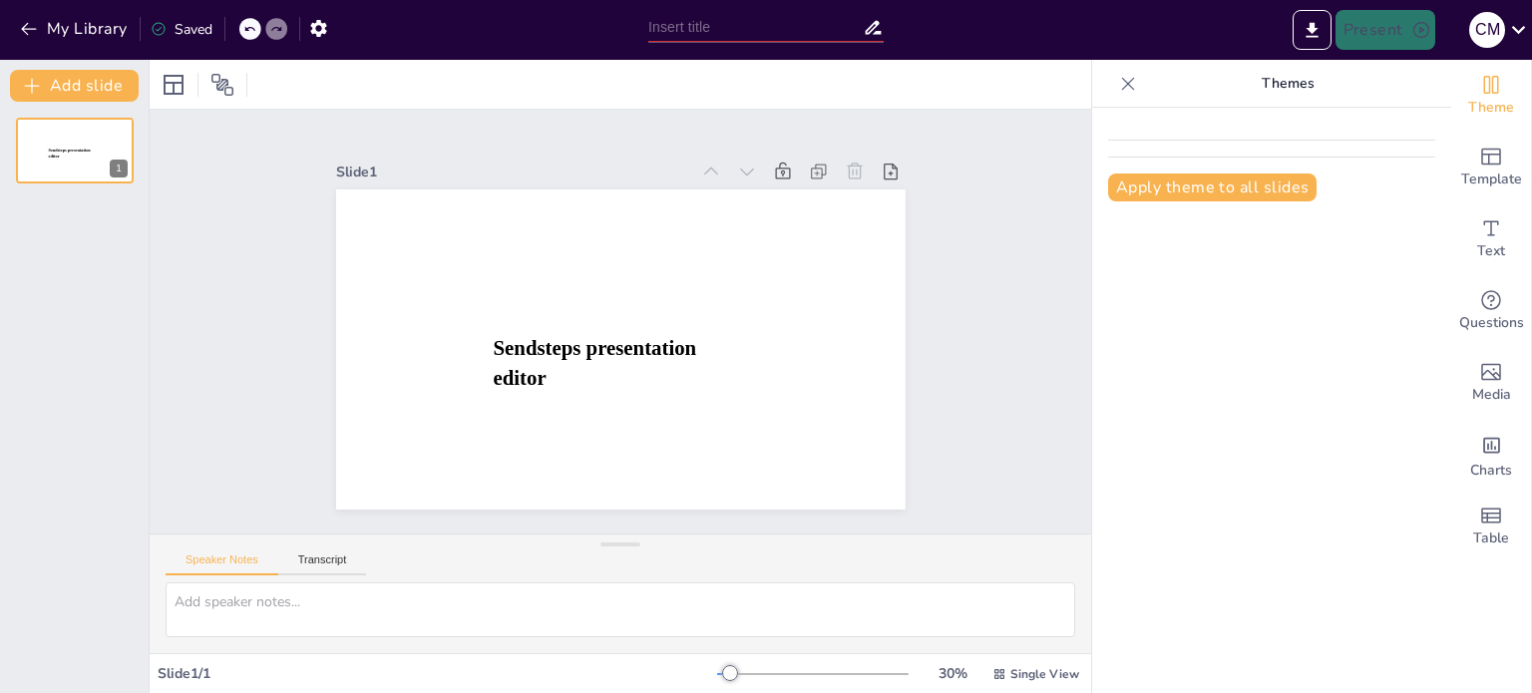
type input "Integridad Laboral: Claves para Implementarla en la Vida Diaria"
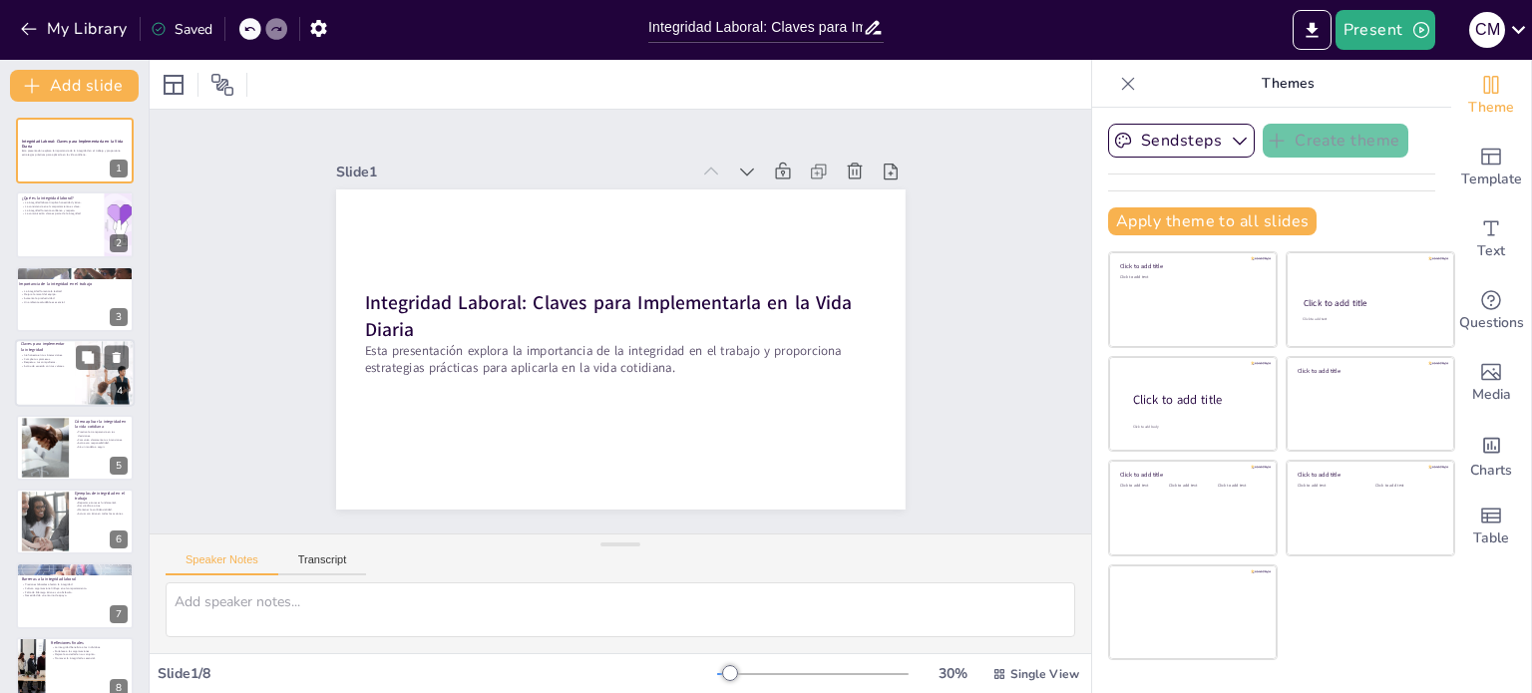
click at [46, 371] on div at bounding box center [75, 373] width 120 height 68
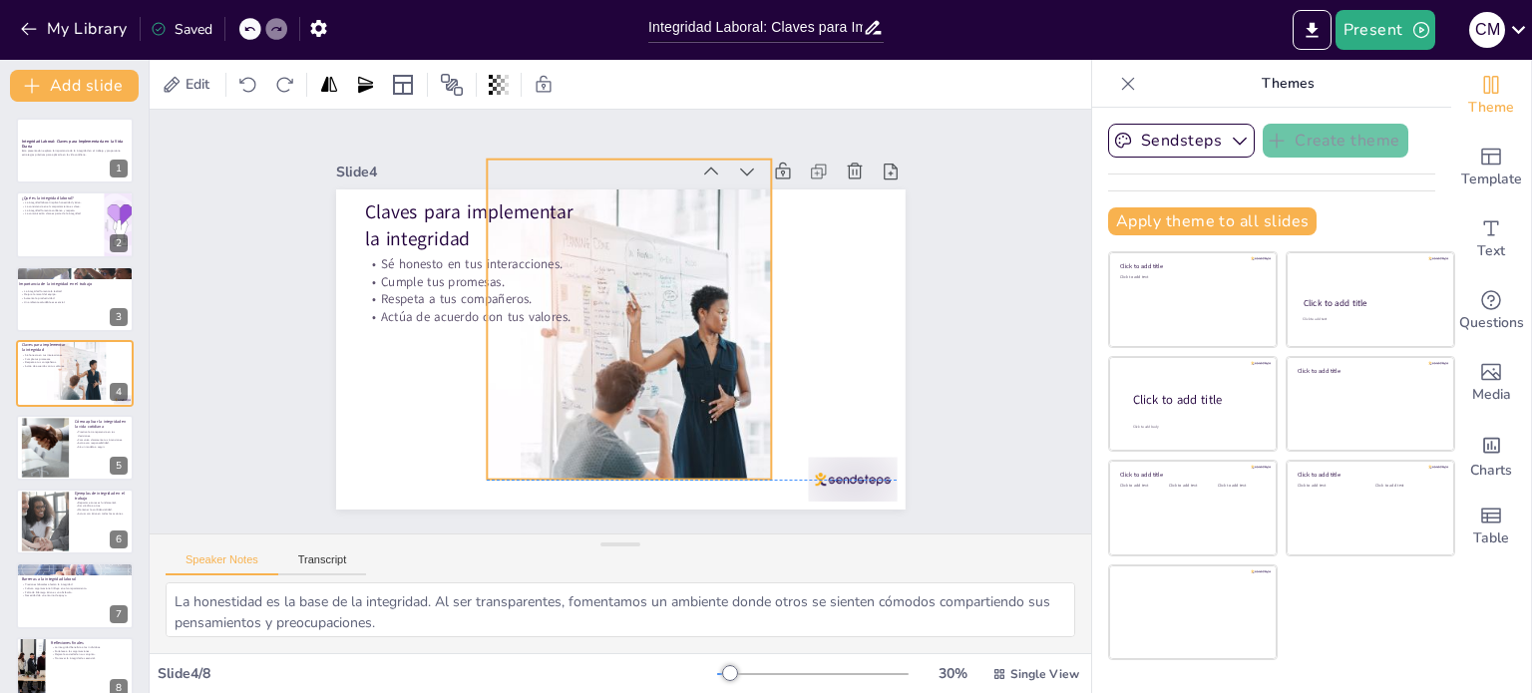
drag, startPoint x: 836, startPoint y: 428, endPoint x: 702, endPoint y: 399, distance: 136.7
click at [702, 399] on div at bounding box center [629, 320] width 640 height 320
click at [862, 466] on div at bounding box center [852, 479] width 89 height 45
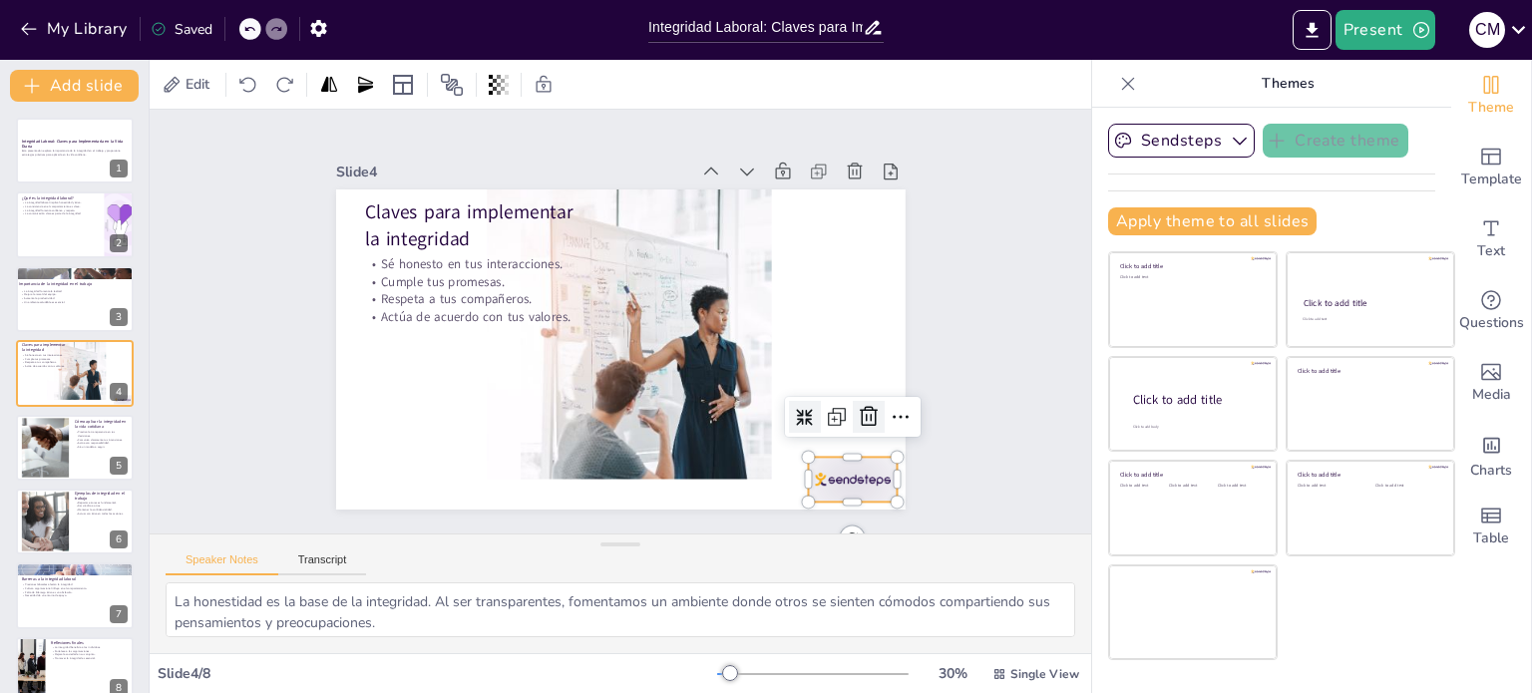
click at [857, 409] on icon at bounding box center [869, 417] width 24 height 24
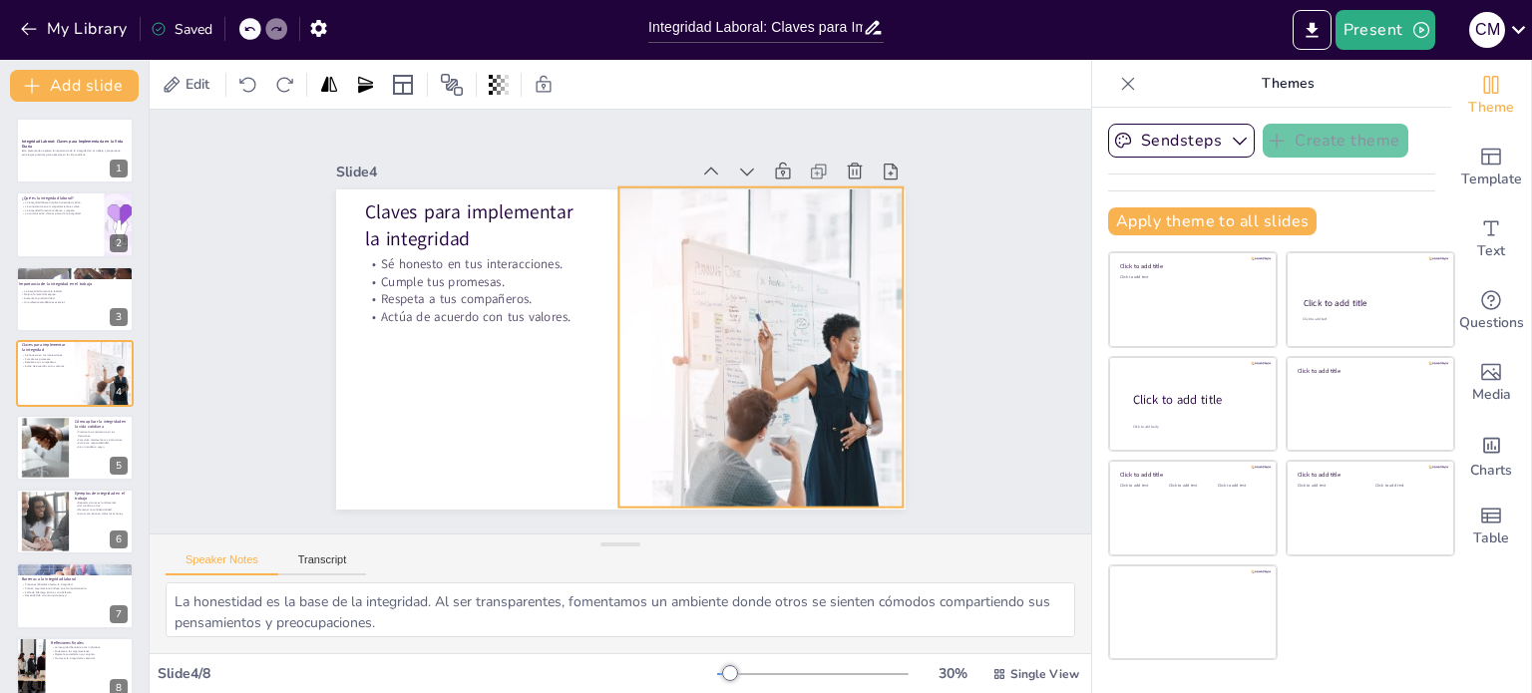
drag, startPoint x: 670, startPoint y: 378, endPoint x: 802, endPoint y: 406, distance: 134.6
click at [802, 406] on div at bounding box center [761, 347] width 640 height 320
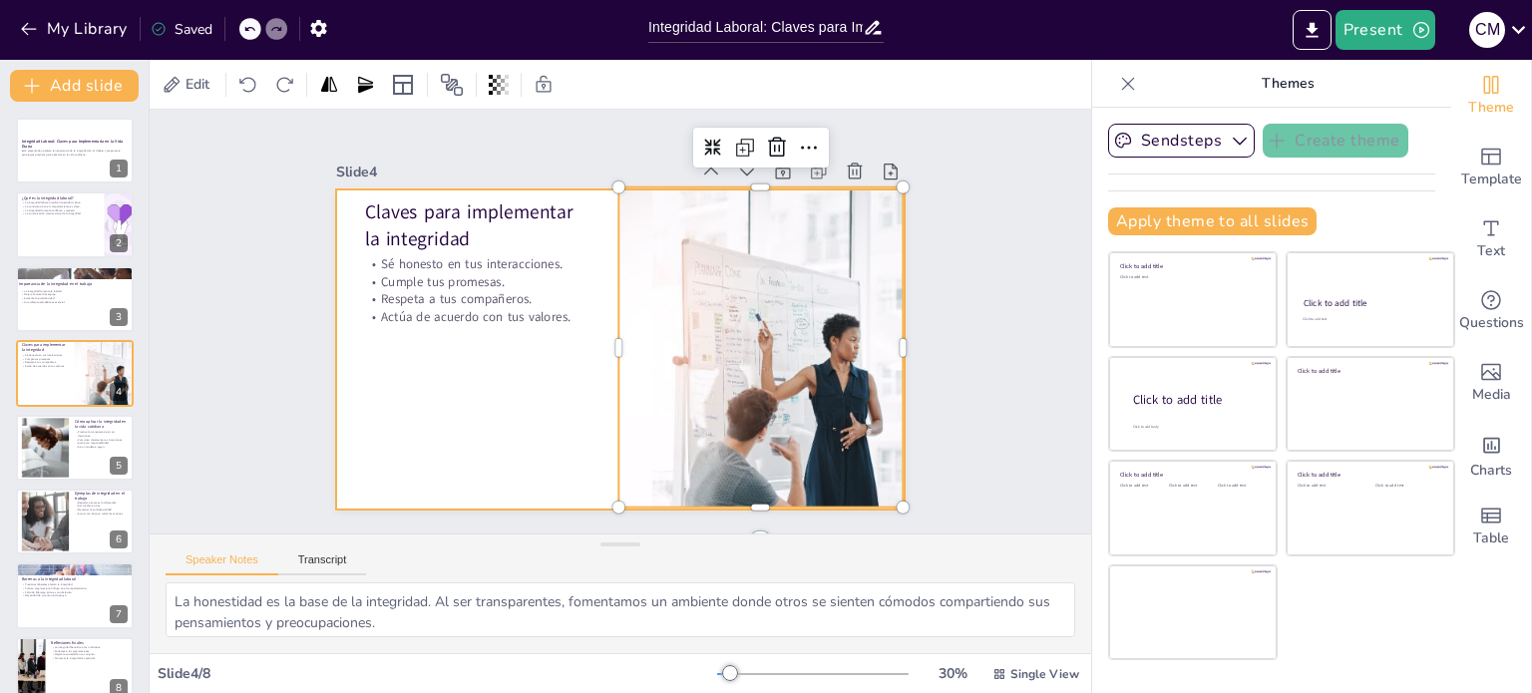
click at [504, 417] on div at bounding box center [620, 349] width 569 height 320
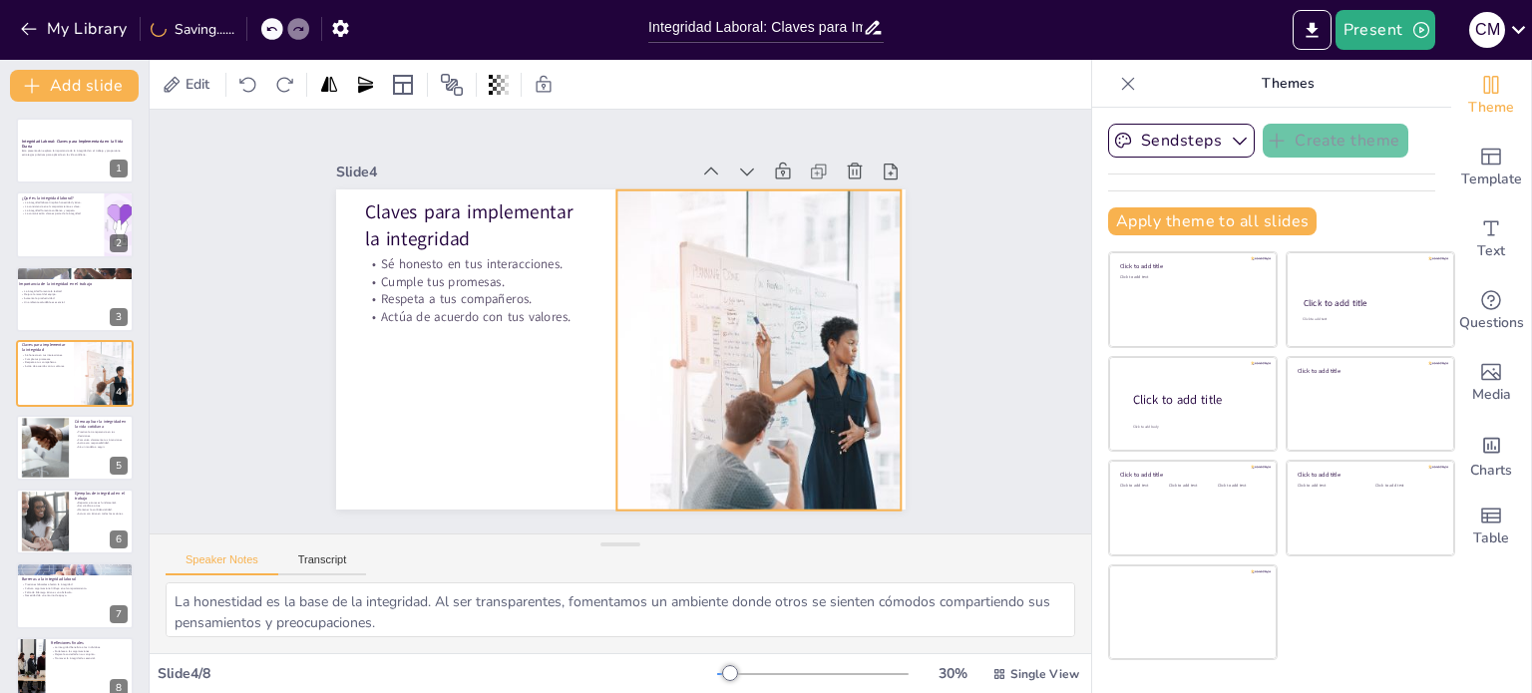
click at [667, 410] on div at bounding box center [759, 350] width 640 height 320
click at [997, 370] on div "Slide 1 Integridad Laboral: Claves para Implementarla en la Vida Diaria Esta pr…" at bounding box center [620, 322] width 941 height 424
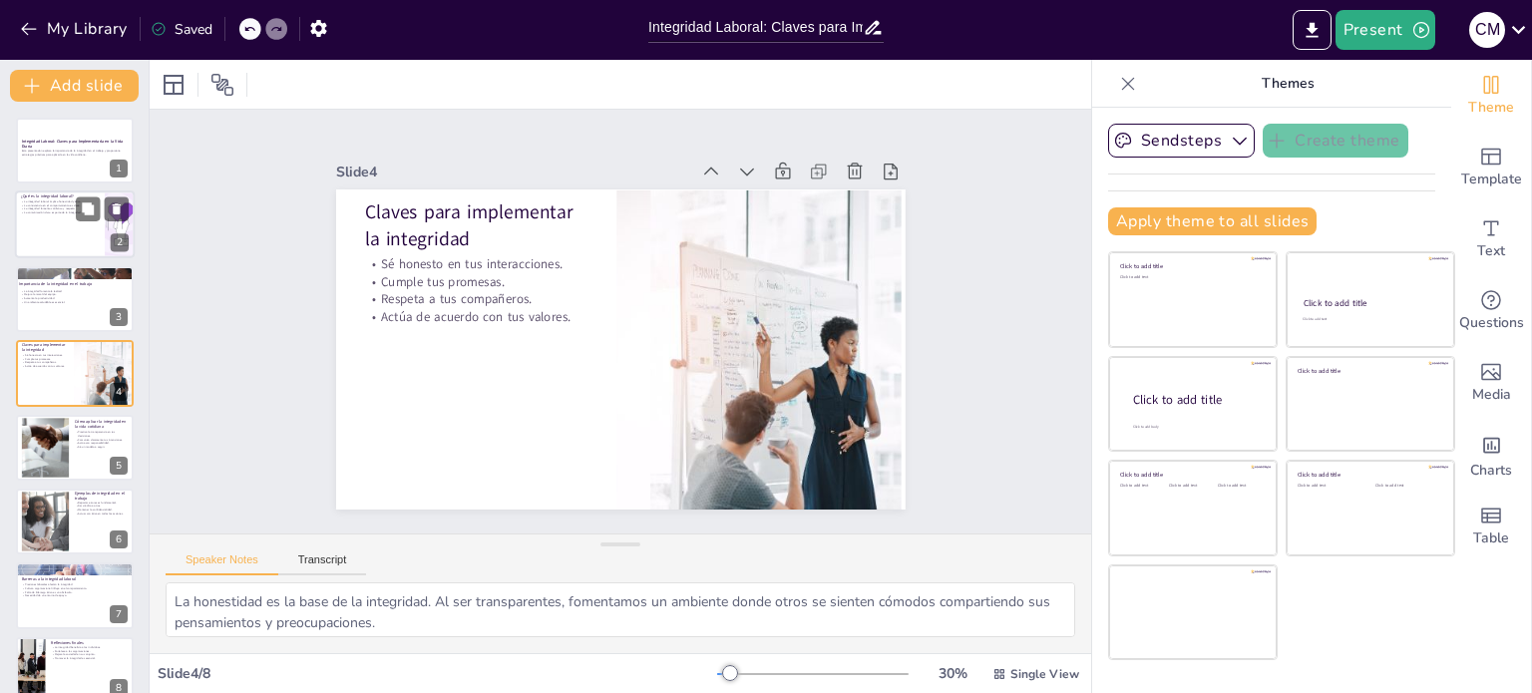
click at [56, 222] on div at bounding box center [75, 225] width 120 height 68
type textarea "La integridad laboral es un concepto que abarca no solo la honestidad, sino tam…"
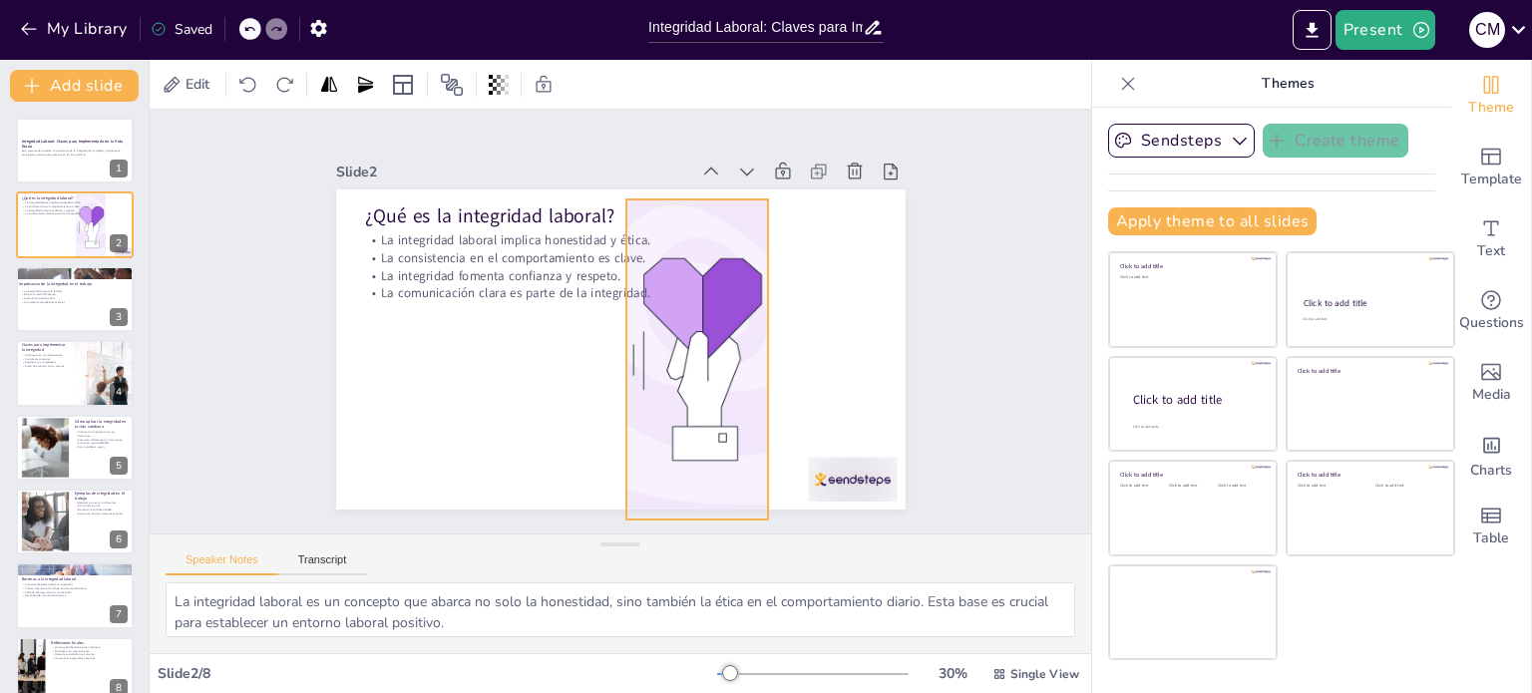
drag, startPoint x: 782, startPoint y: 315, endPoint x: 645, endPoint y: 325, distance: 137.0
click at [645, 325] on div at bounding box center [697, 359] width 640 height 320
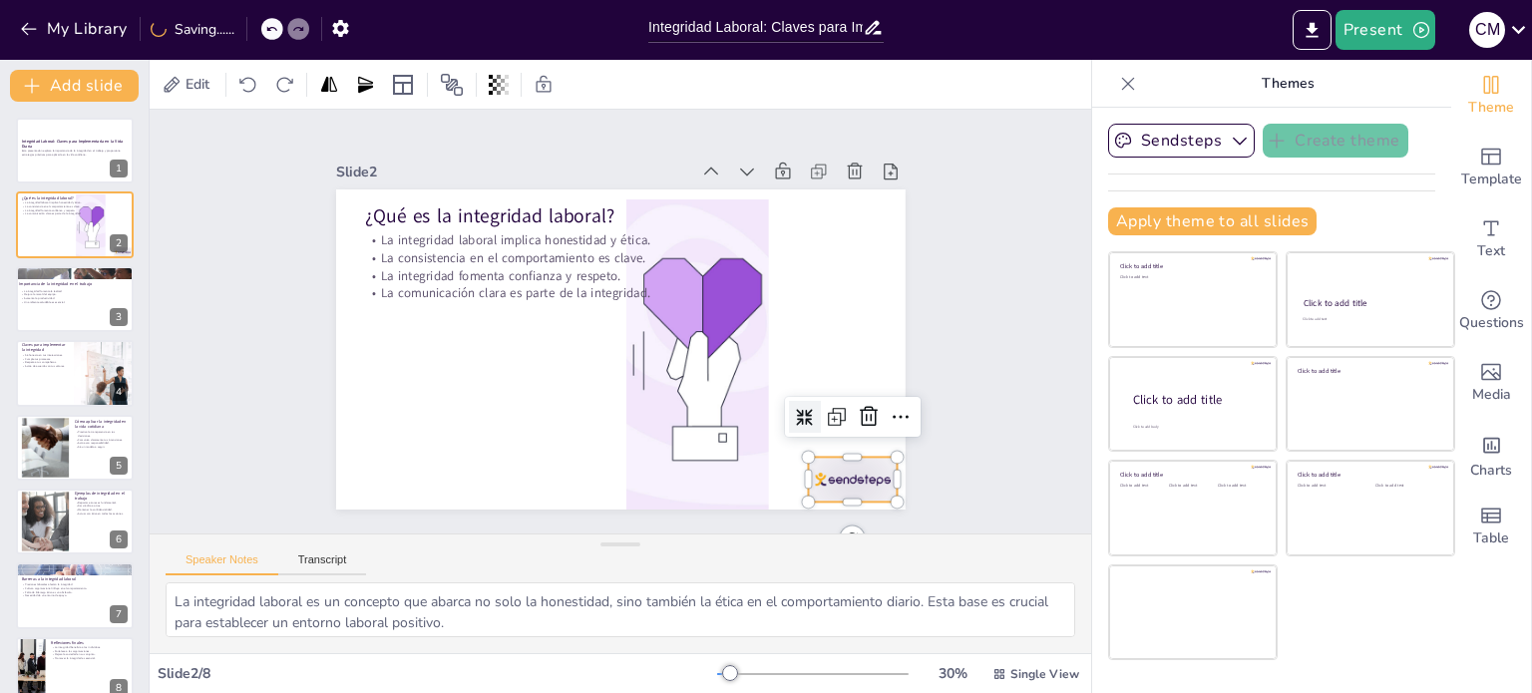
click at [825, 460] on div at bounding box center [852, 479] width 89 height 45
click at [862, 407] on icon at bounding box center [869, 417] width 18 height 20
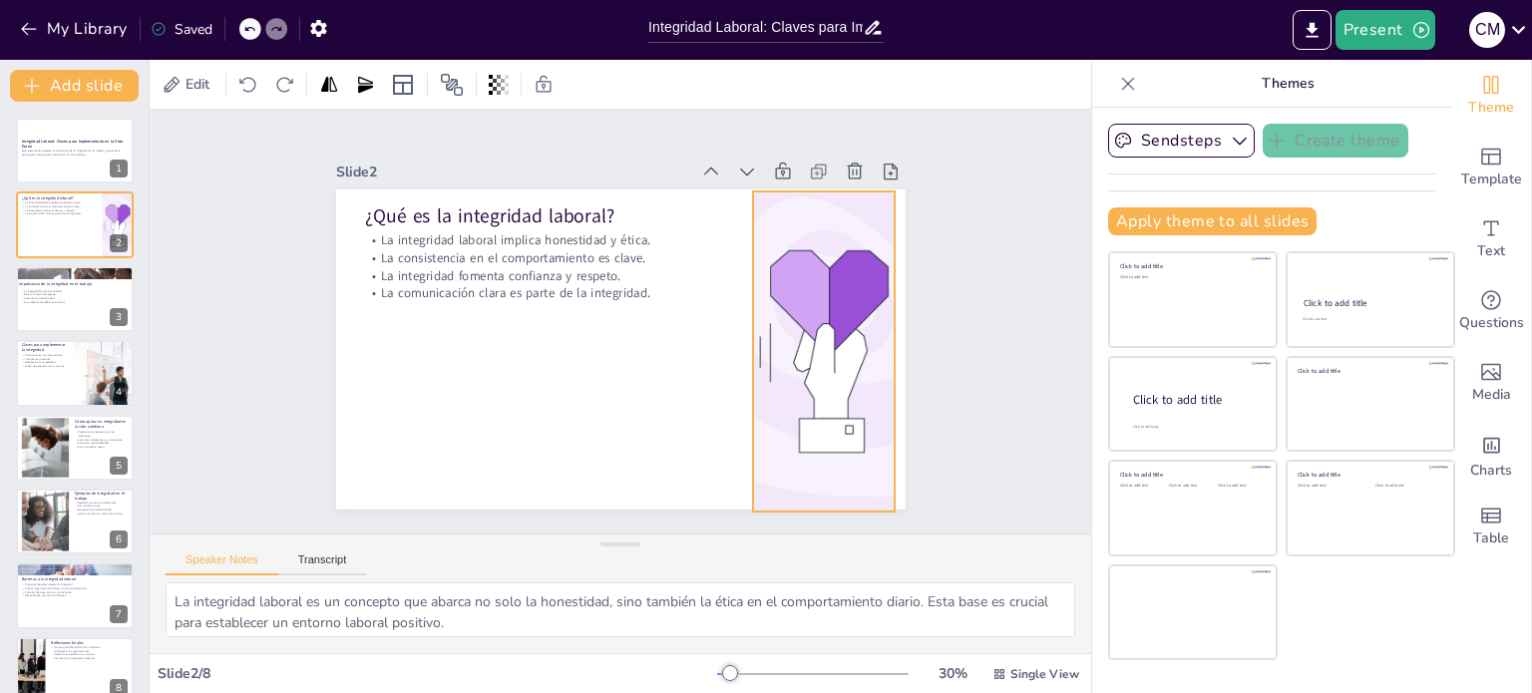
drag, startPoint x: 671, startPoint y: 379, endPoint x: 798, endPoint y: 371, distance: 126.9
click at [798, 371] on div at bounding box center [824, 351] width 640 height 320
click at [983, 406] on div "Slide 1 Integridad Laboral: Claves para Implementarla en la Vida Diaria Esta pr…" at bounding box center [620, 322] width 941 height 424
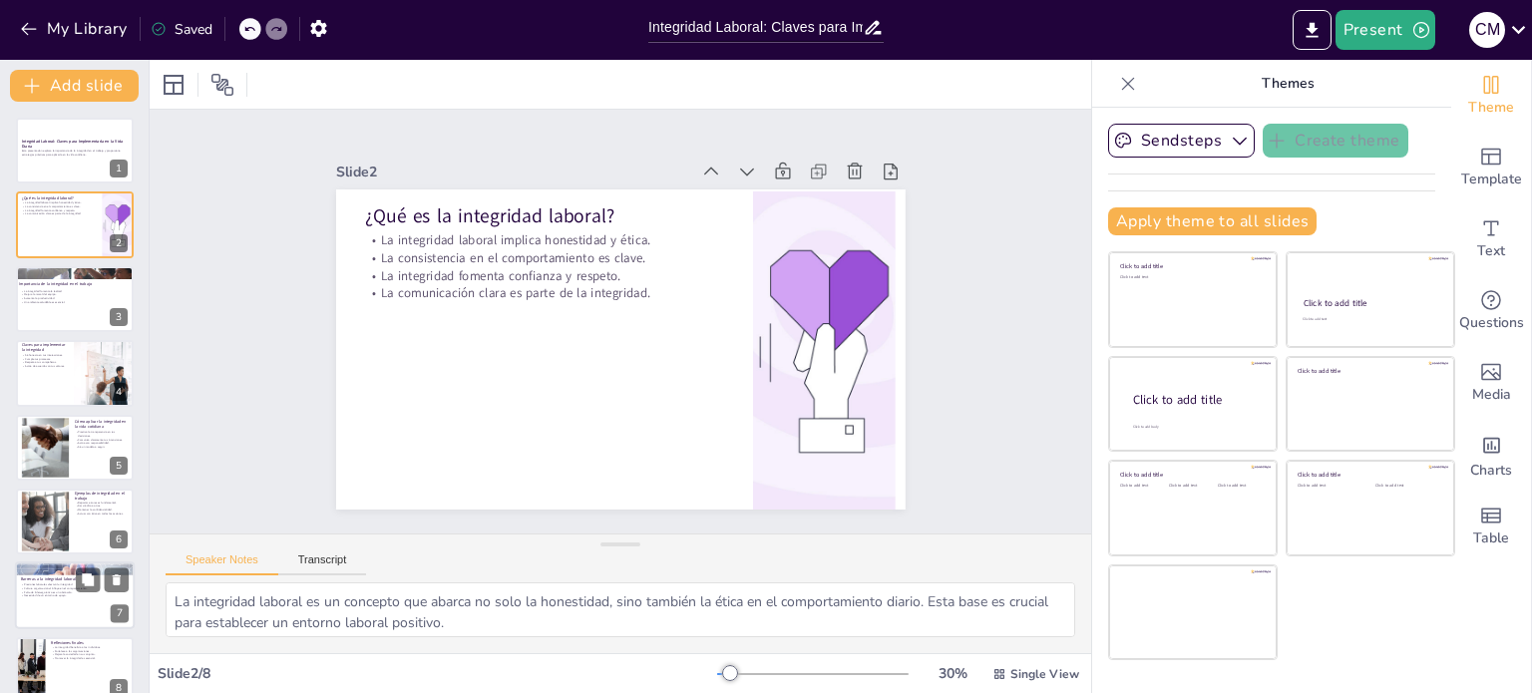
scroll to position [25, 0]
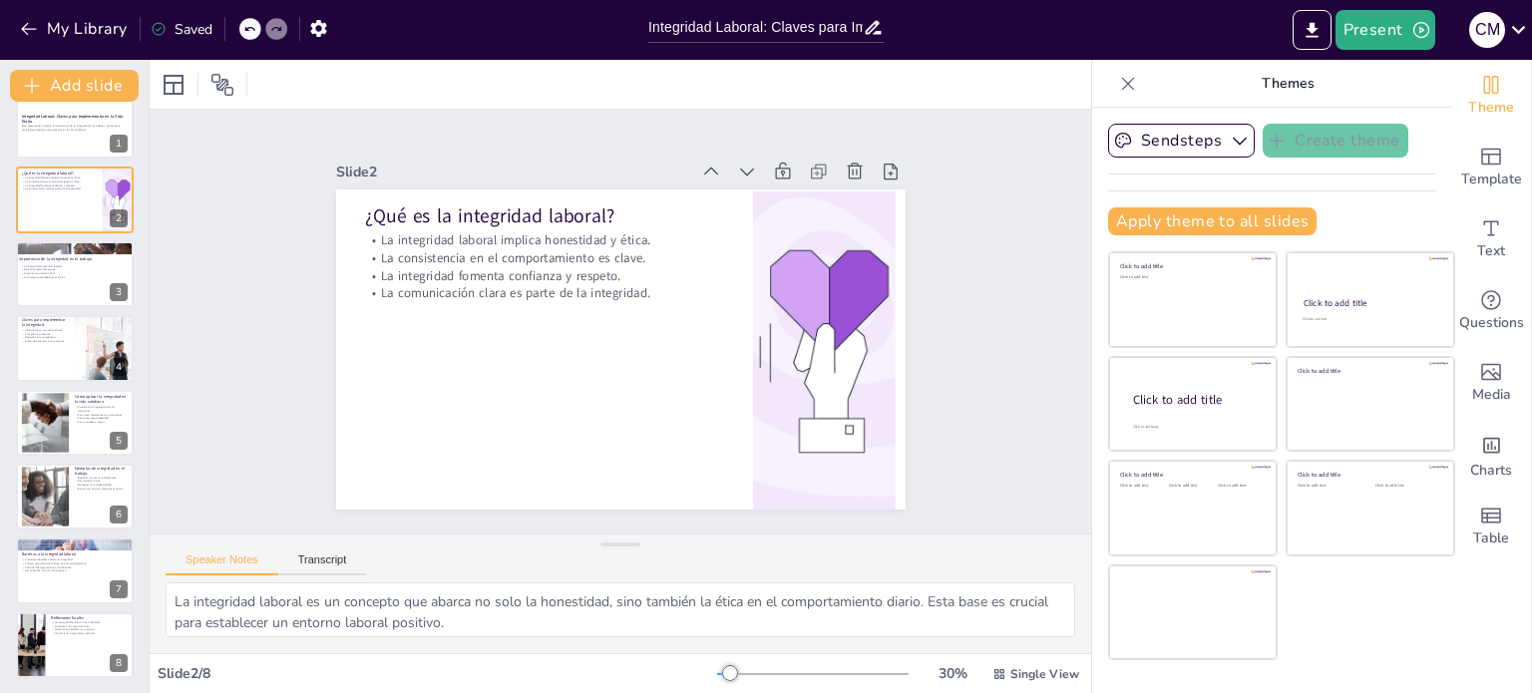
click at [188, 23] on div "Saved" at bounding box center [182, 29] width 62 height 19
click at [309, 31] on icon "button" at bounding box center [318, 28] width 21 height 21
click at [313, 19] on icon "button" at bounding box center [318, 28] width 21 height 21
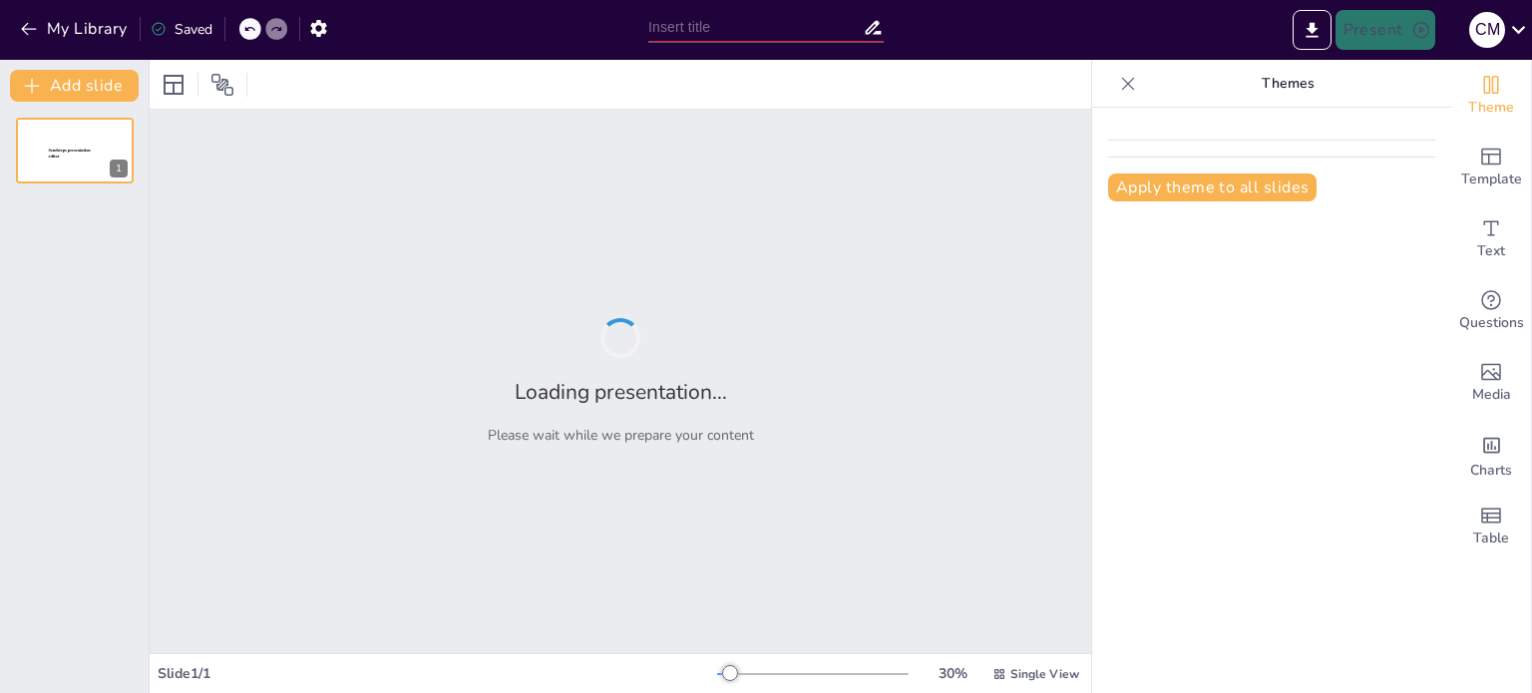
type input "Integridad Laboral: Claves para Implementarla en la Vida Diaria"
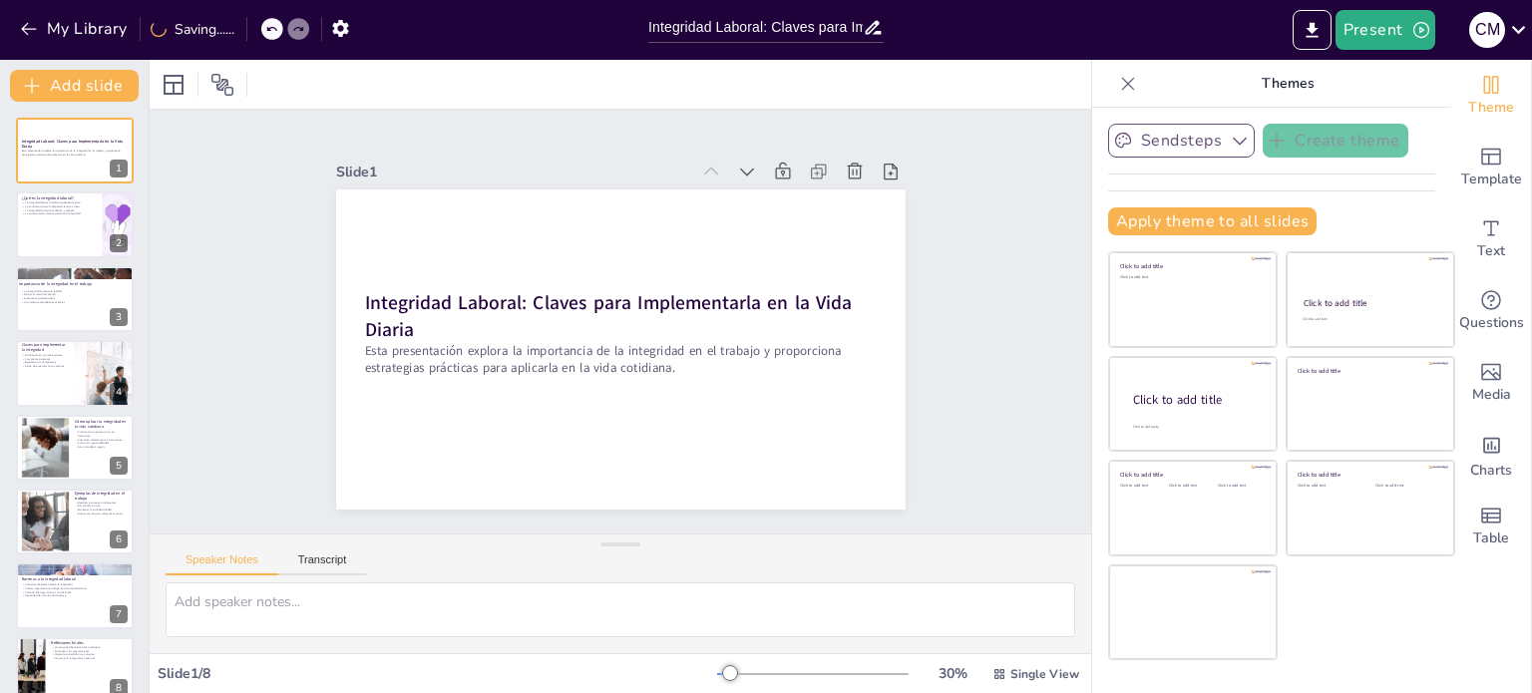
click at [1145, 143] on button "Sendsteps" at bounding box center [1181, 141] width 147 height 34
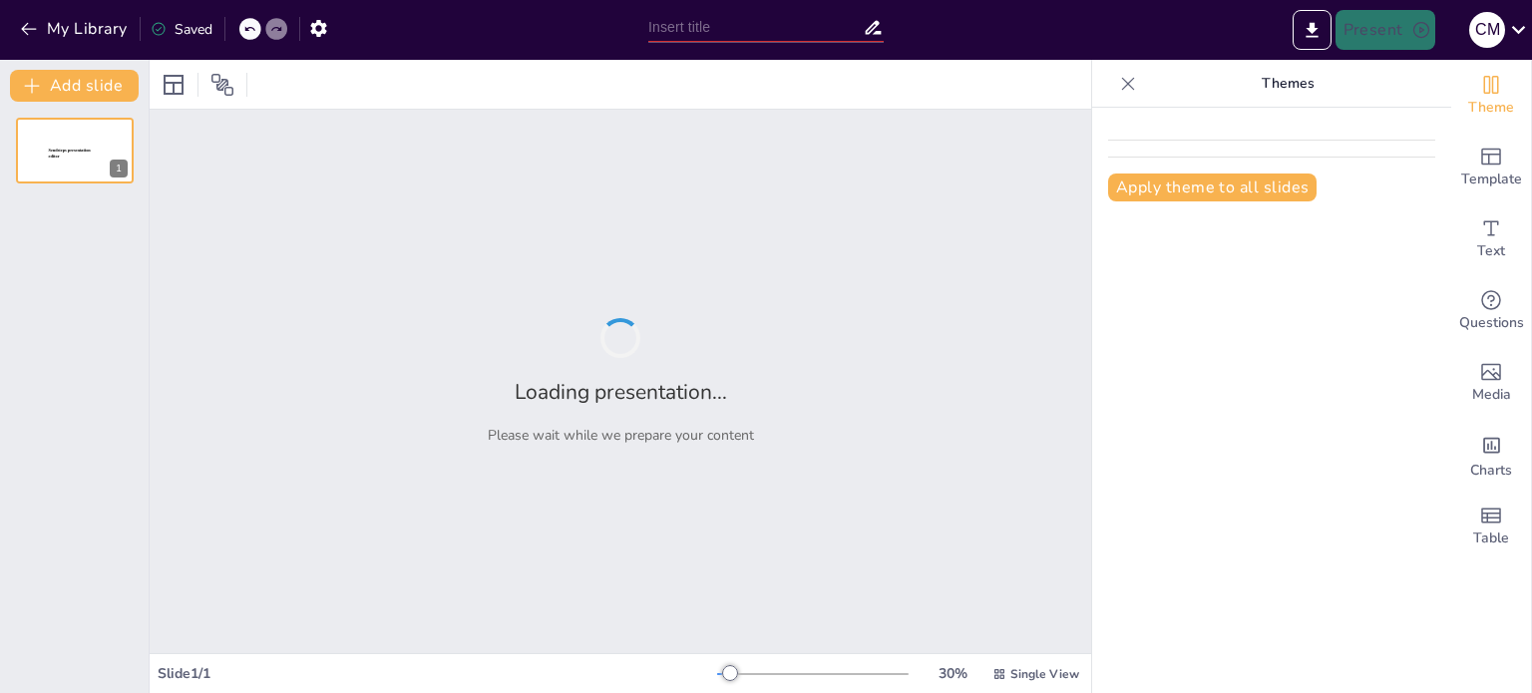
type input "Integridad Laboral: Claves para Implementarla en la Vida Diaria"
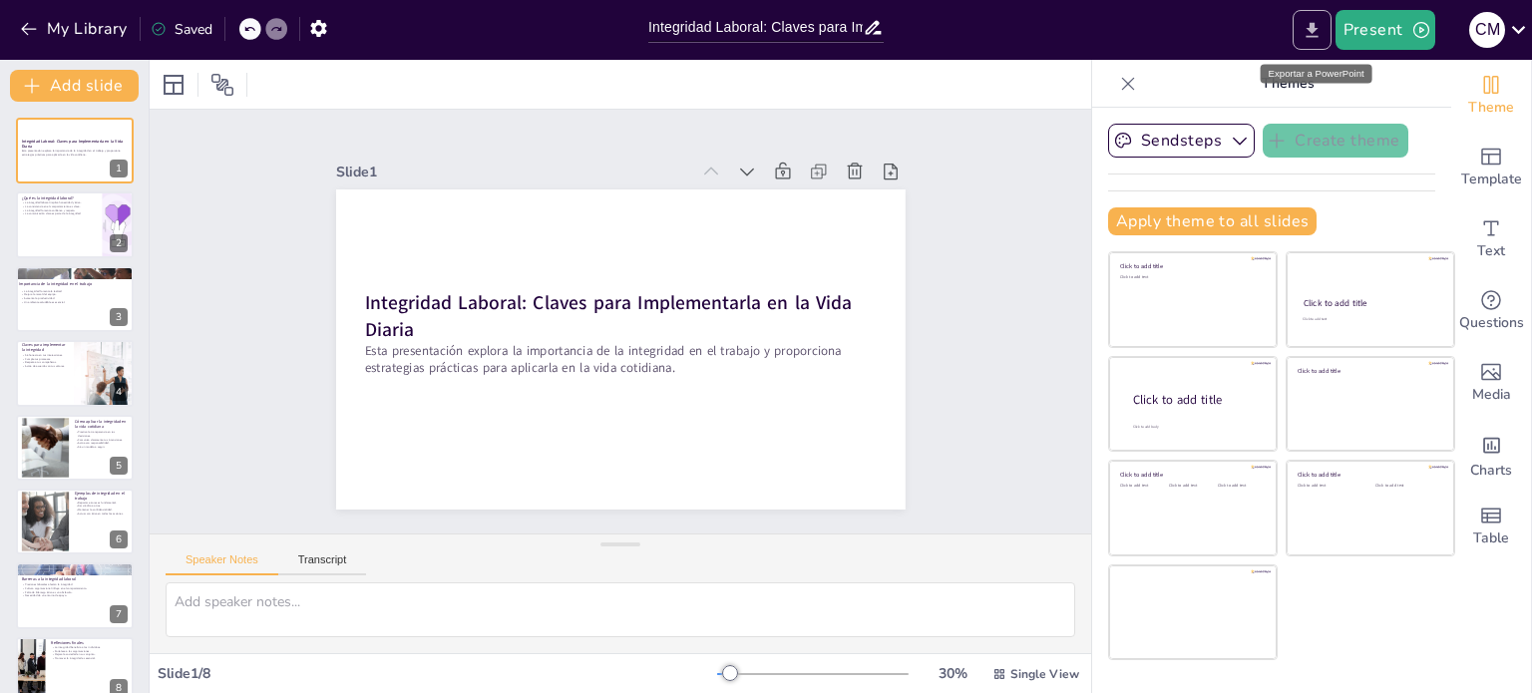
click at [1319, 39] on icon "Export to PowerPoint" at bounding box center [1312, 30] width 21 height 21
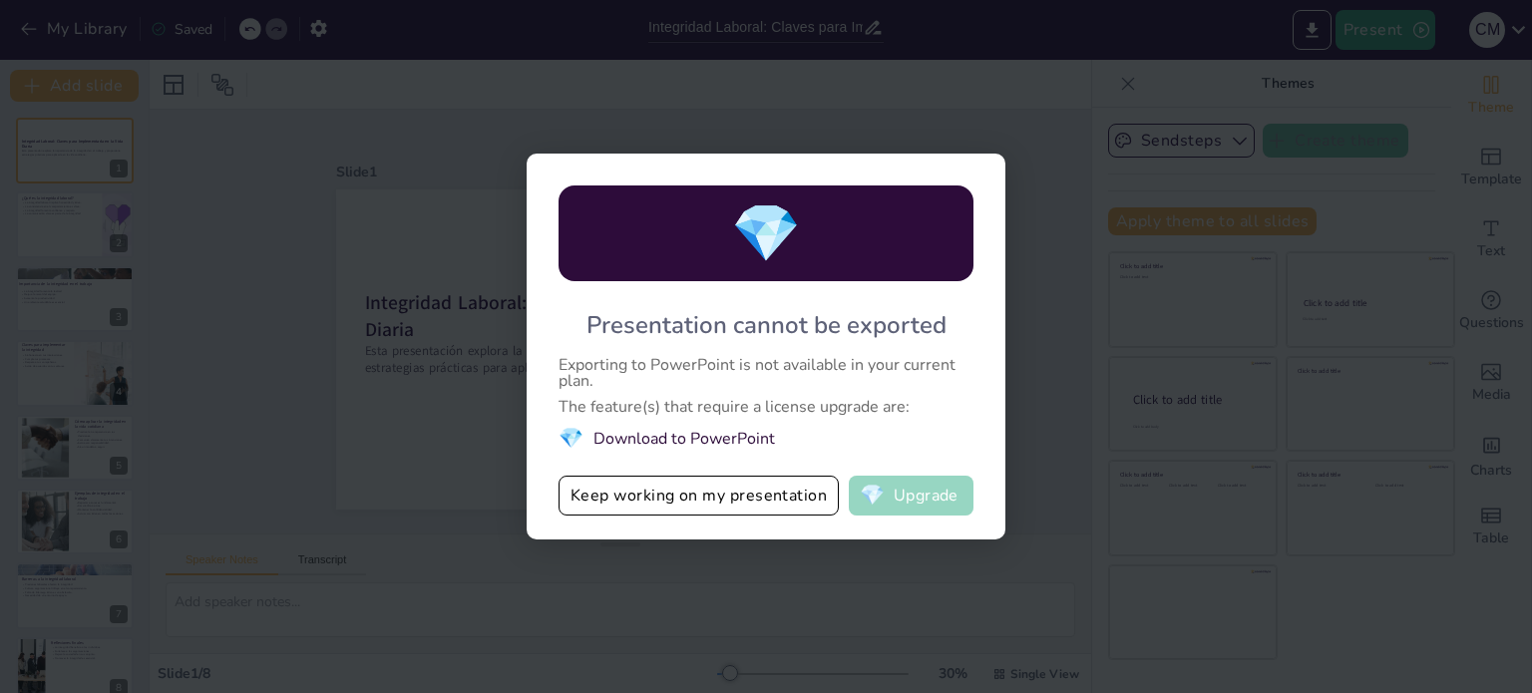
click at [955, 498] on button "💎 Upgrade" at bounding box center [911, 496] width 125 height 40
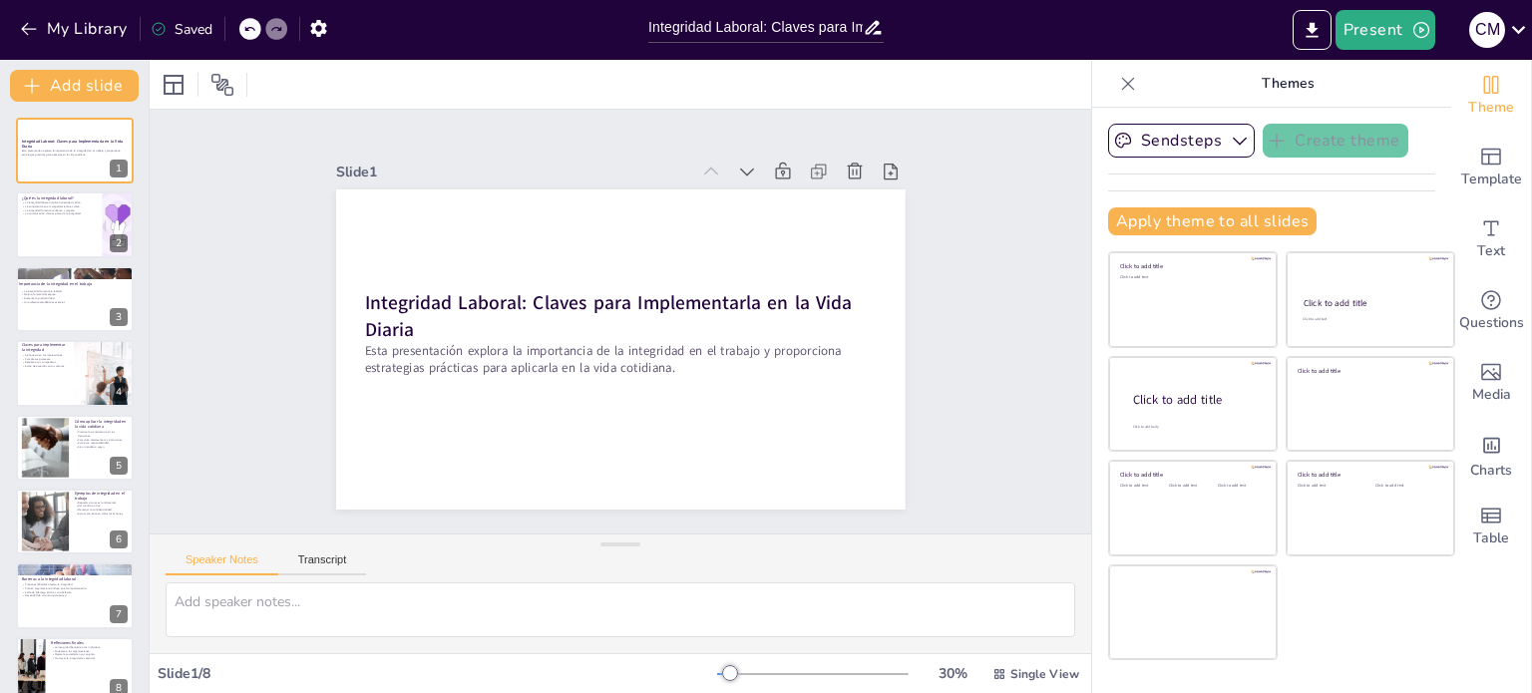
click at [1531, 76] on div "Theme Template Text Questions Media Charts Table" at bounding box center [1491, 376] width 81 height 633
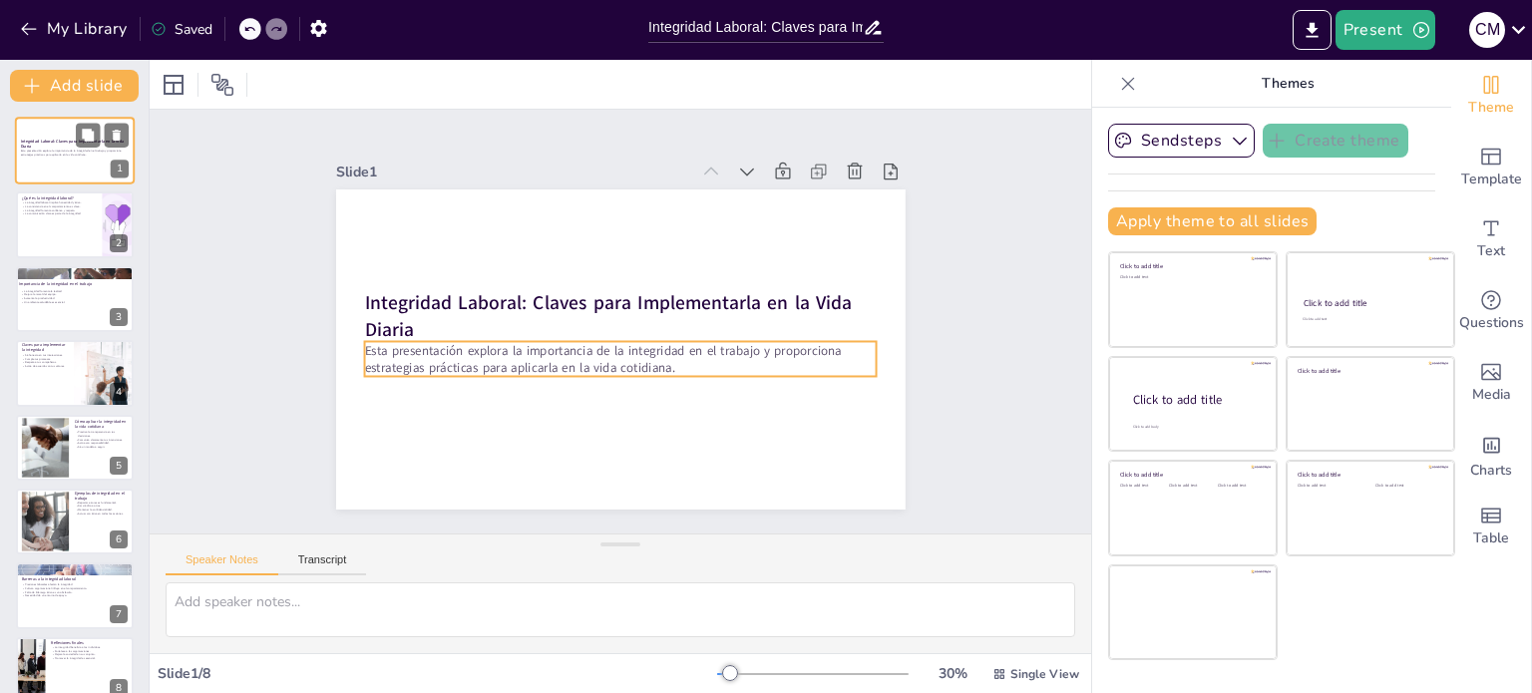
click at [52, 151] on p "Esta presentación explora la importancia de la integridad en el trabajo y propo…" at bounding box center [75, 152] width 108 height 7
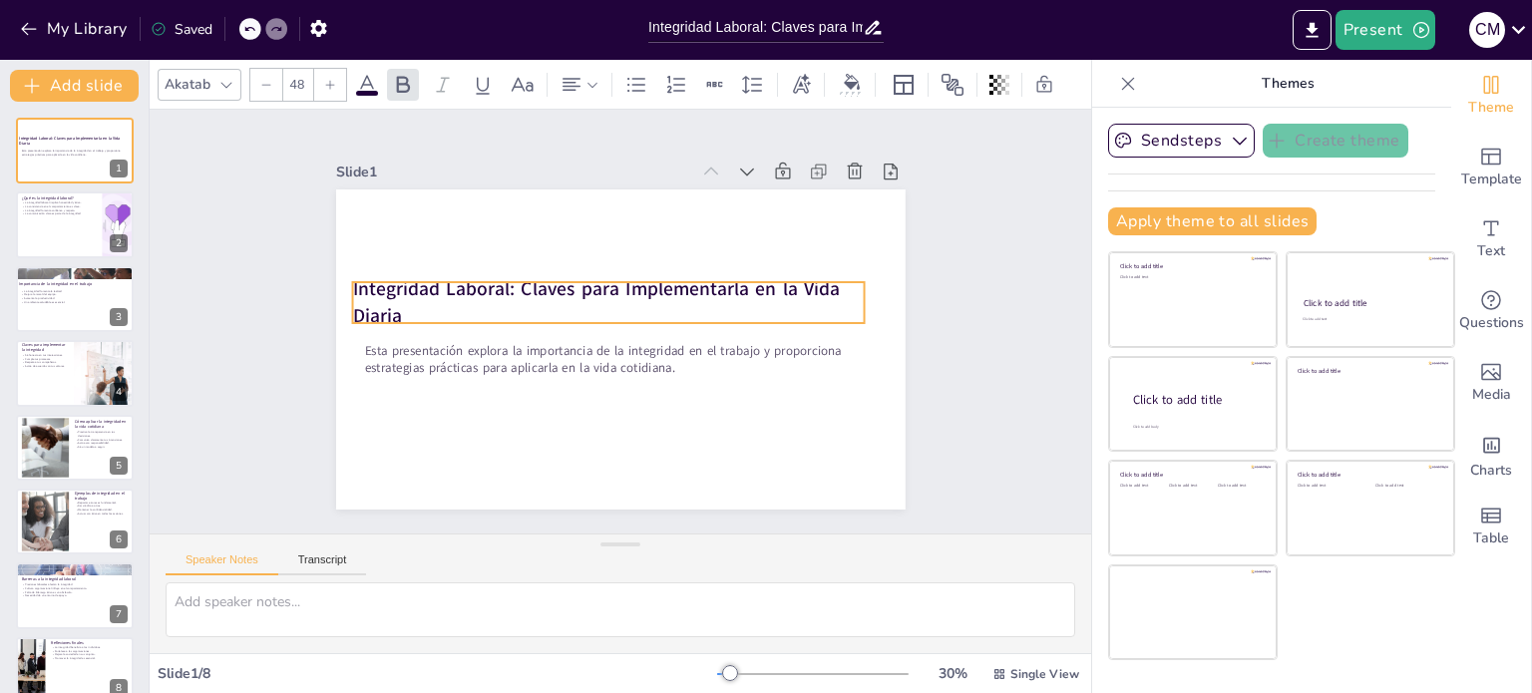
drag, startPoint x: 351, startPoint y: 284, endPoint x: 339, endPoint y: 270, distance: 18.4
click at [352, 276] on strong "Integridad Laboral: Claves para Implementarla en la Vida Diaria" at bounding box center [596, 302] width 488 height 52
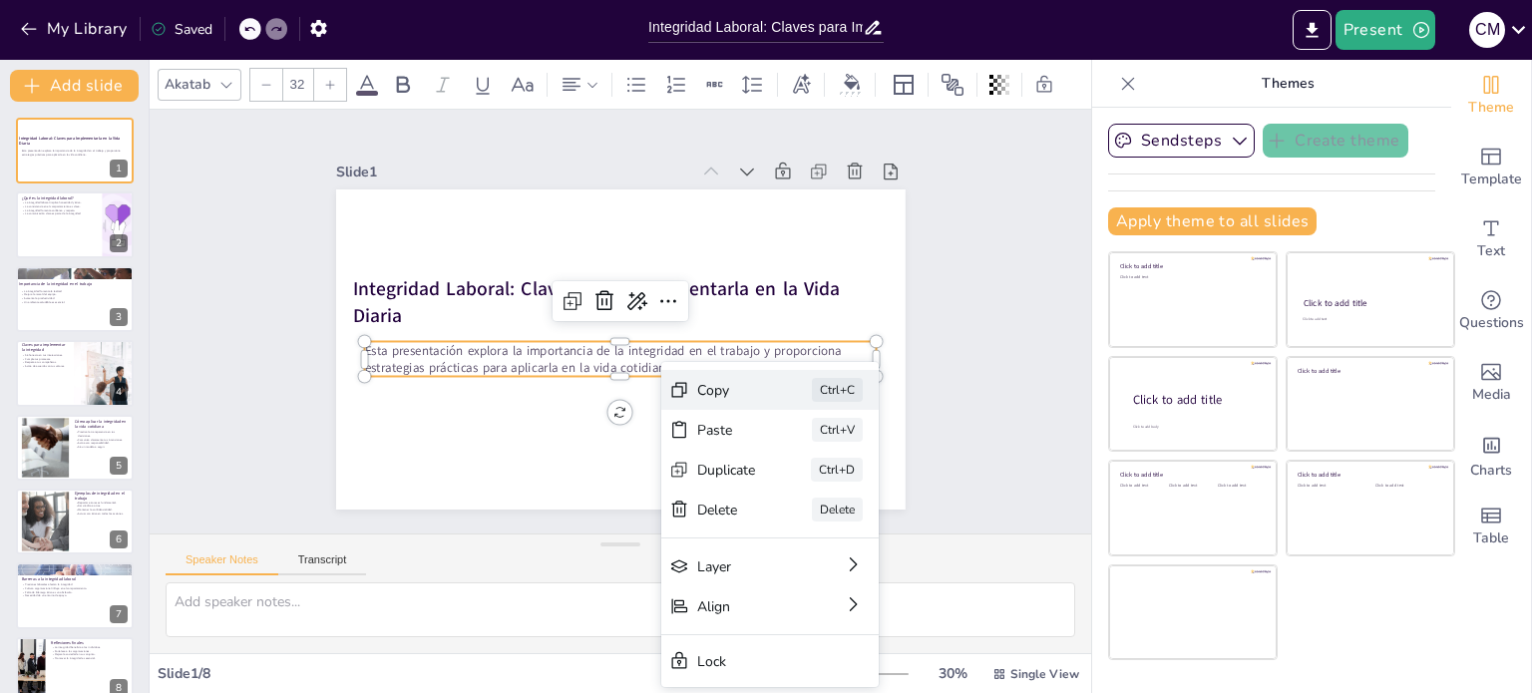
click at [801, 513] on icon at bounding box center [809, 521] width 16 height 16
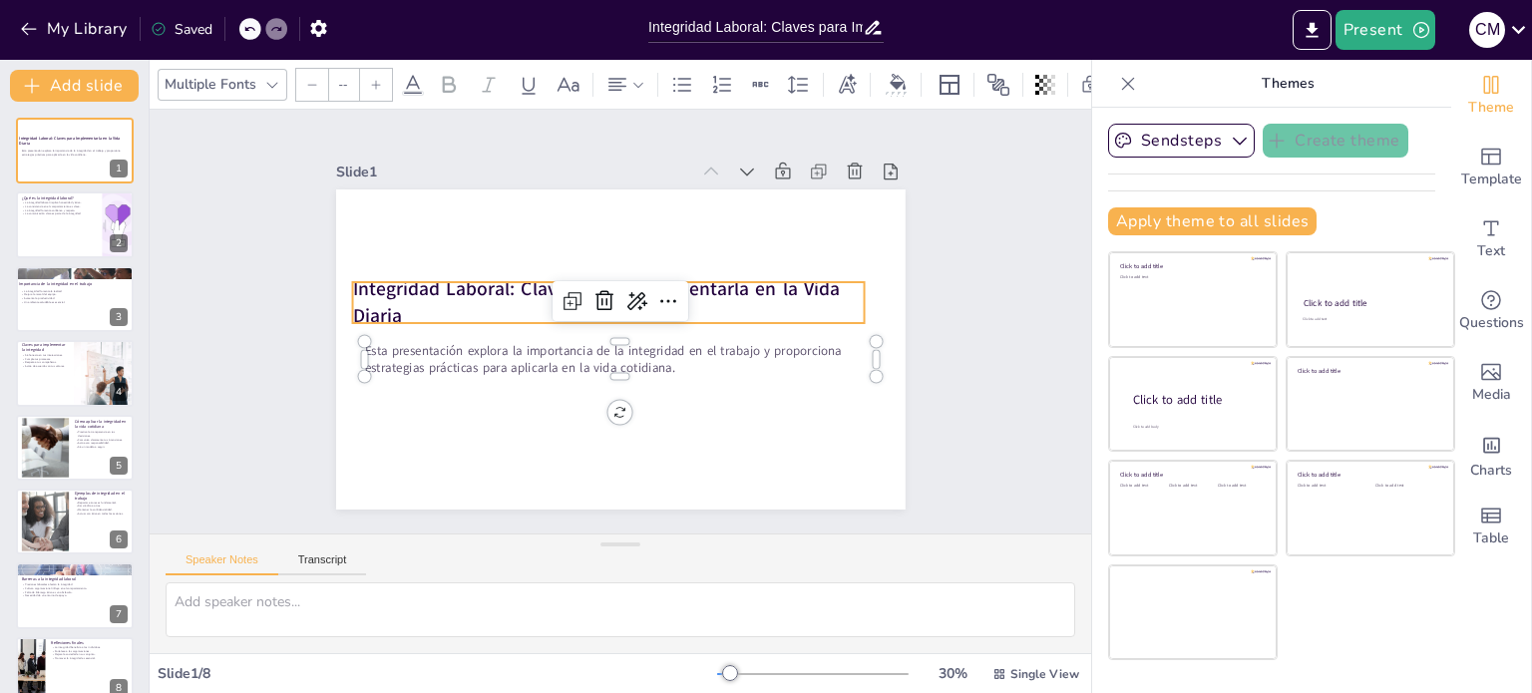
type input "48"
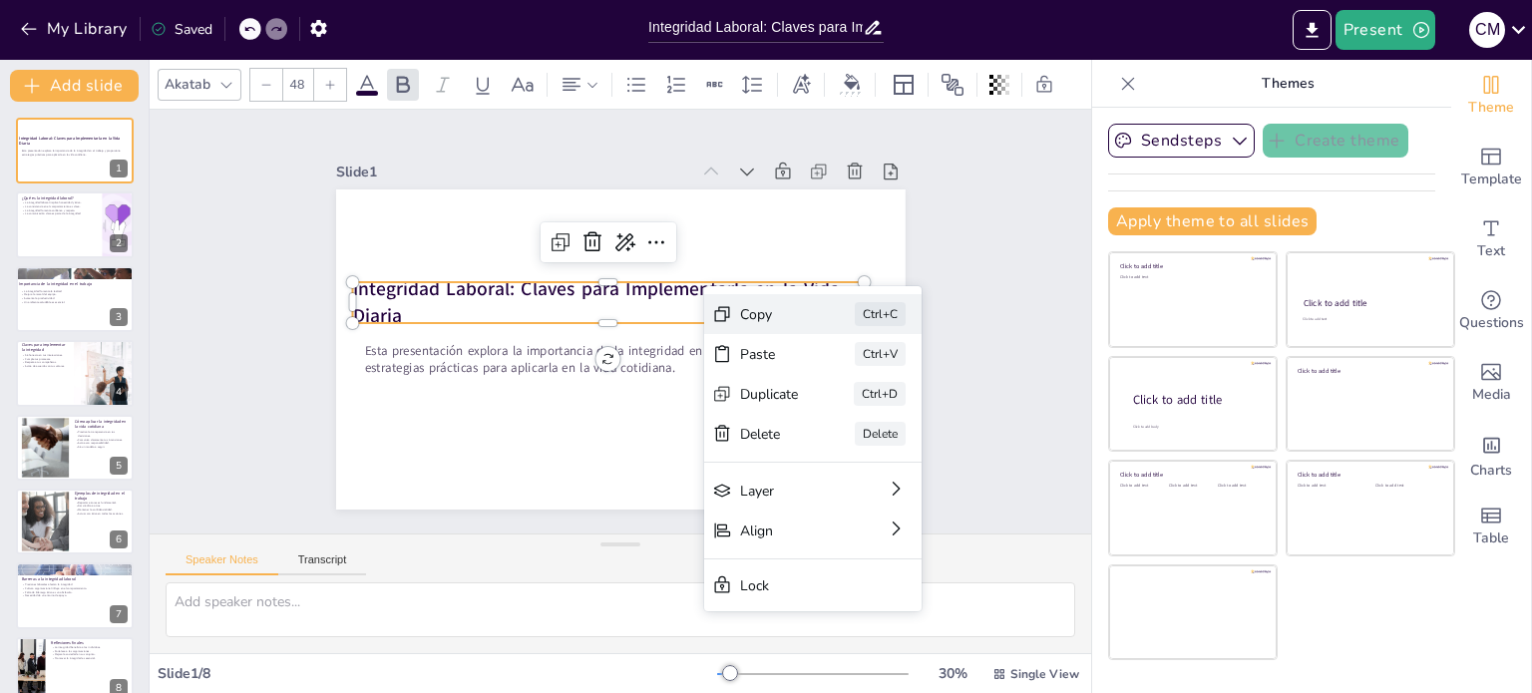
click at [849, 439] on icon at bounding box center [860, 450] width 22 height 22
